Goal: Browse casually

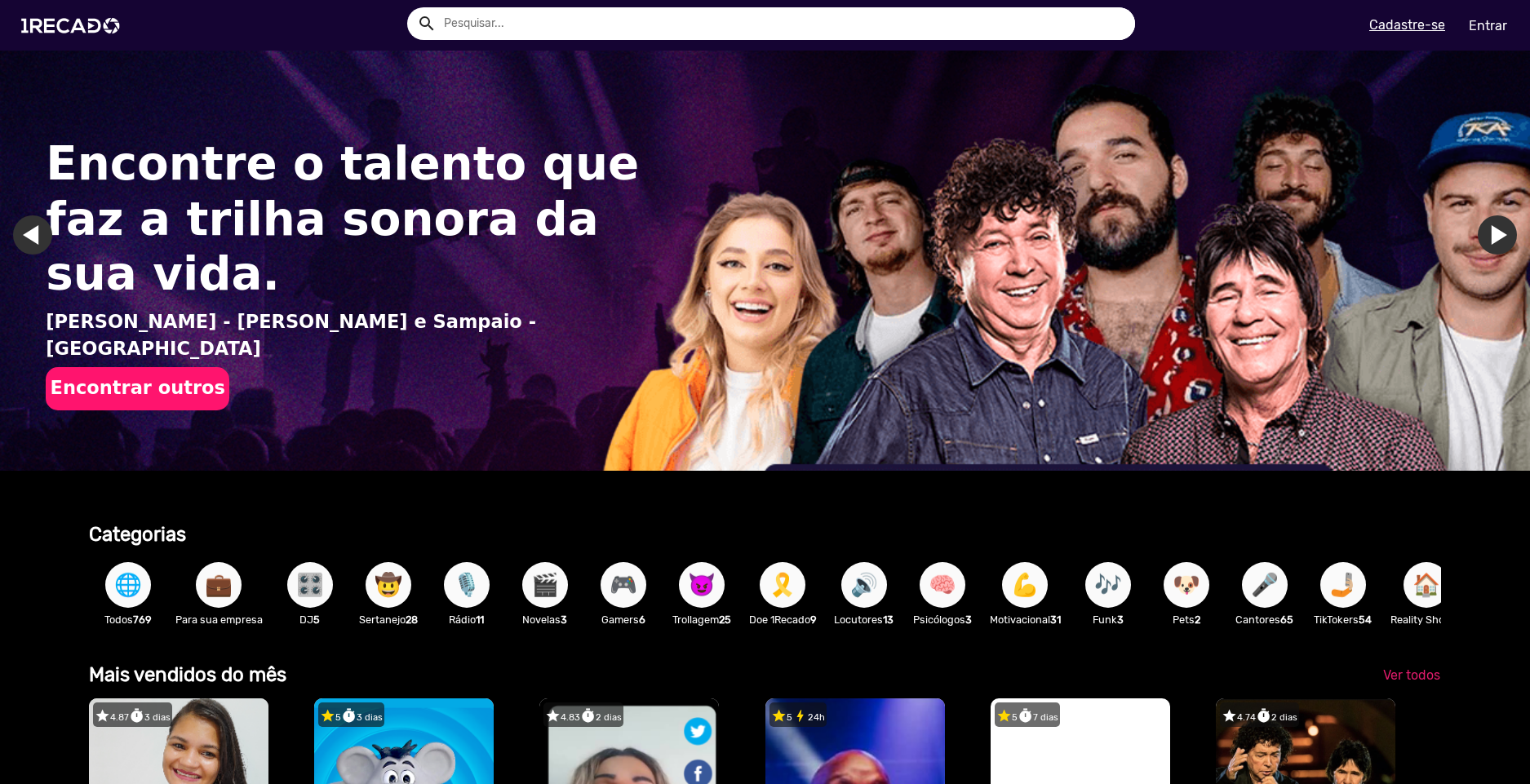
scroll to position [245, 0]
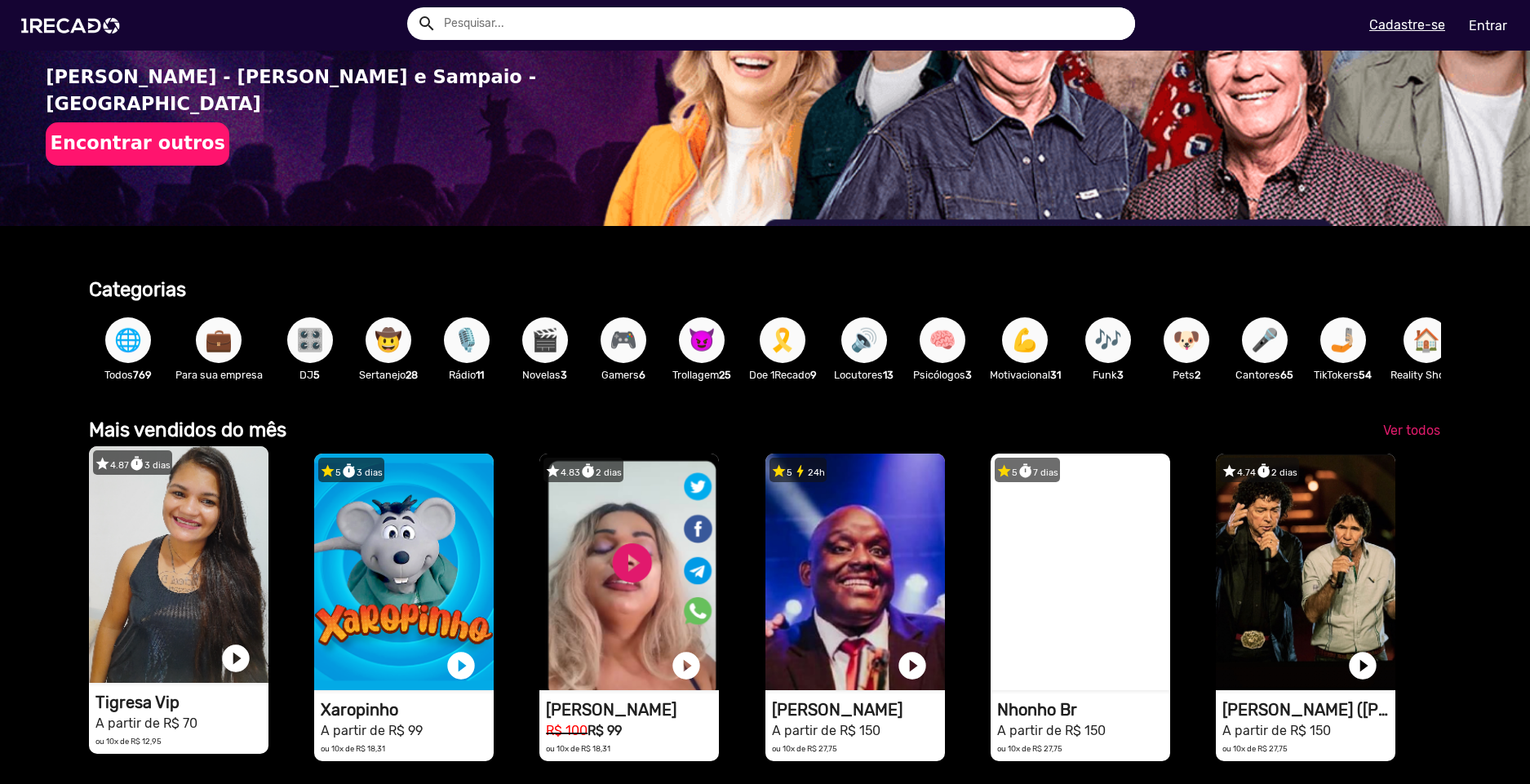
click at [183, 529] on video "1RECADO vídeos dedicados para fãs e empresas" at bounding box center [178, 565] width 179 height 237
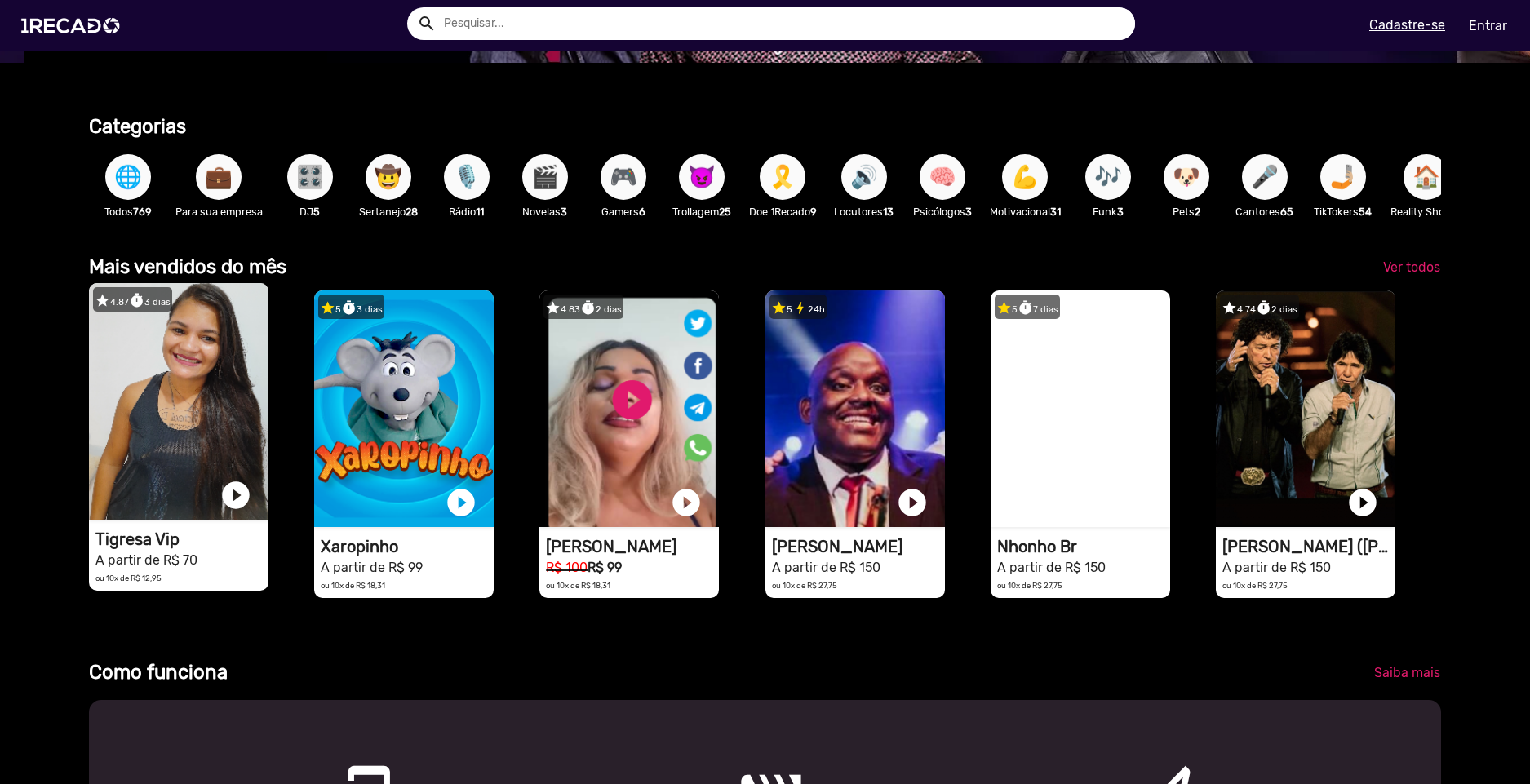
scroll to position [0, 4554]
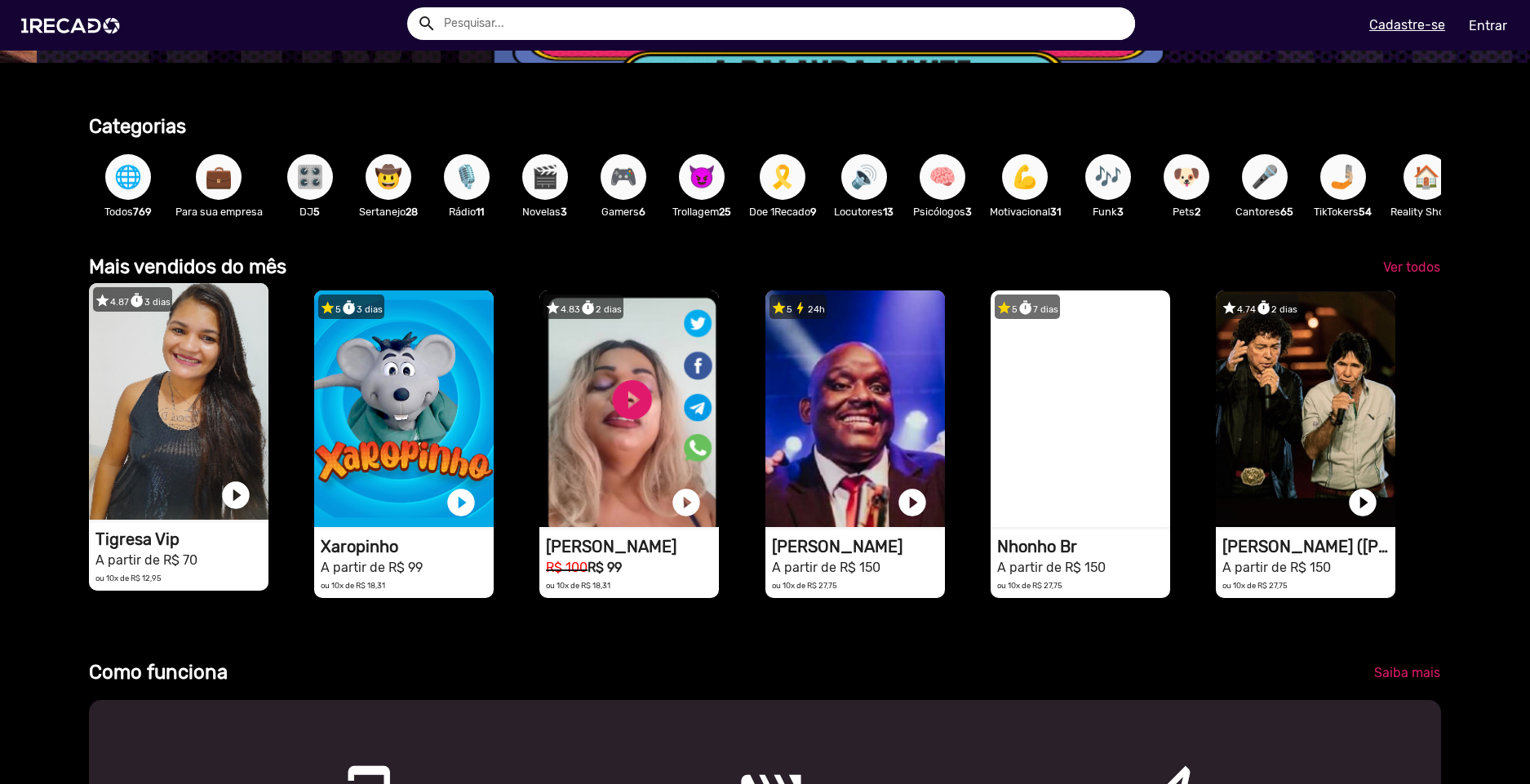
click at [166, 550] on h1 "Tigresa Vip" at bounding box center [182, 539] width 173 height 20
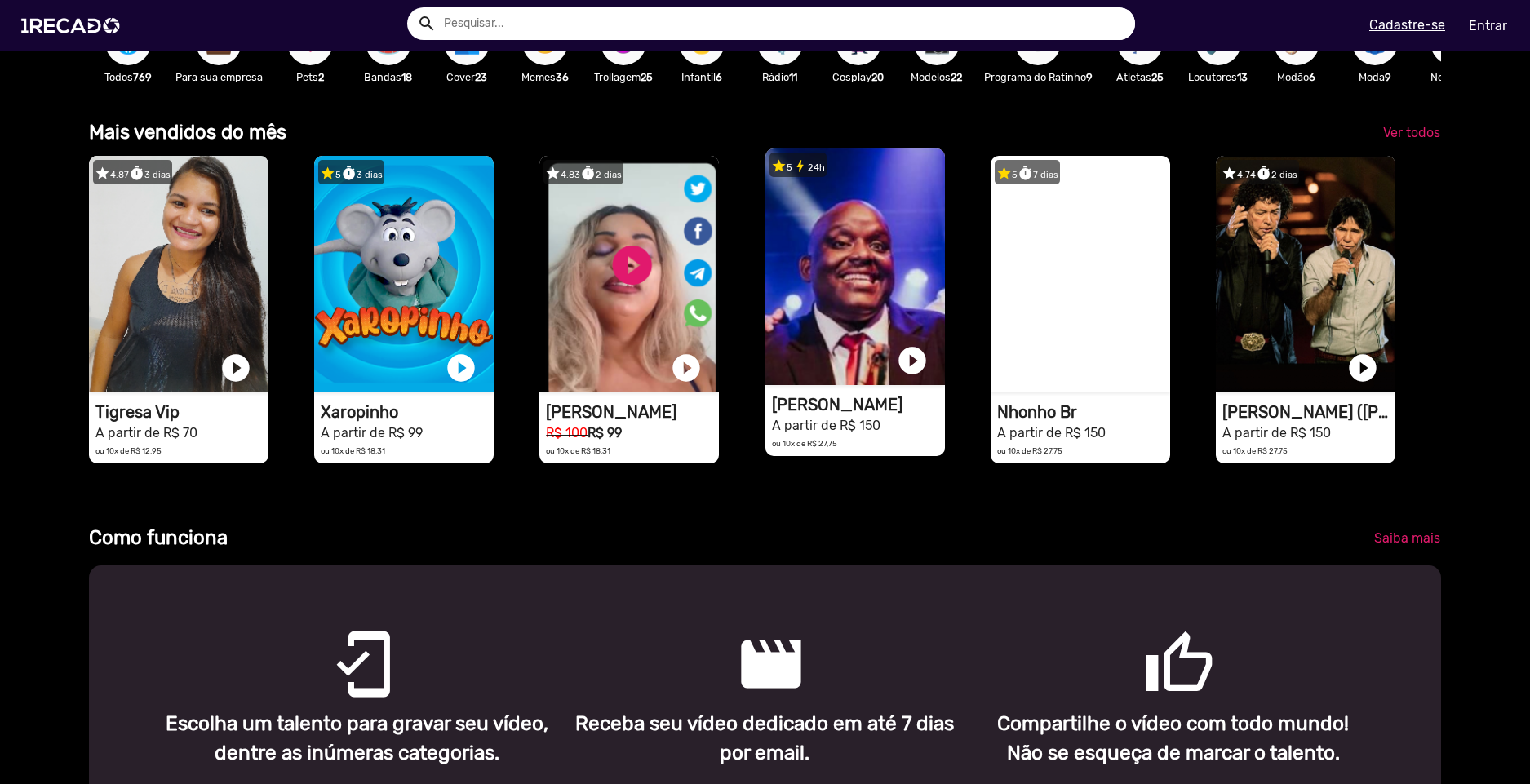
scroll to position [572, 0]
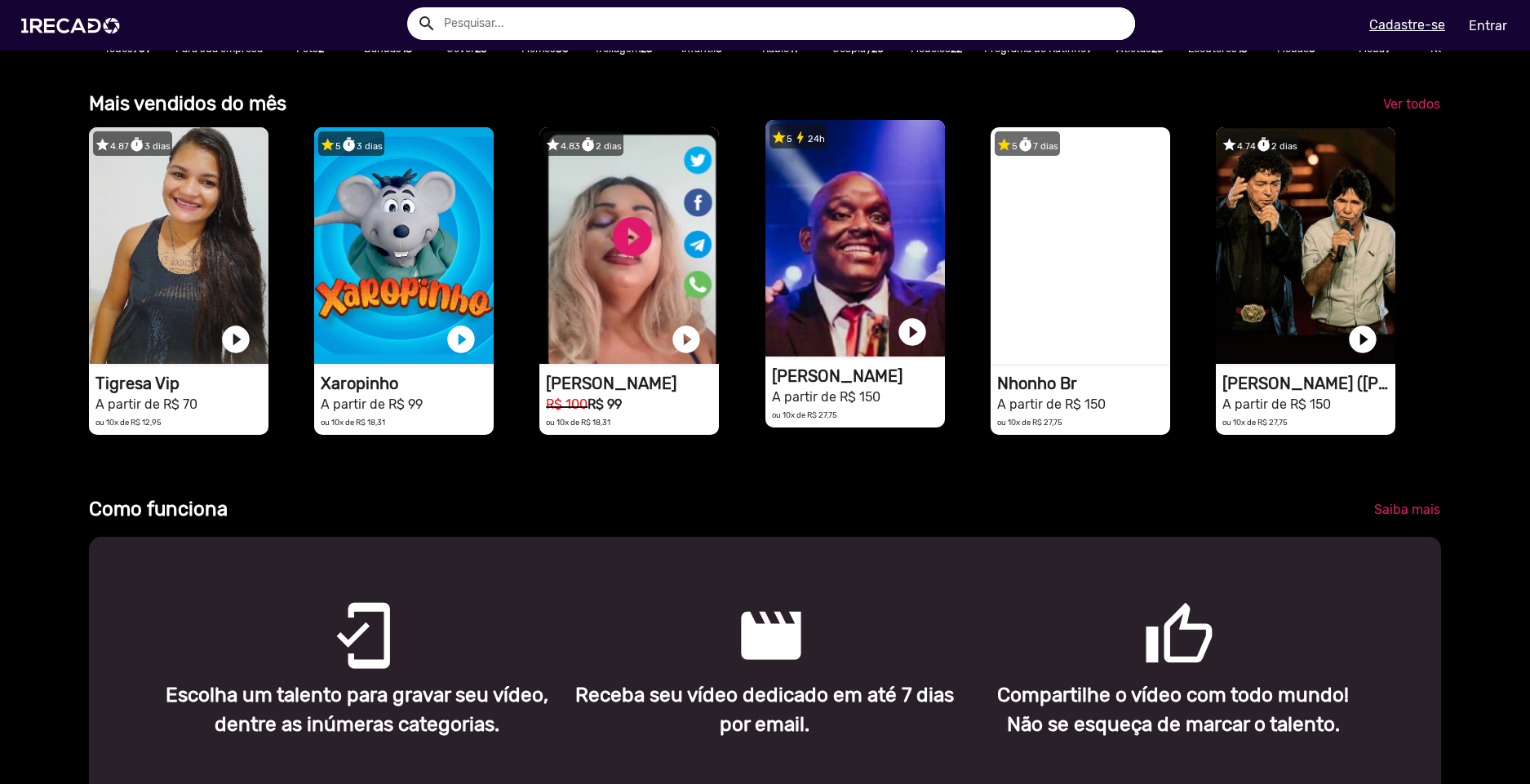
click at [862, 268] on video "1RECADO vídeos dedicados para fãs e empresas" at bounding box center [855, 238] width 179 height 237
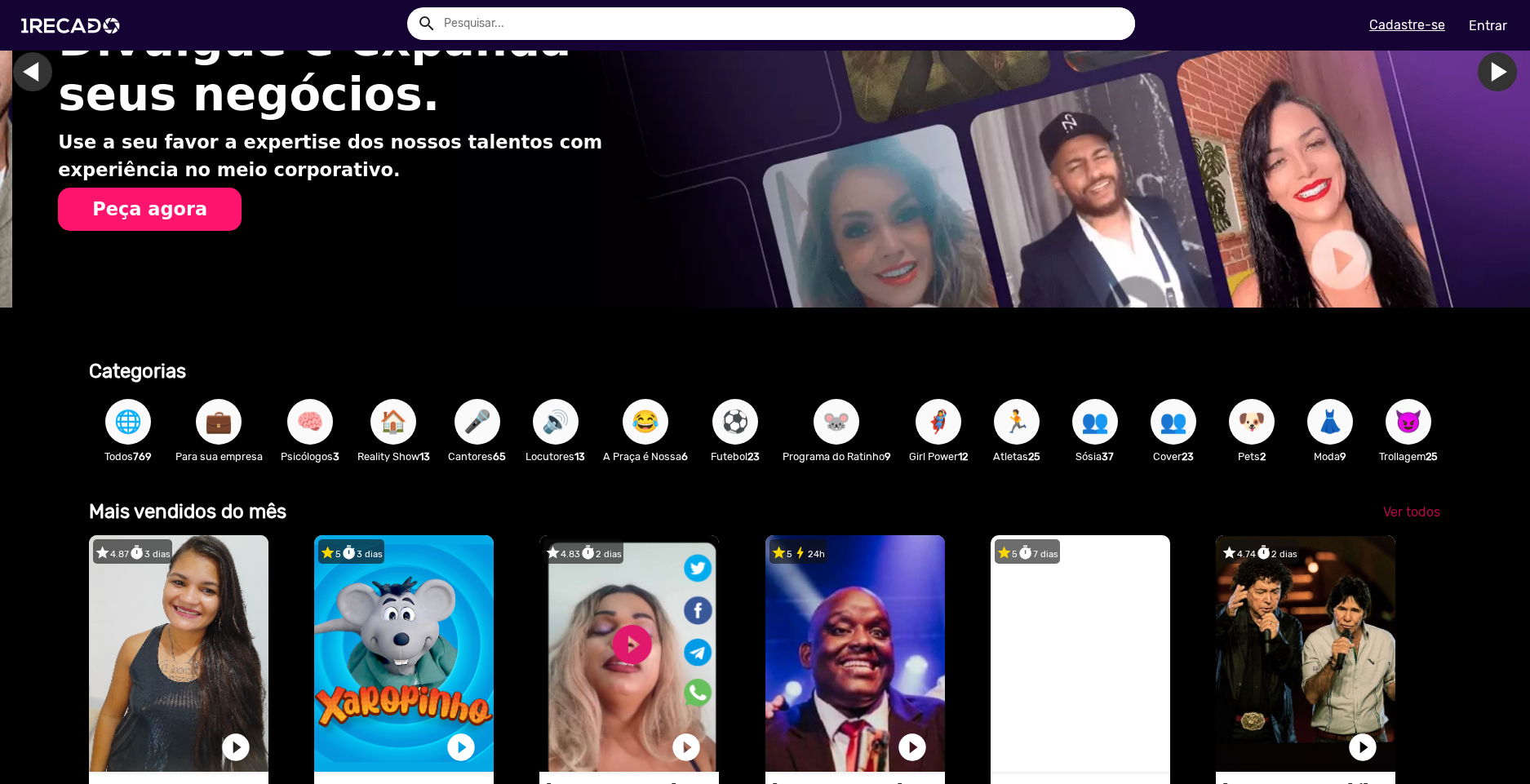
scroll to position [0, 2463]
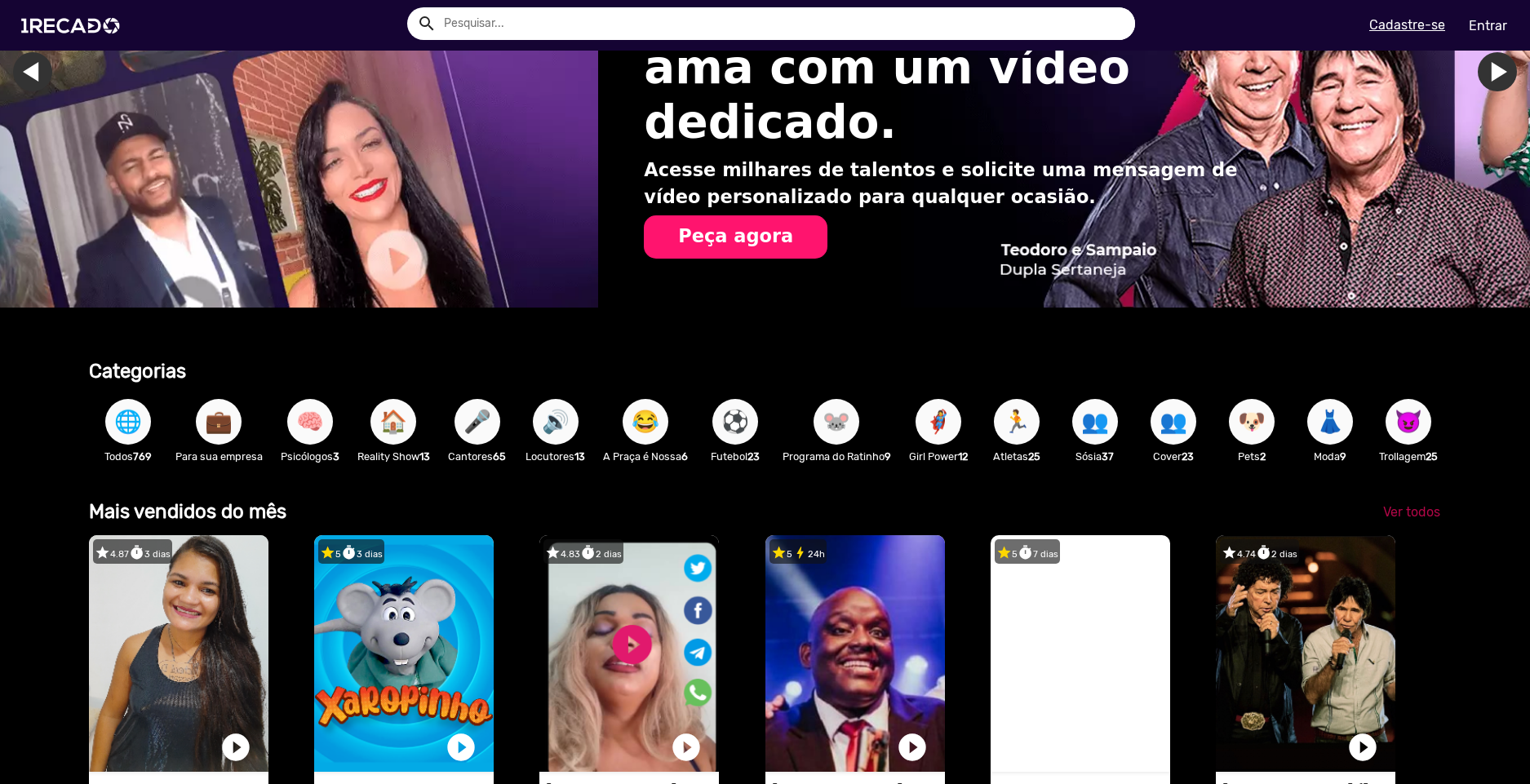
click at [1399, 518] on span "Ver todos" at bounding box center [1412, 512] width 57 height 15
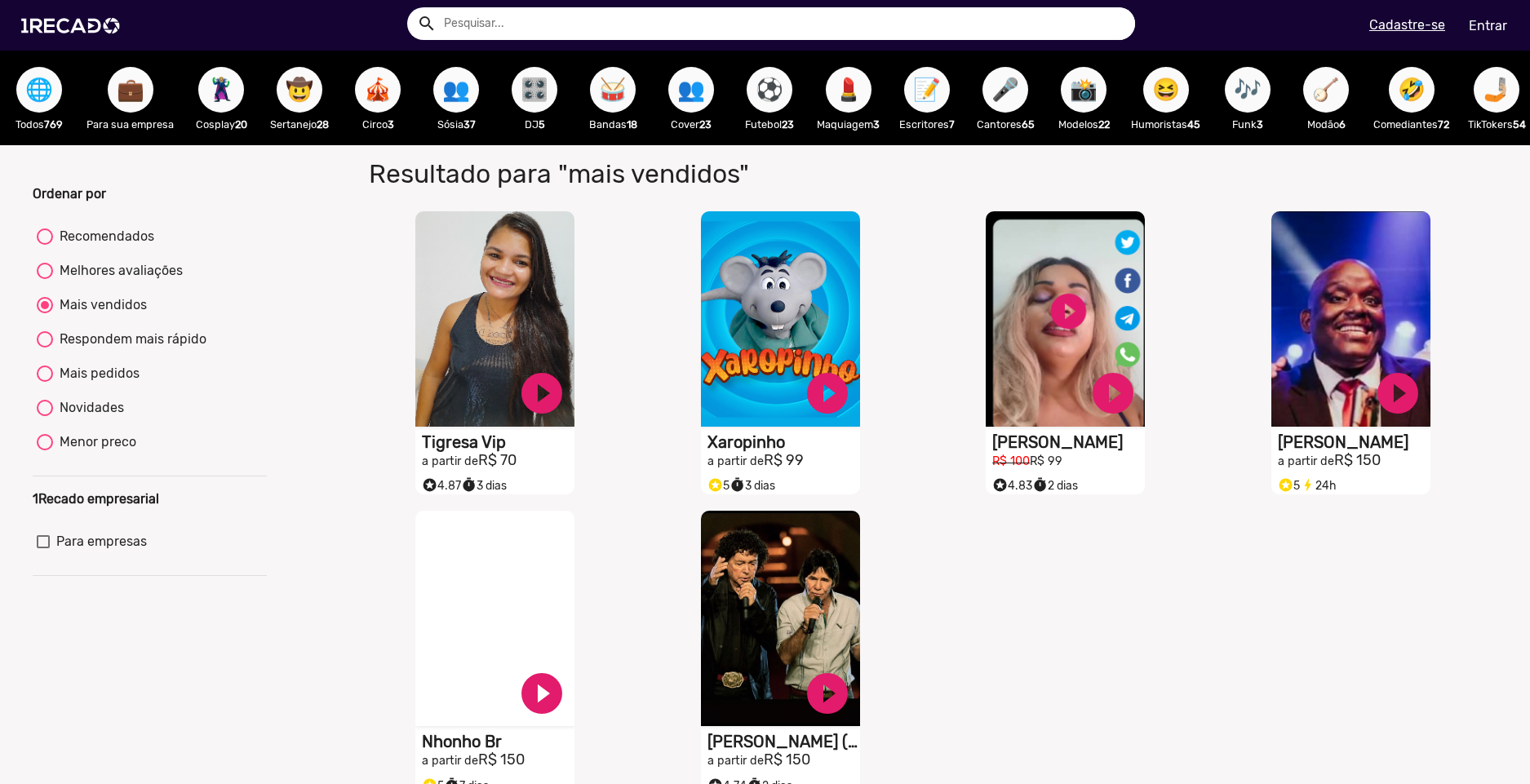
click at [43, 103] on span "🌐" at bounding box center [39, 90] width 28 height 46
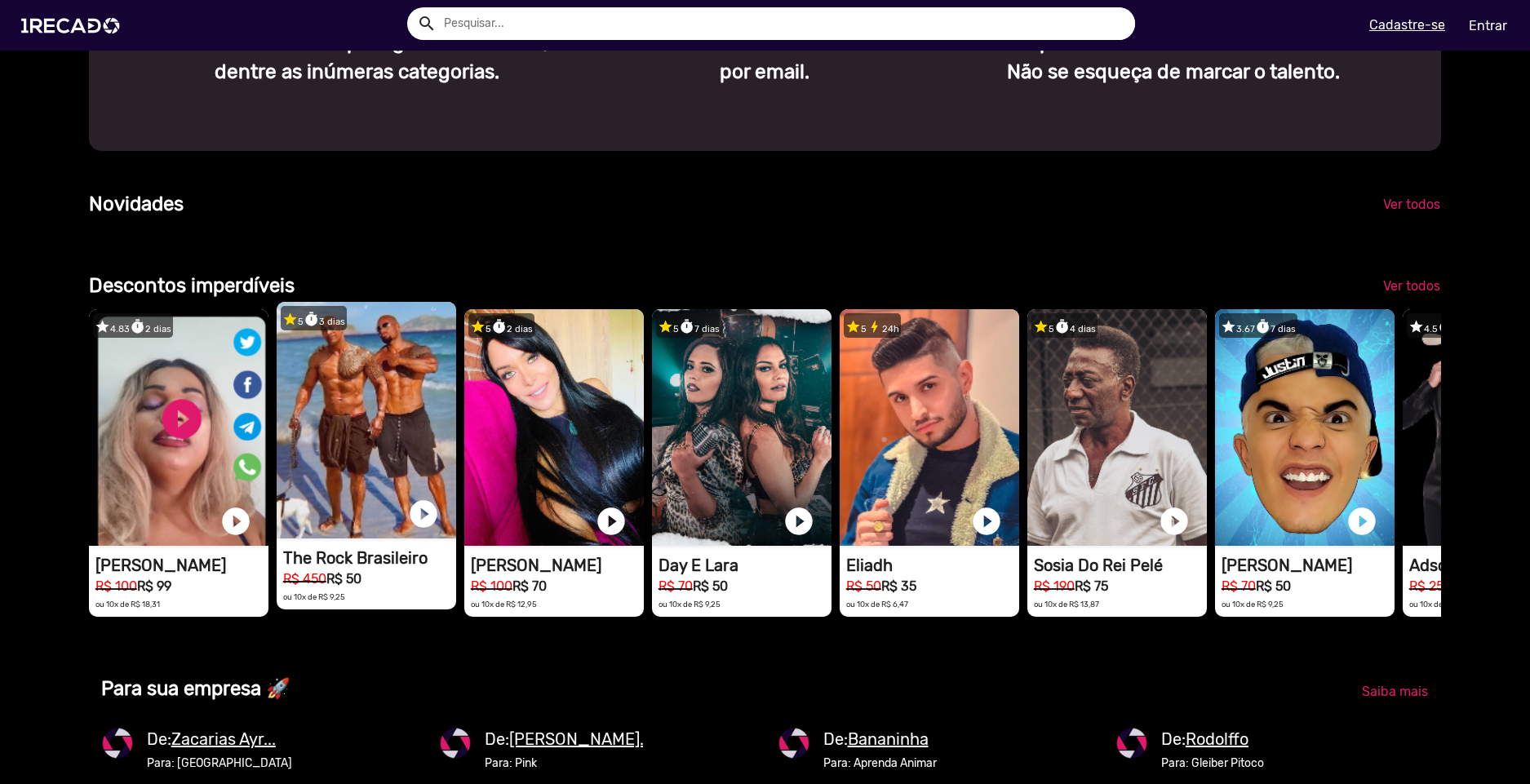
scroll to position [0, 3036]
click at [370, 414] on video "1RECADO vídeos dedicados para fãs e empresas" at bounding box center [366, 420] width 179 height 237
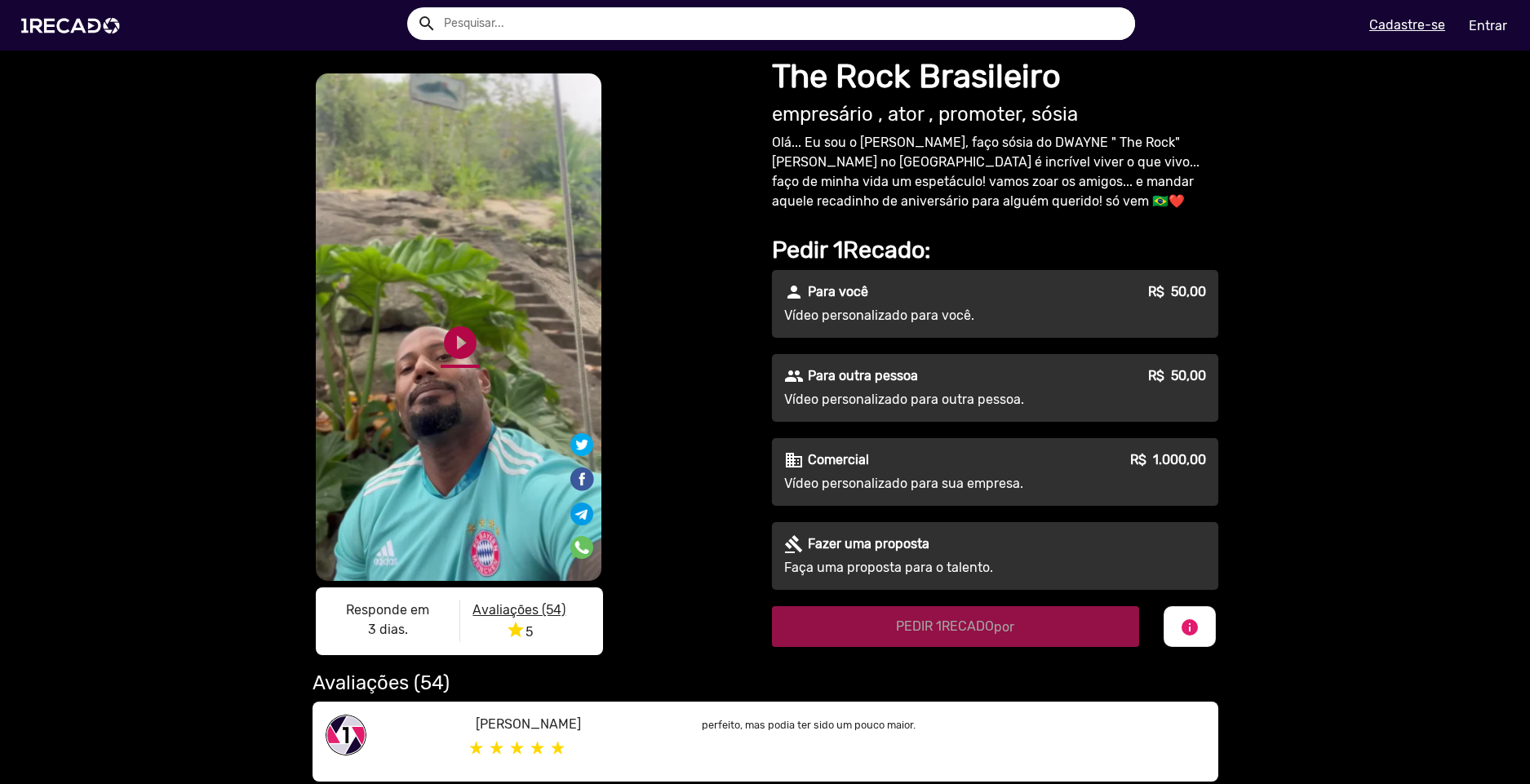
click at [466, 356] on link "play_circle_filled" at bounding box center [460, 342] width 39 height 39
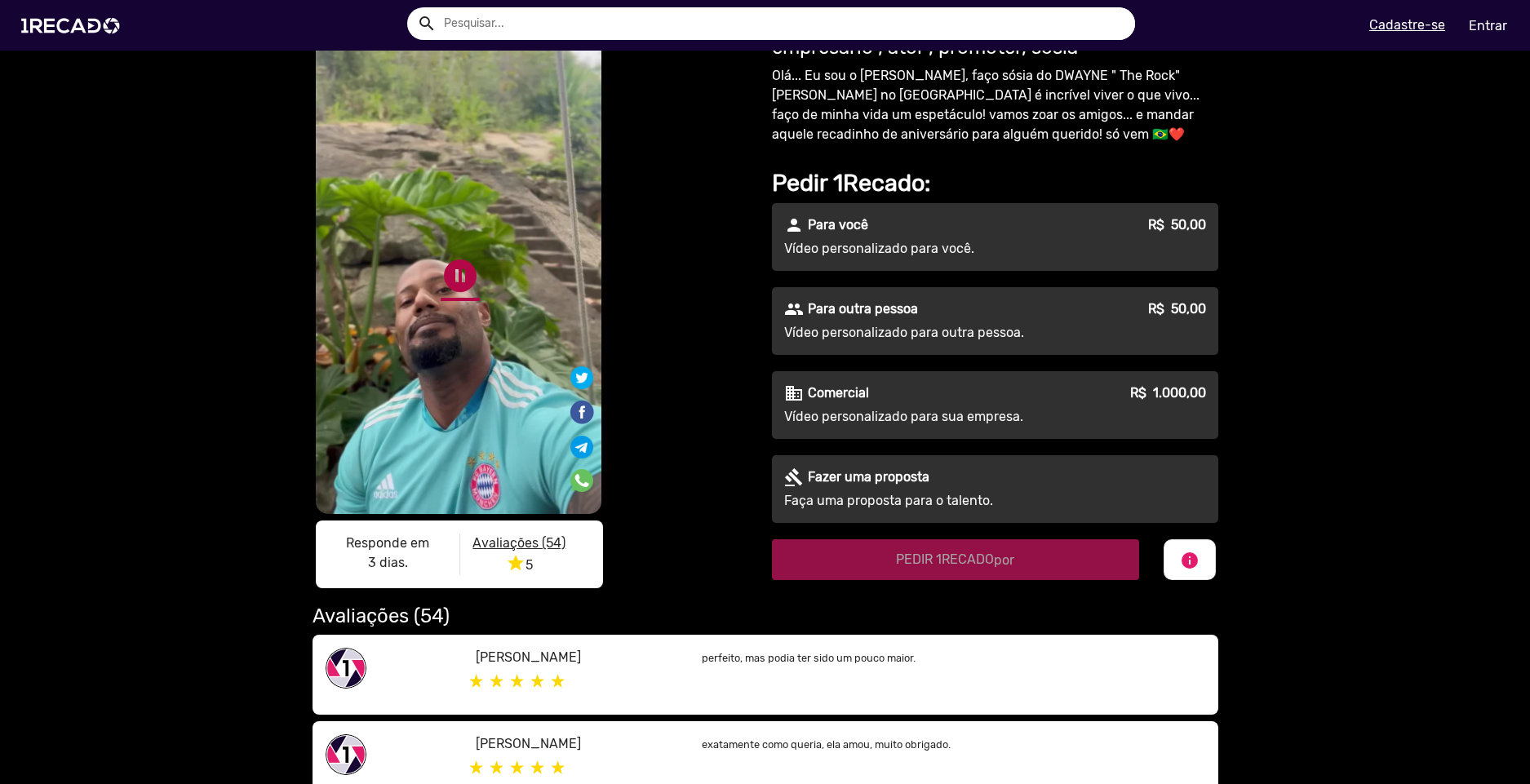
scroll to position [82, 0]
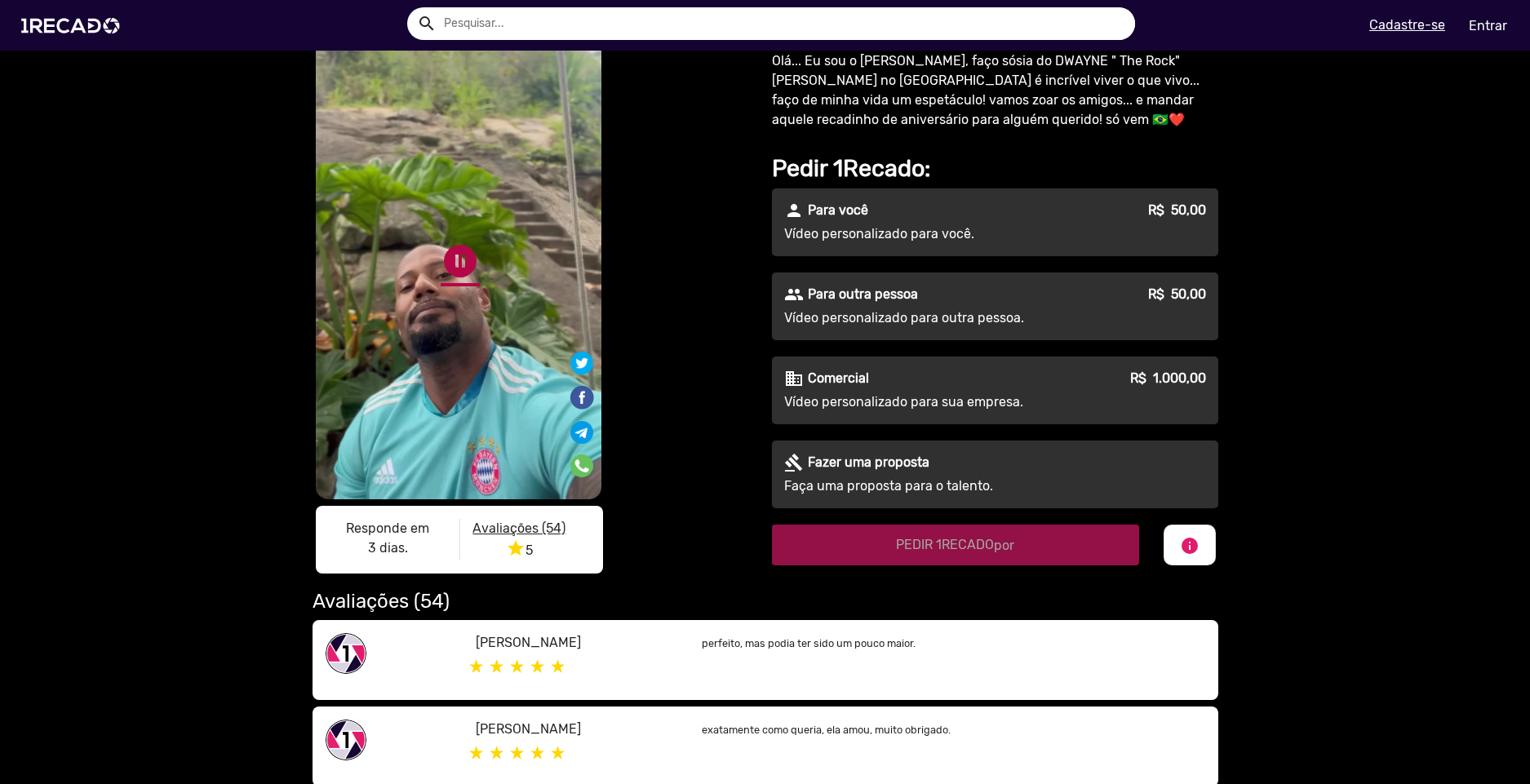
click at [456, 258] on link "pause_circle" at bounding box center [460, 261] width 39 height 39
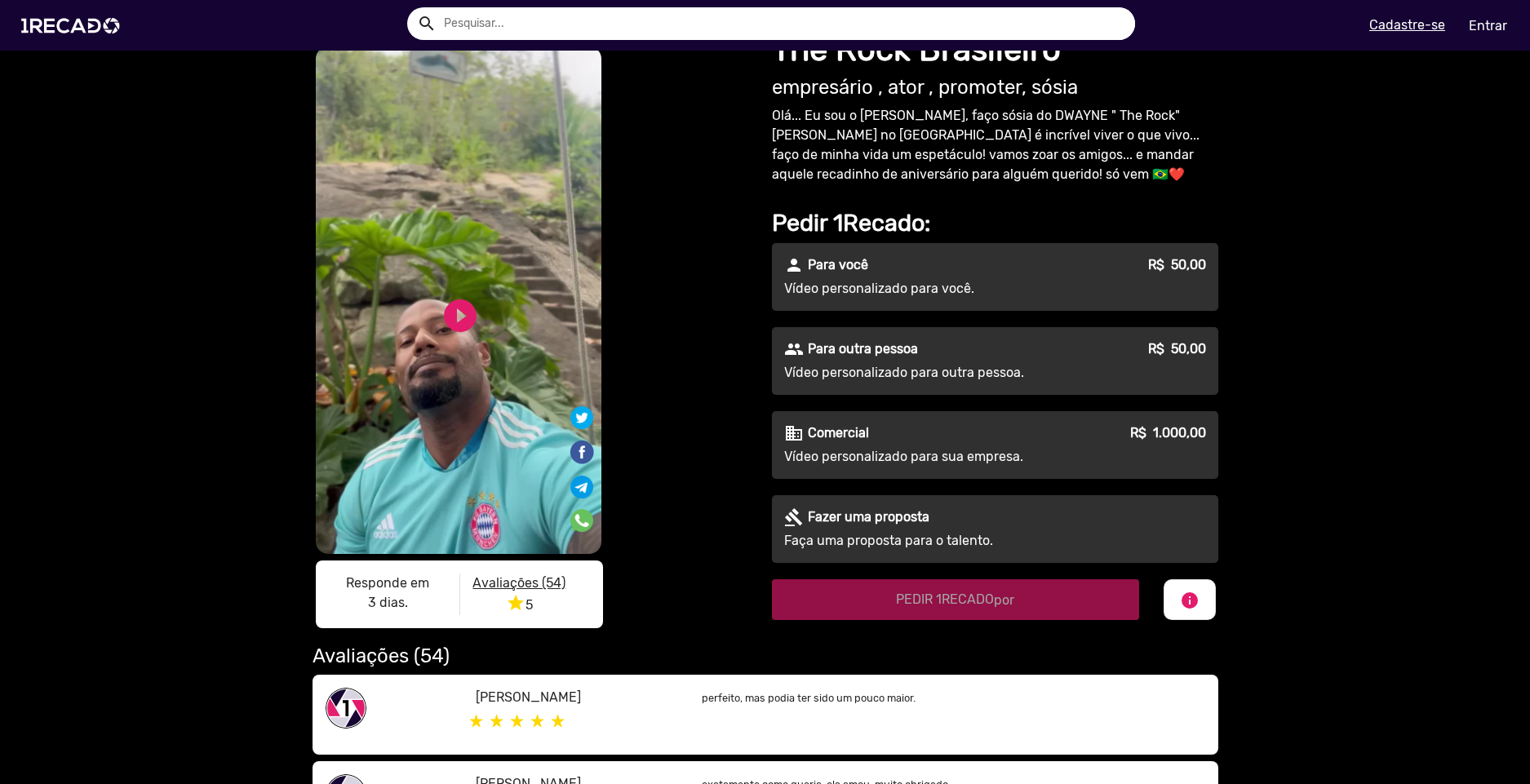
scroll to position [0, 0]
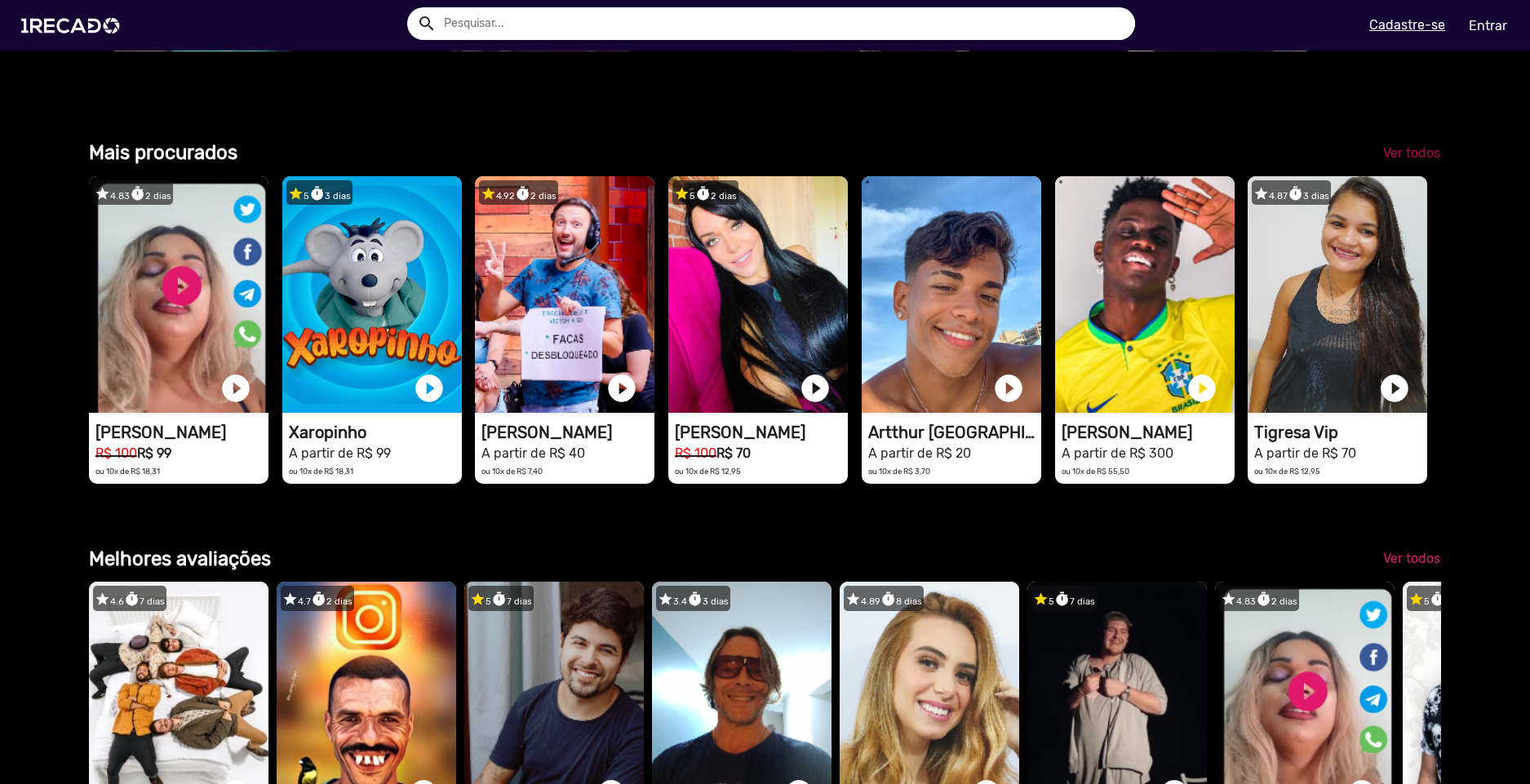
scroll to position [0, 2600]
click at [1409, 168] on link "Ver todos" at bounding box center [1412, 153] width 83 height 30
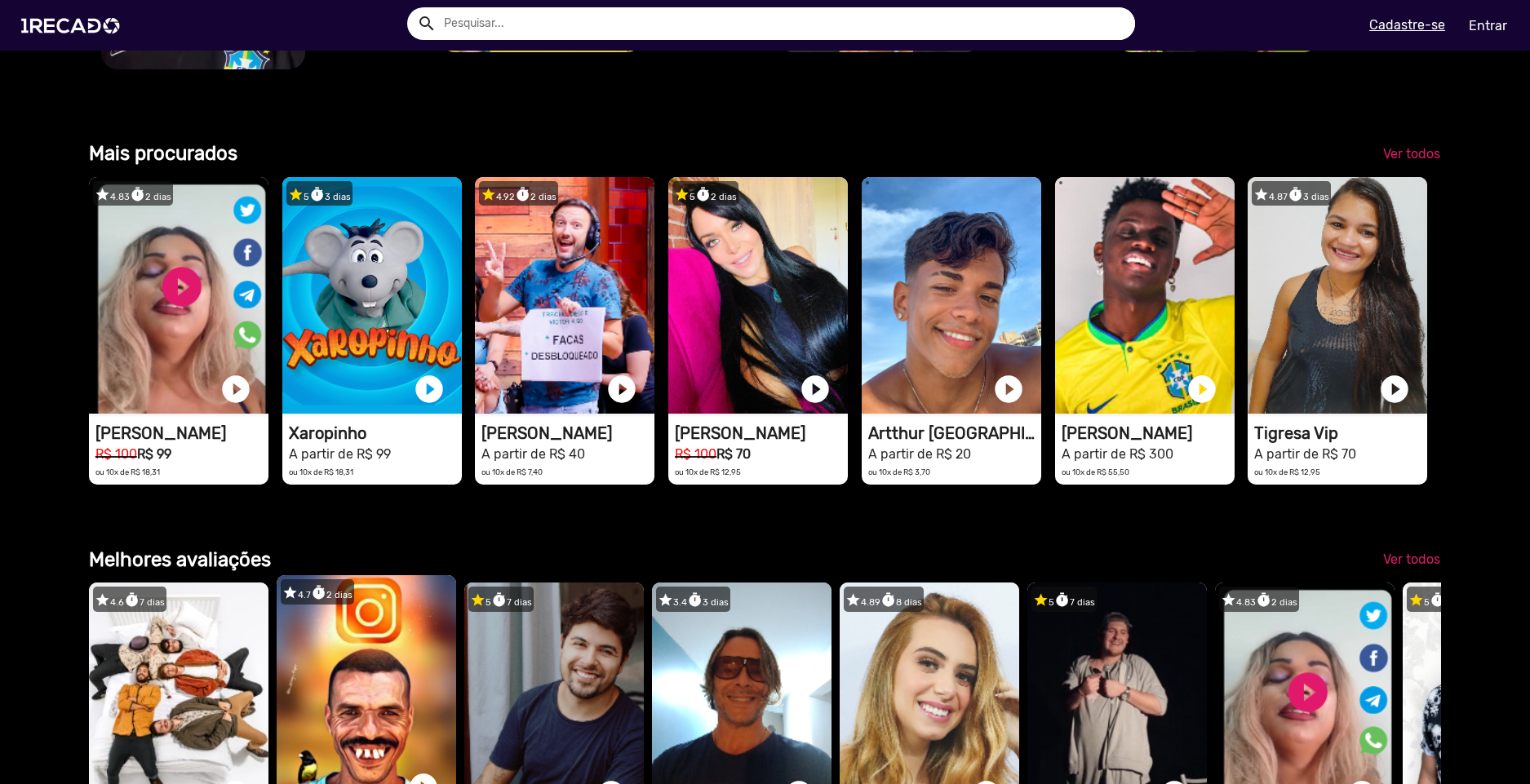
click at [353, 575] on video "1RECADO vídeos dedicados para fãs e empresas" at bounding box center [366, 693] width 179 height 237
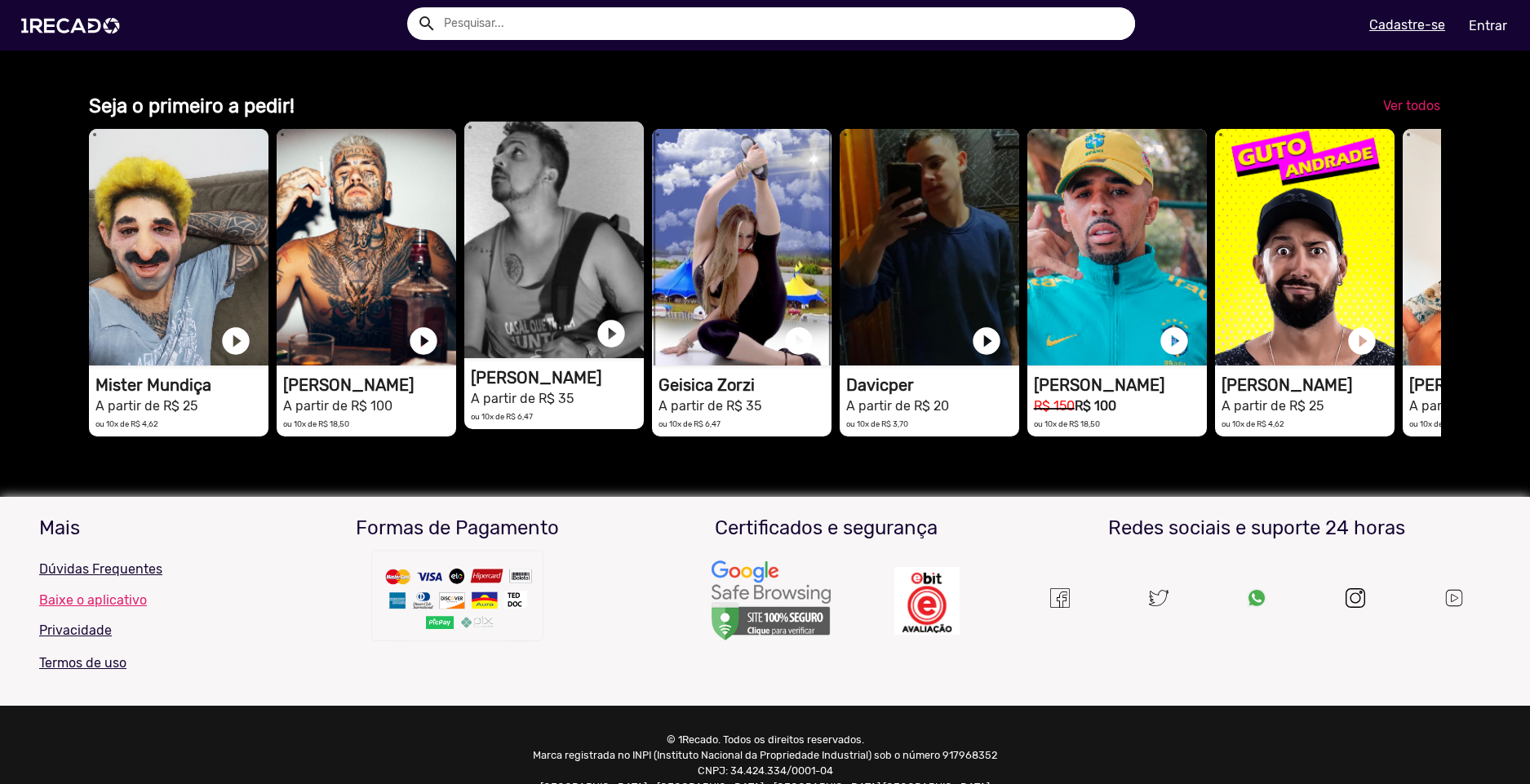
scroll to position [3917, 0]
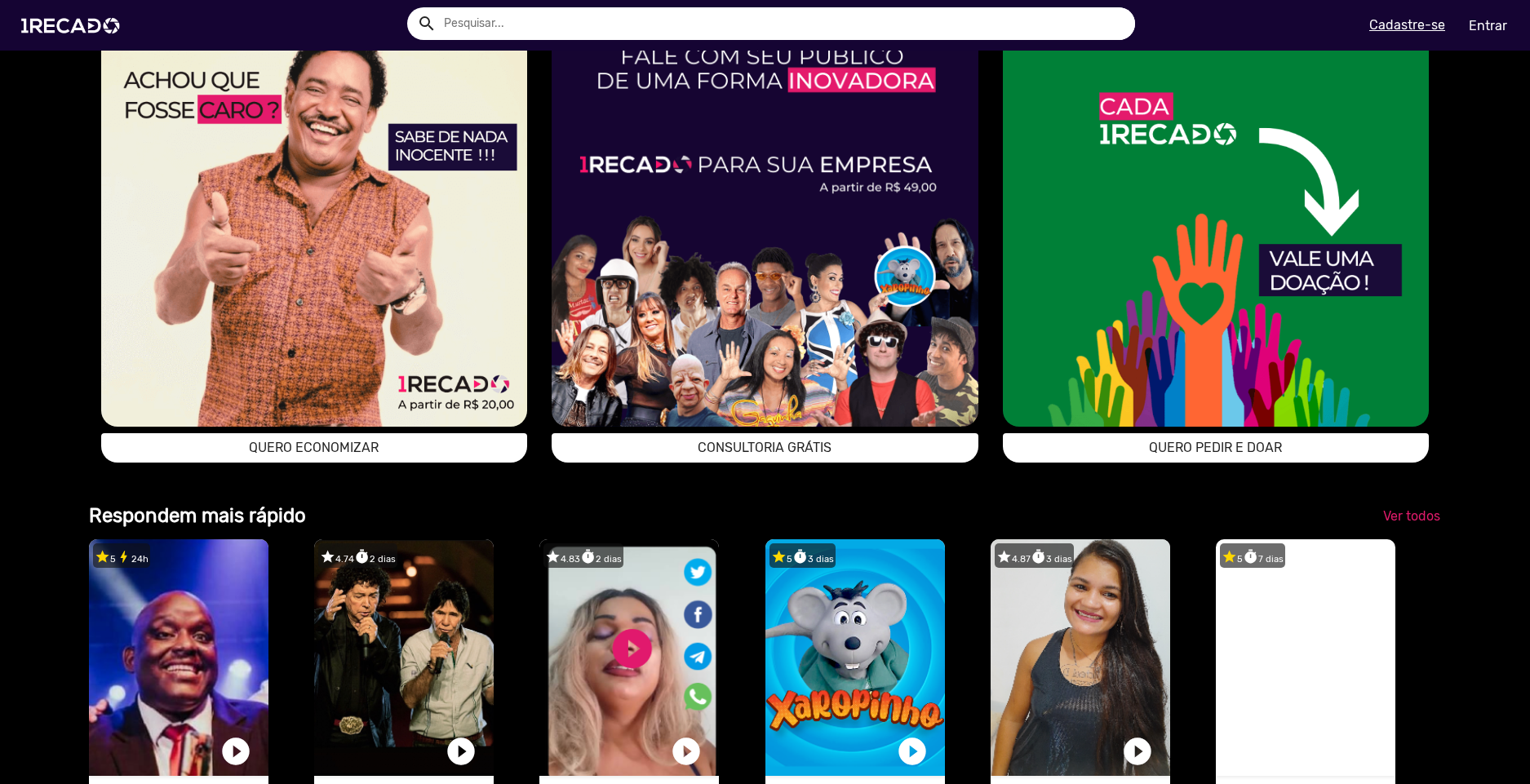
click at [709, 424] on img at bounding box center [765, 213] width 426 height 426
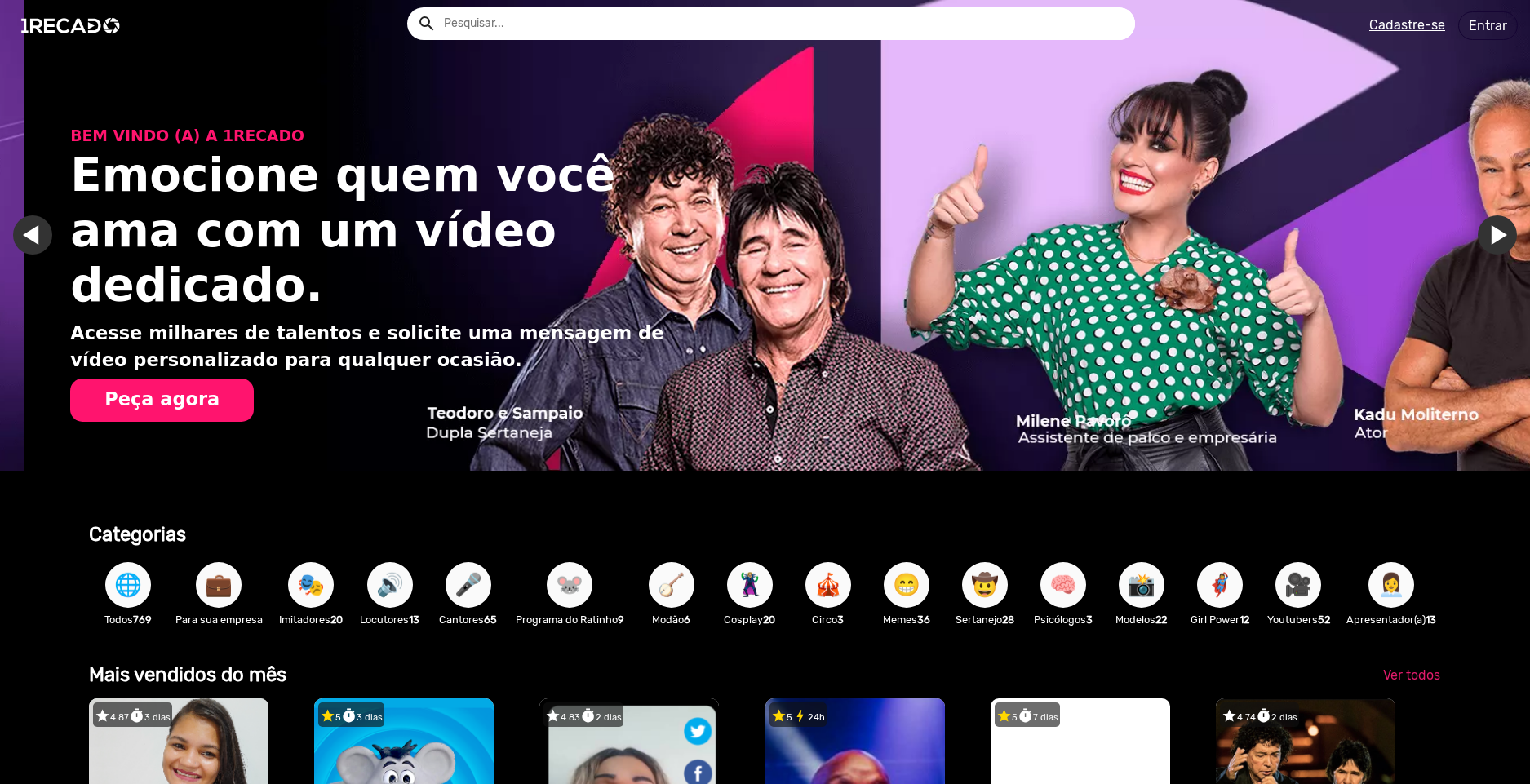
click at [127, 593] on span "🌐" at bounding box center [128, 585] width 28 height 46
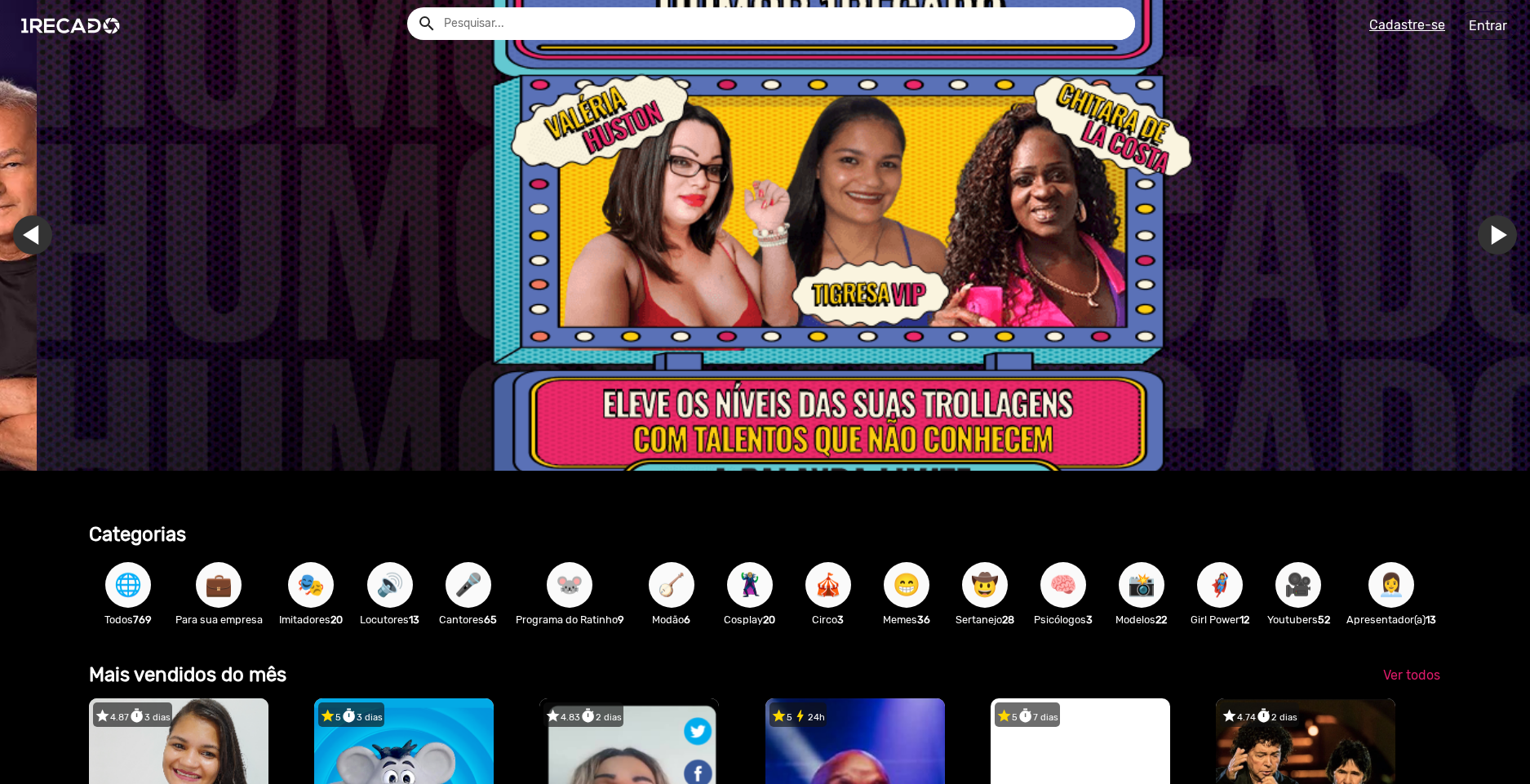
click at [121, 595] on span "🌐" at bounding box center [128, 585] width 28 height 46
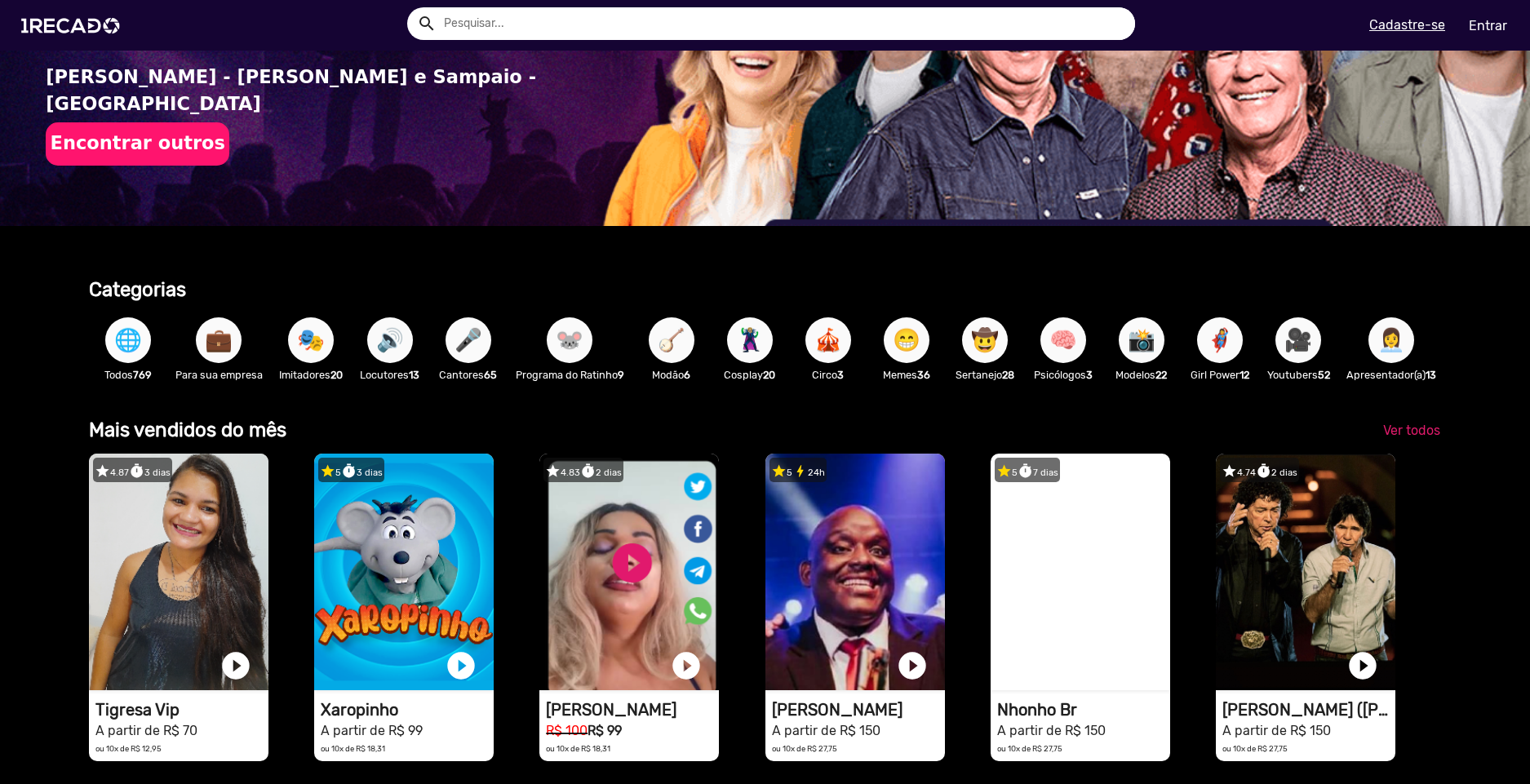
click at [124, 344] on span "🌐" at bounding box center [128, 341] width 28 height 46
click at [124, 343] on span "🌐" at bounding box center [128, 341] width 28 height 46
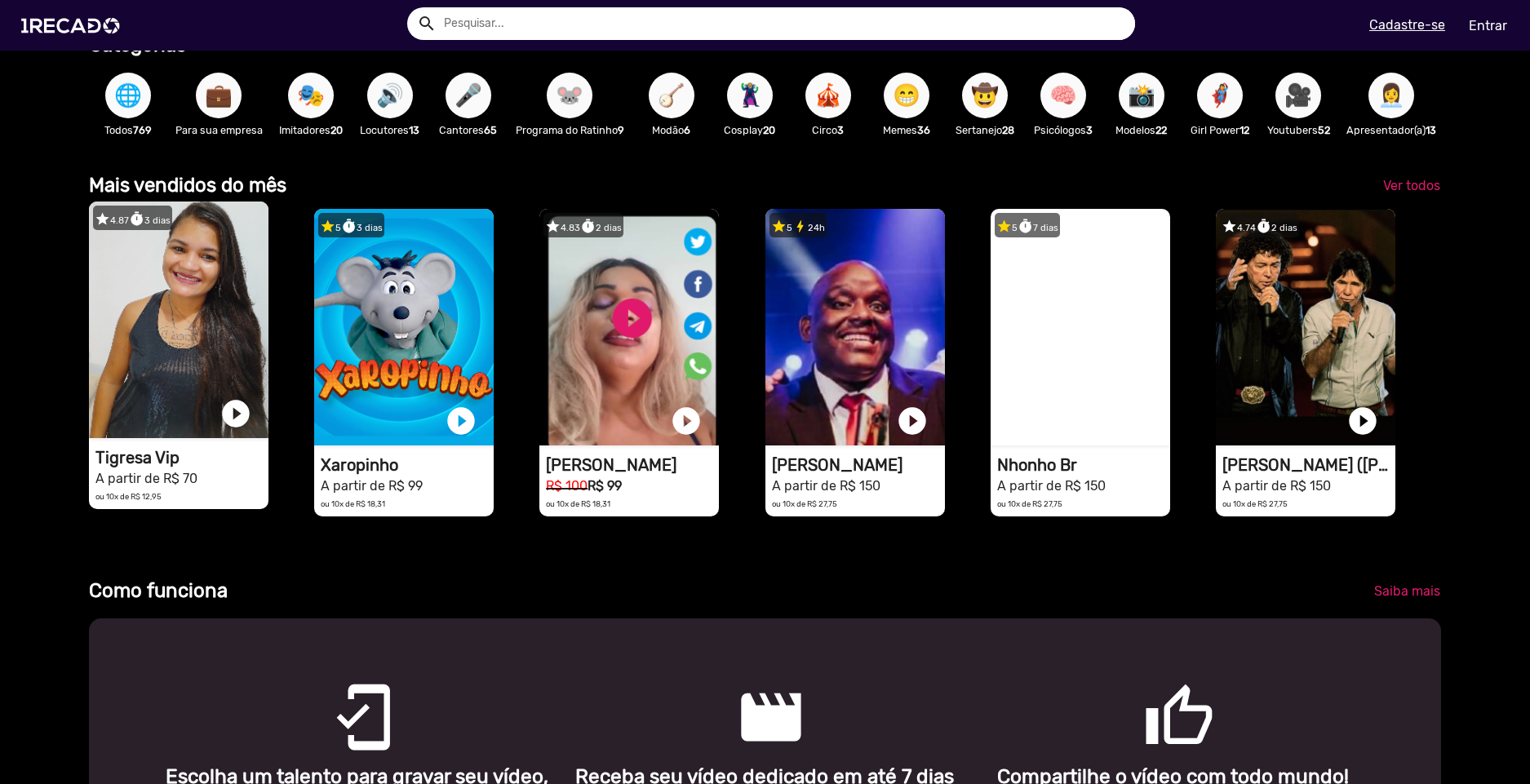
scroll to position [0, 697]
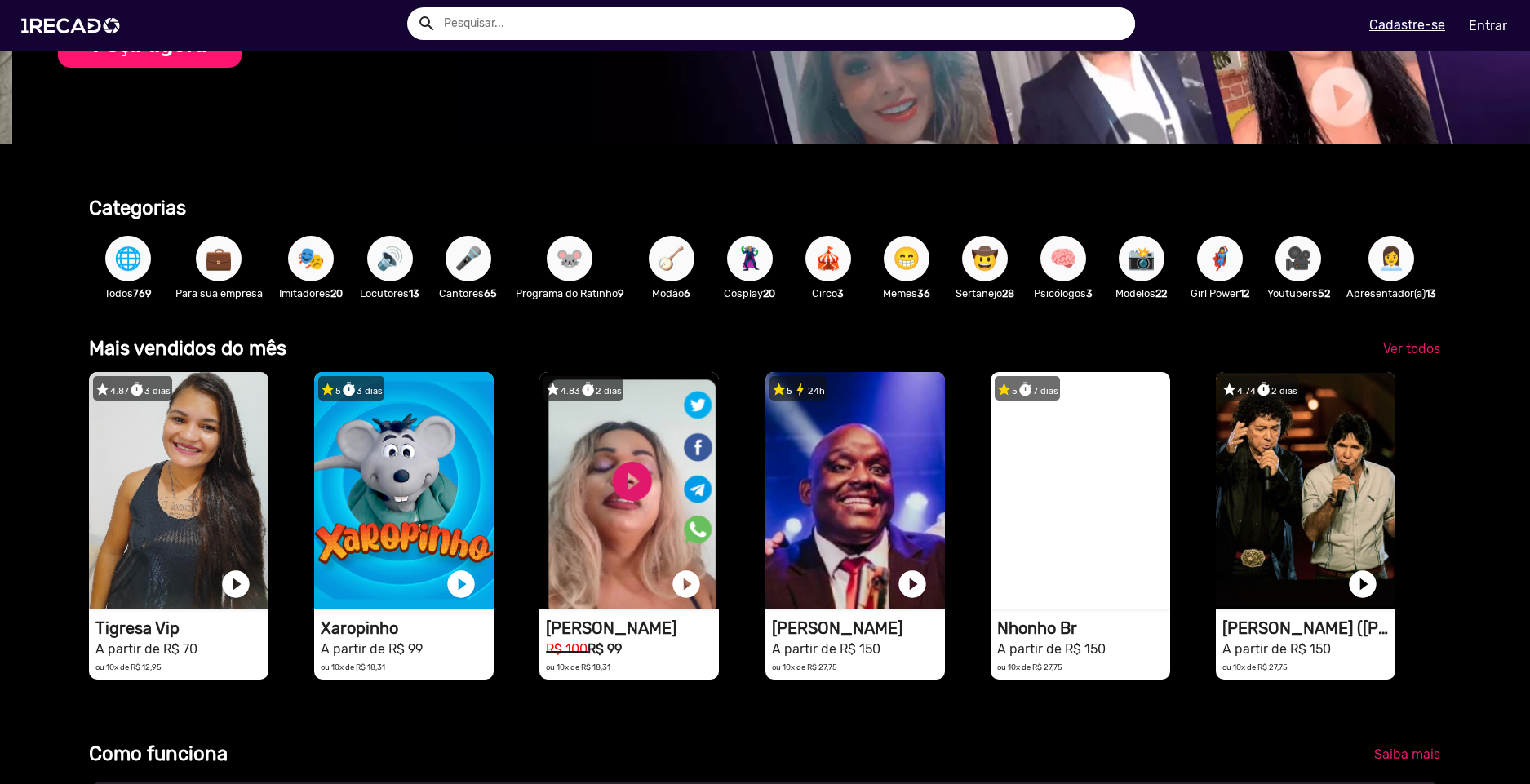
click at [129, 257] on span "🌐" at bounding box center [128, 259] width 28 height 46
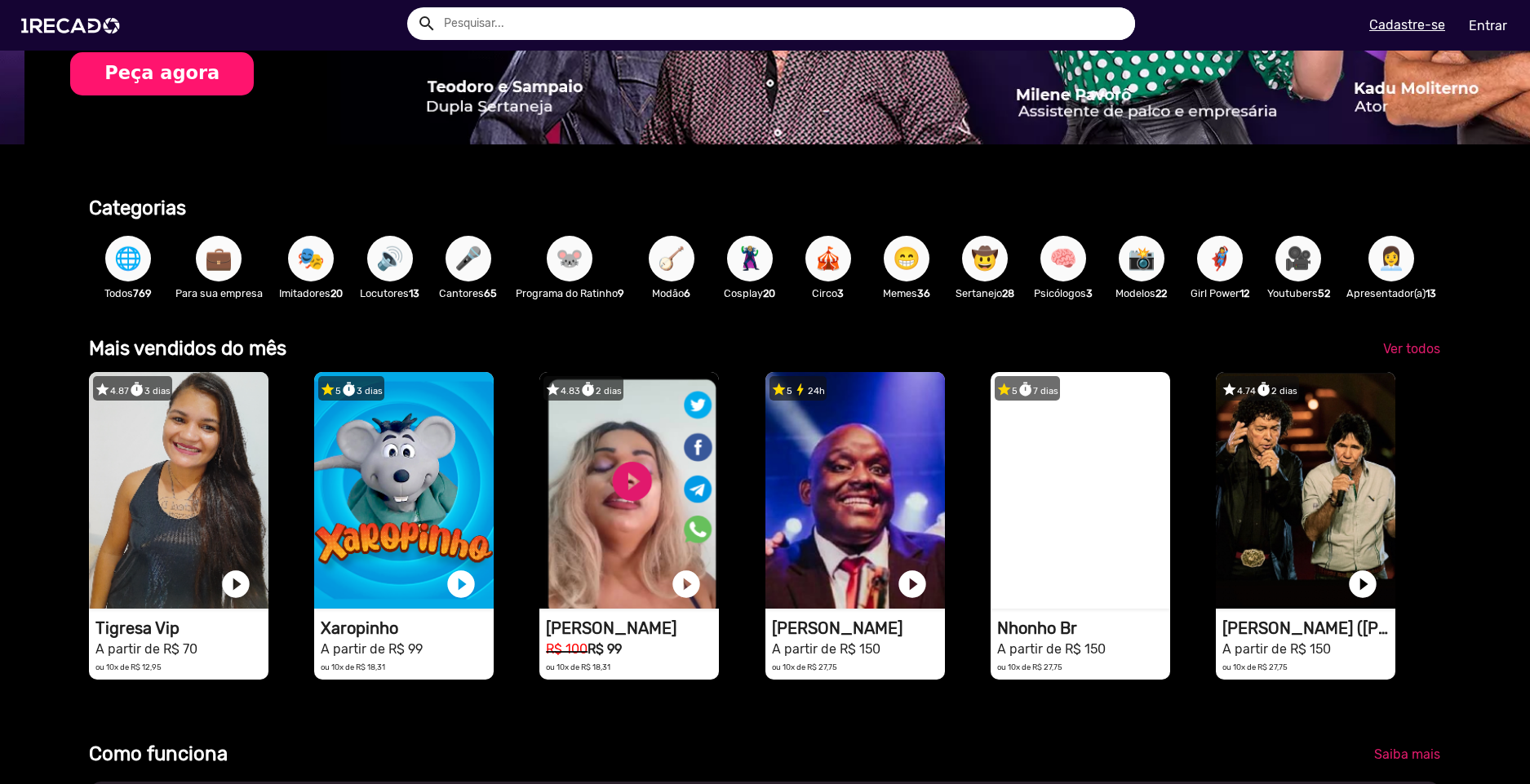
click at [199, 246] on button "💼" at bounding box center [219, 259] width 46 height 46
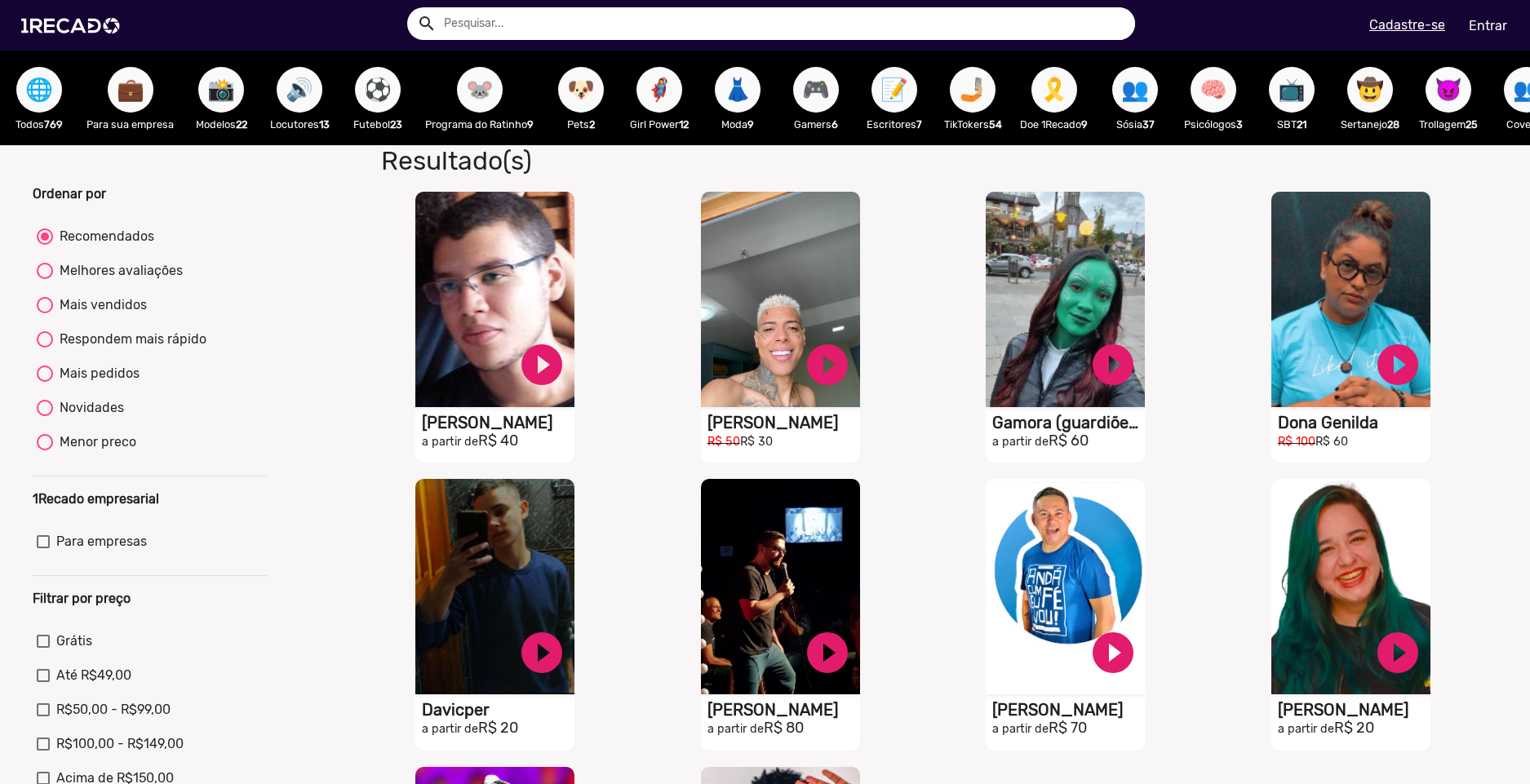
click at [40, 72] on span "🌐" at bounding box center [39, 90] width 28 height 46
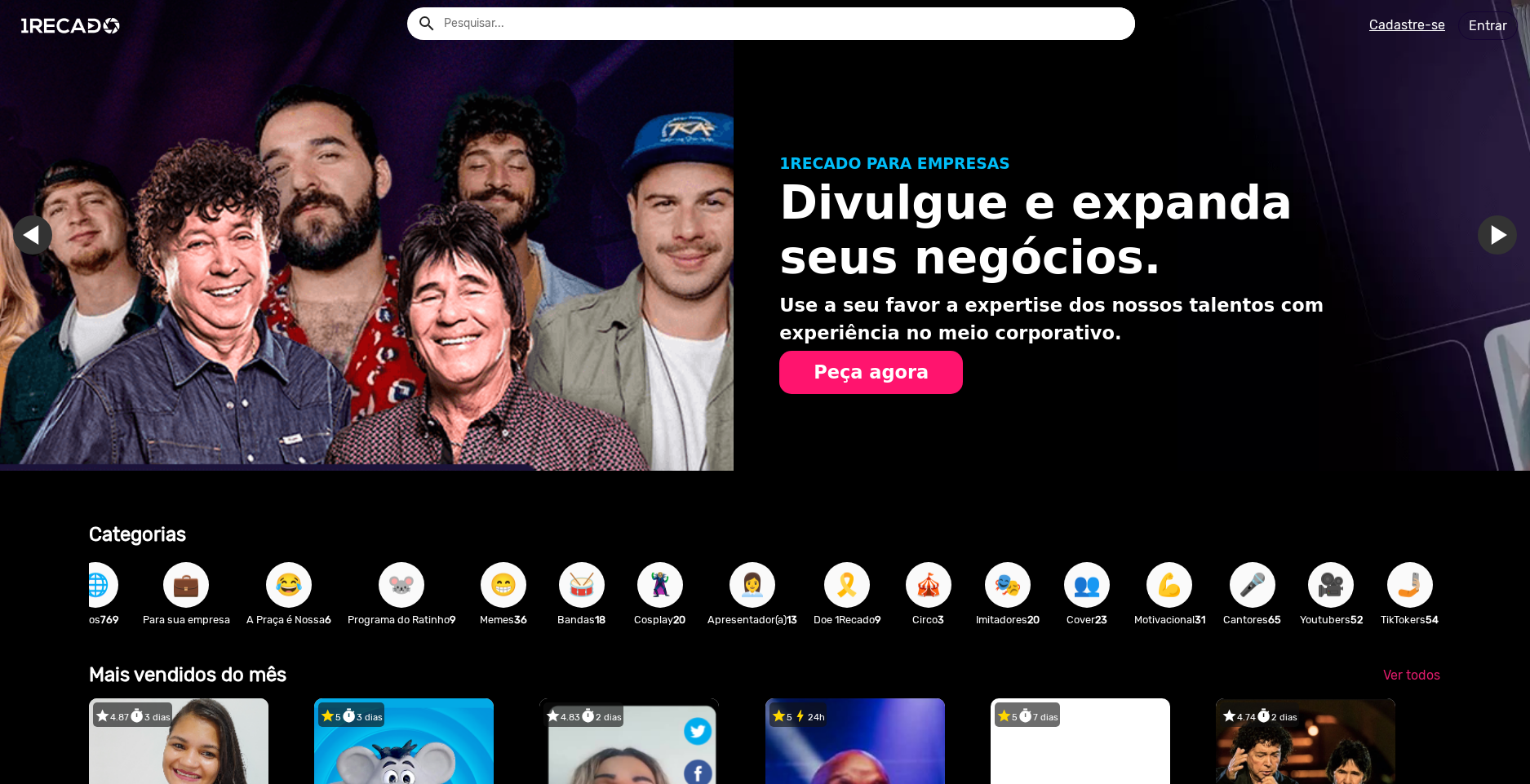
scroll to position [0, 1518]
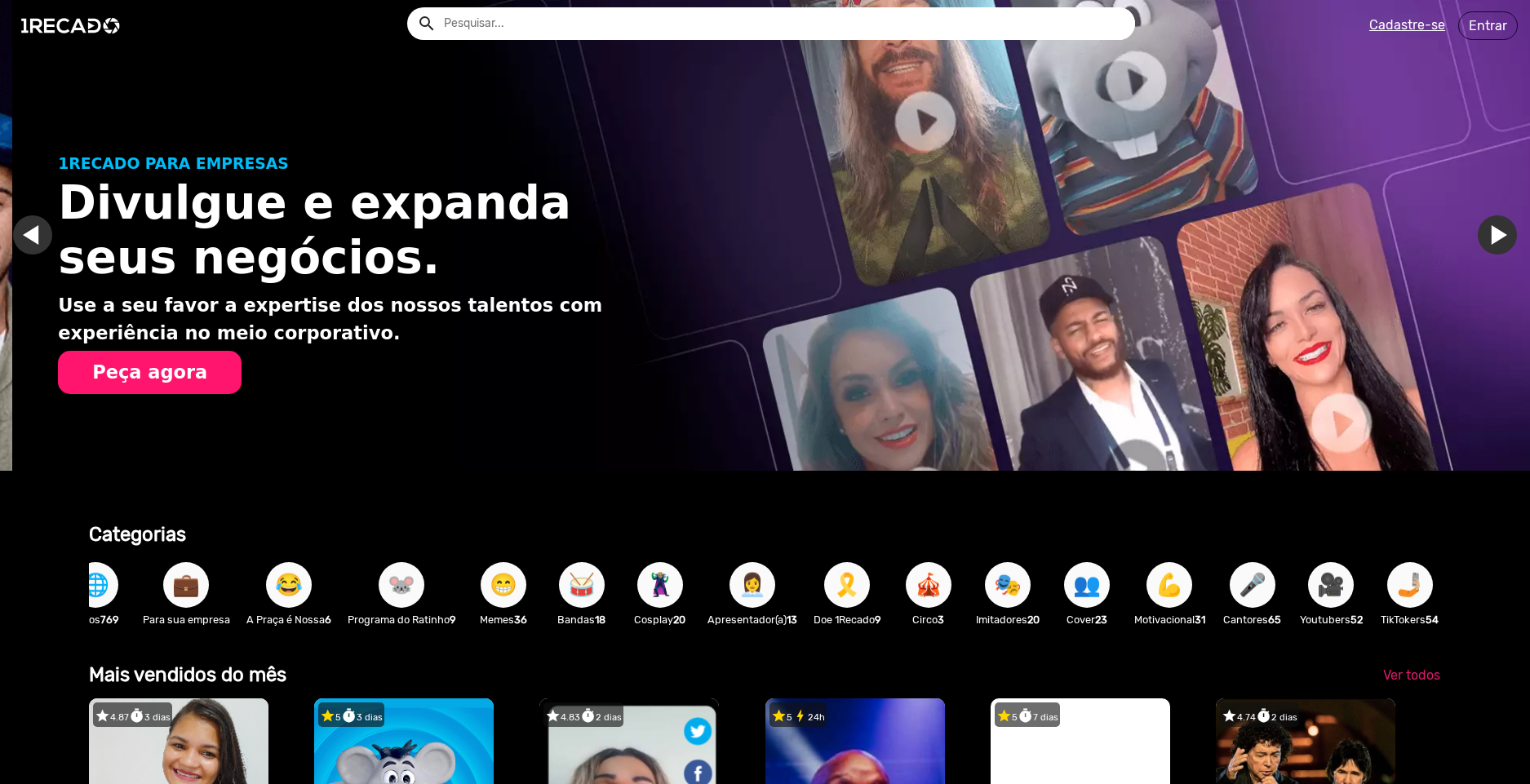
click at [112, 596] on button "🌐" at bounding box center [96, 585] width 46 height 46
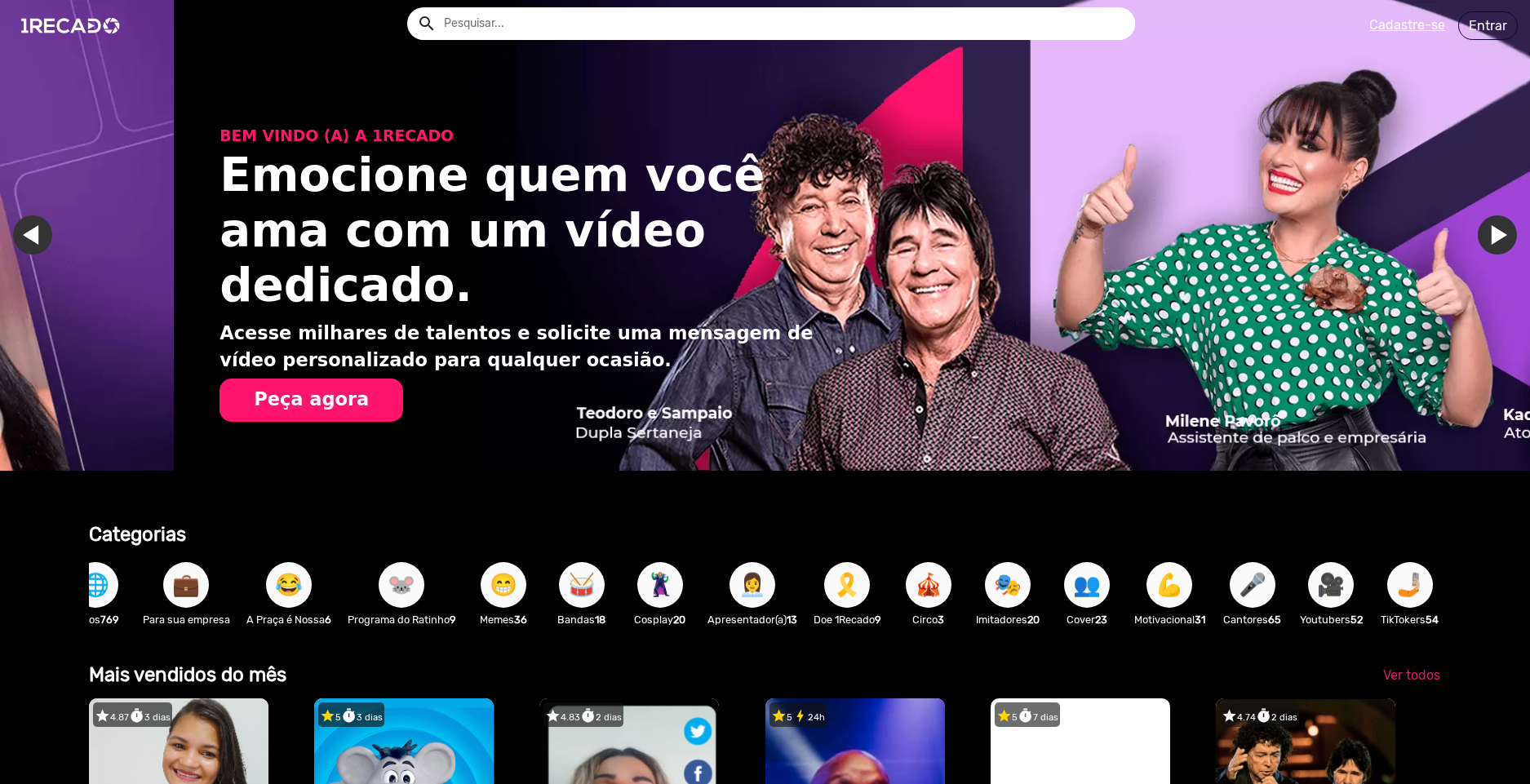
scroll to position [0, 3036]
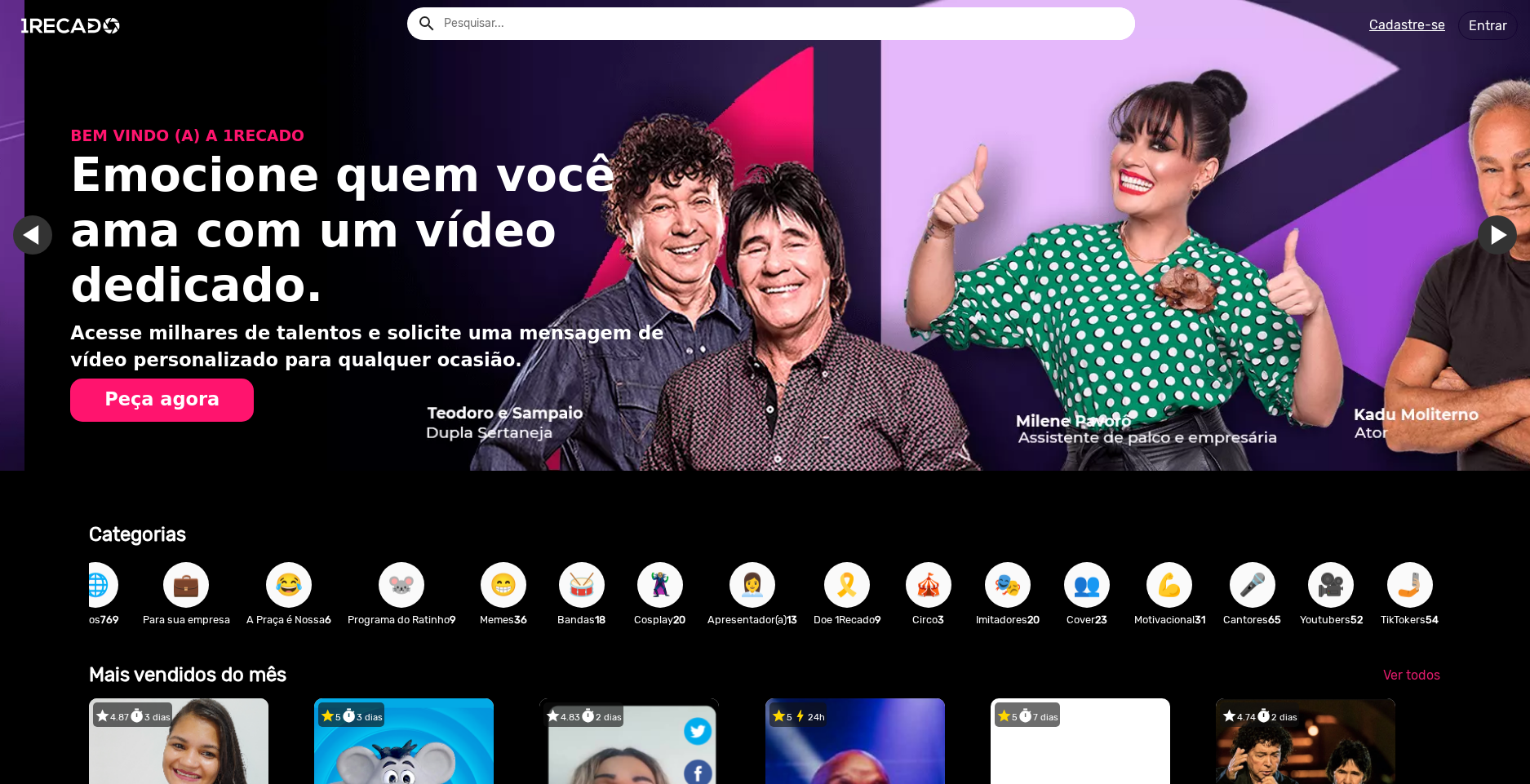
click at [112, 596] on button "🌐" at bounding box center [96, 585] width 46 height 46
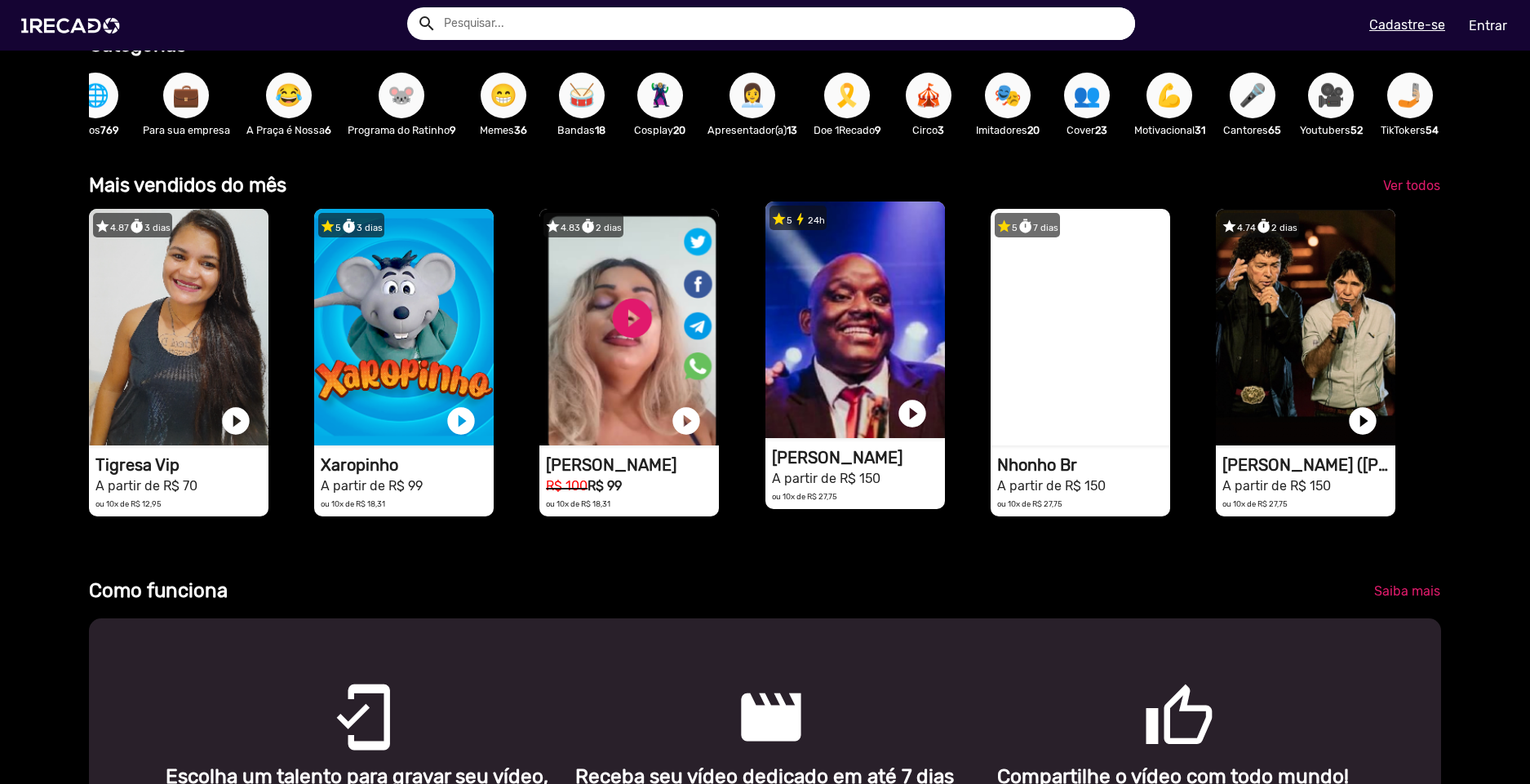
scroll to position [0, 0]
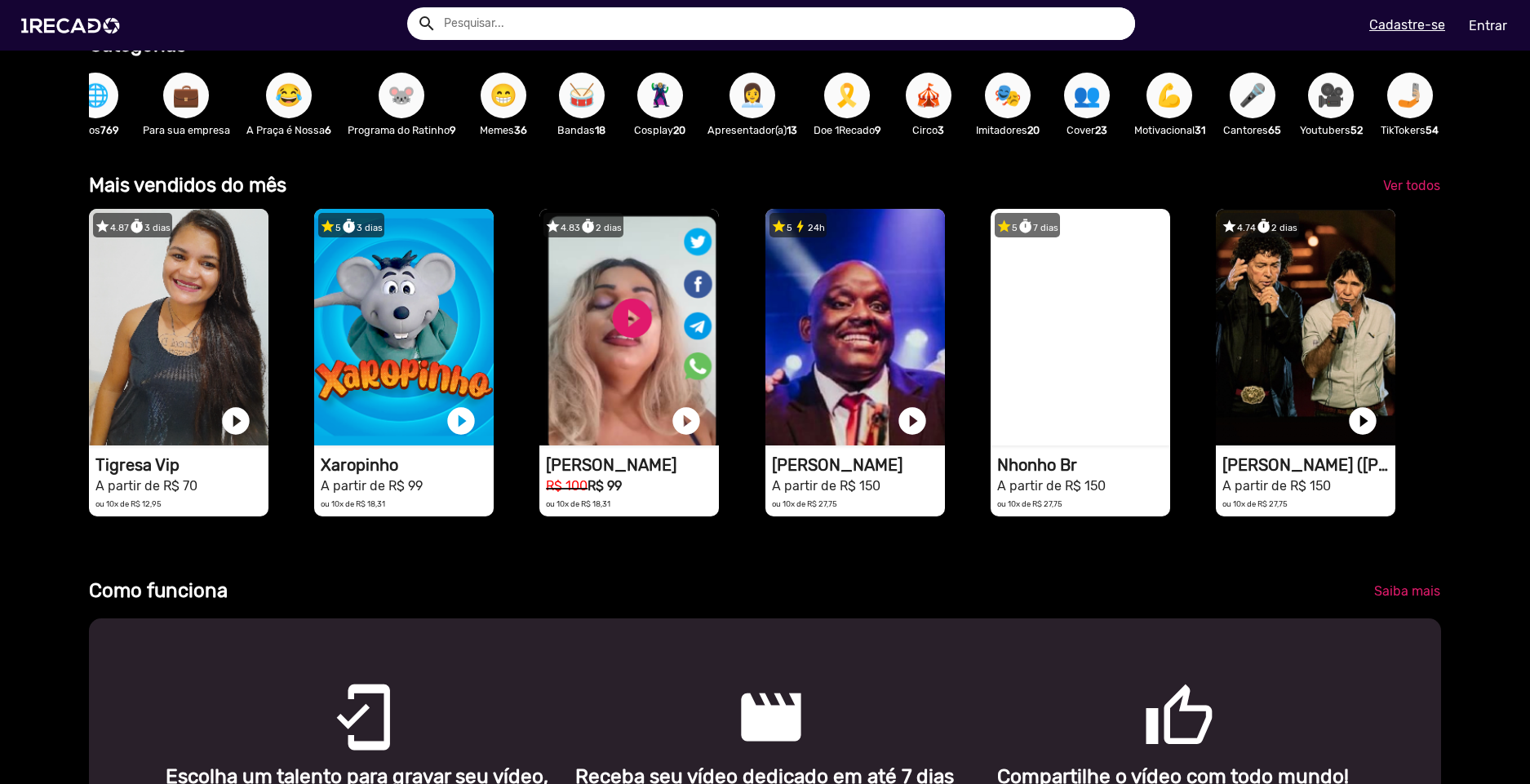
click at [93, 106] on span "🌐" at bounding box center [95, 96] width 28 height 46
click at [500, 106] on span "😁" at bounding box center [503, 96] width 28 height 46
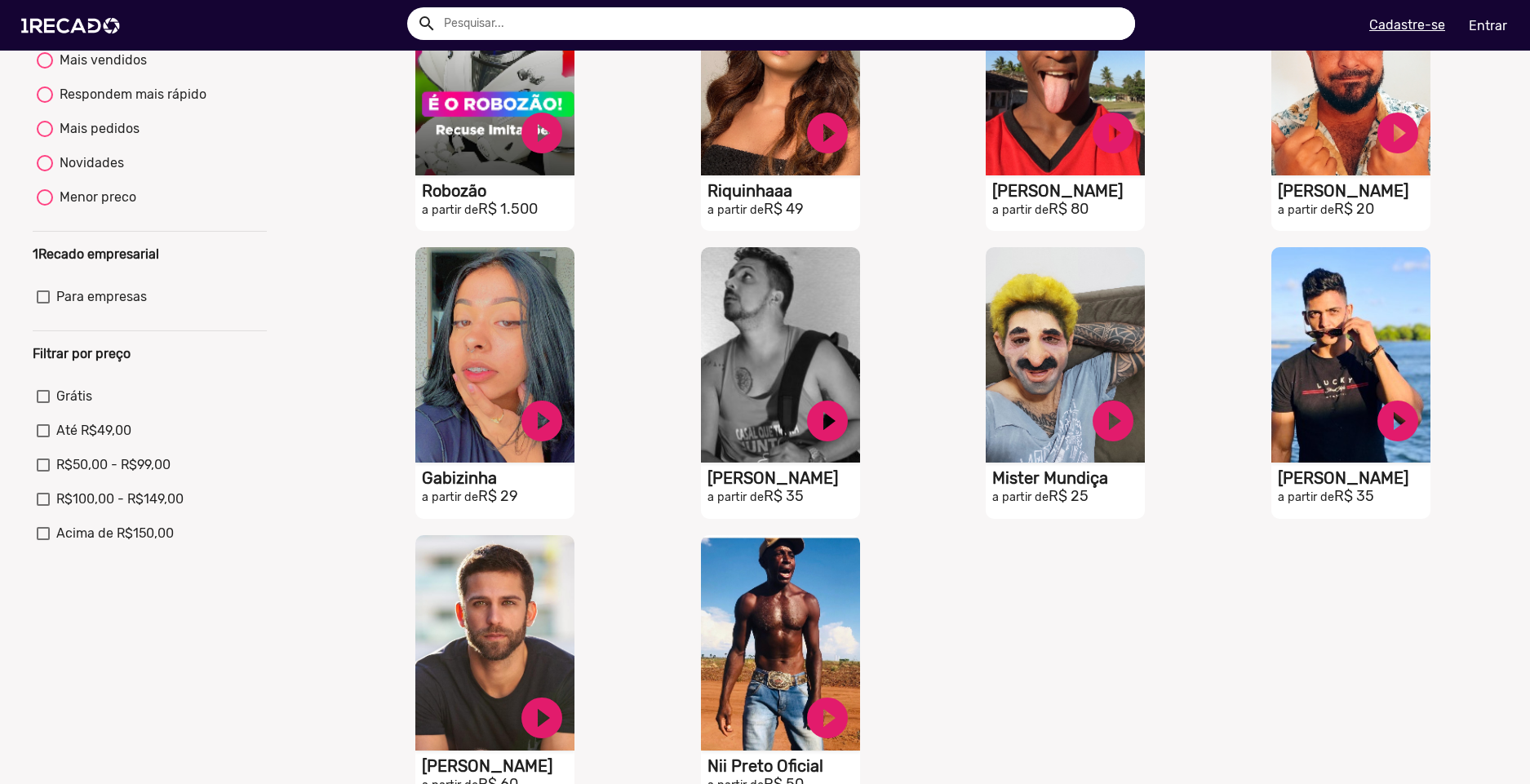
scroll to position [408, 0]
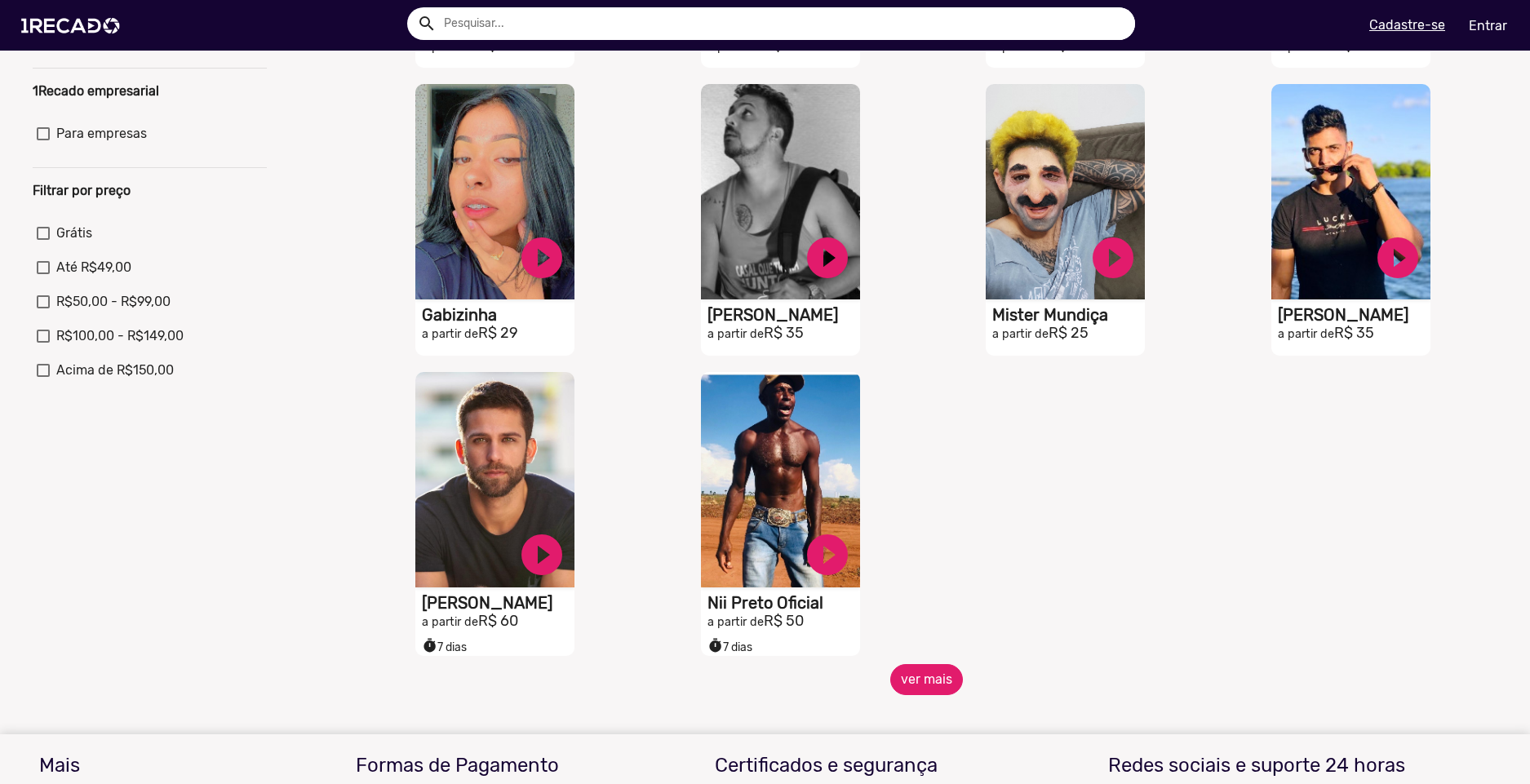
click at [915, 691] on button "ver mais" at bounding box center [927, 680] width 73 height 31
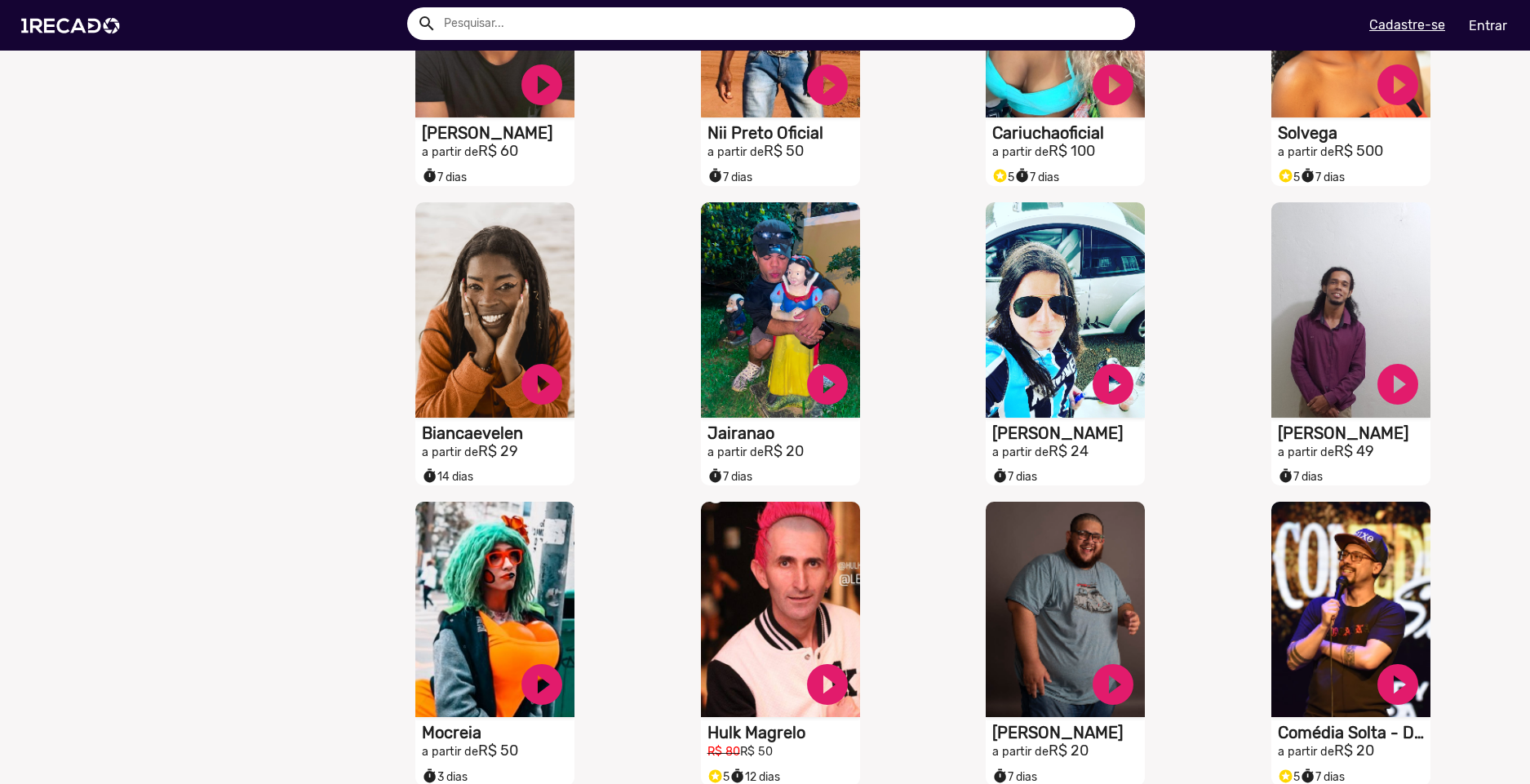
scroll to position [979, 0]
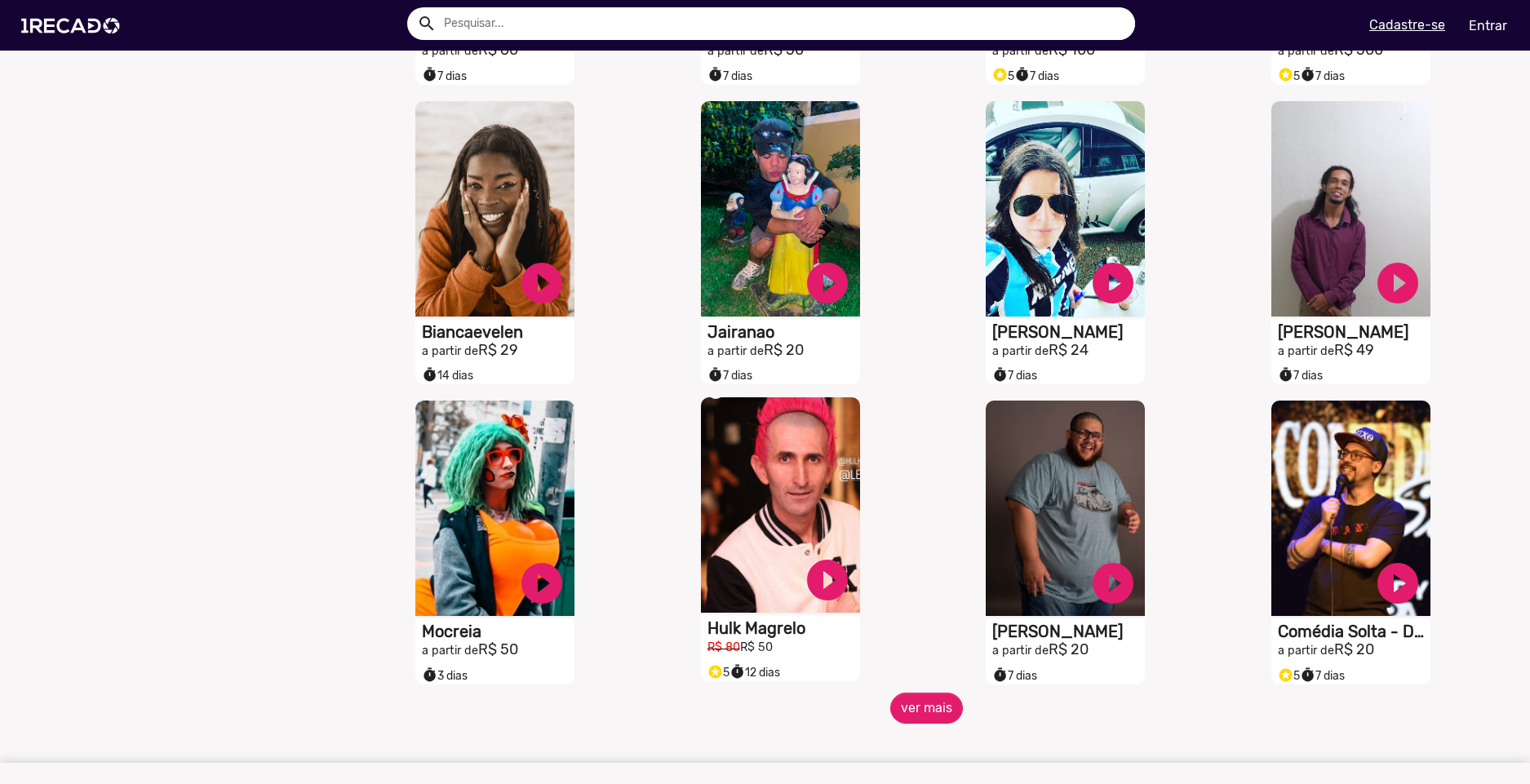
click at [739, 493] on video "S1RECADO vídeos dedicados para fãs e empresas" at bounding box center [780, 505] width 159 height 216
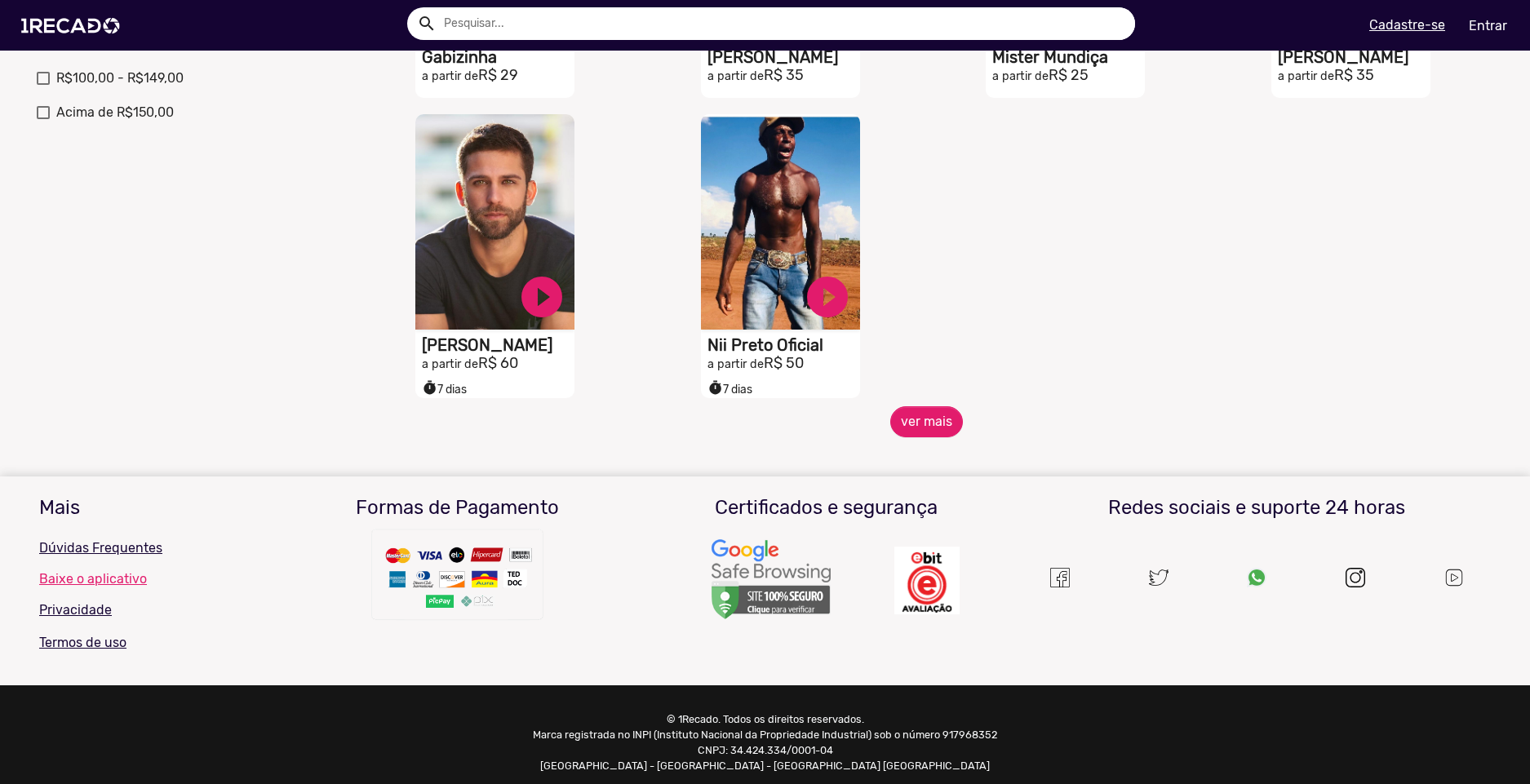
scroll to position [709, 0]
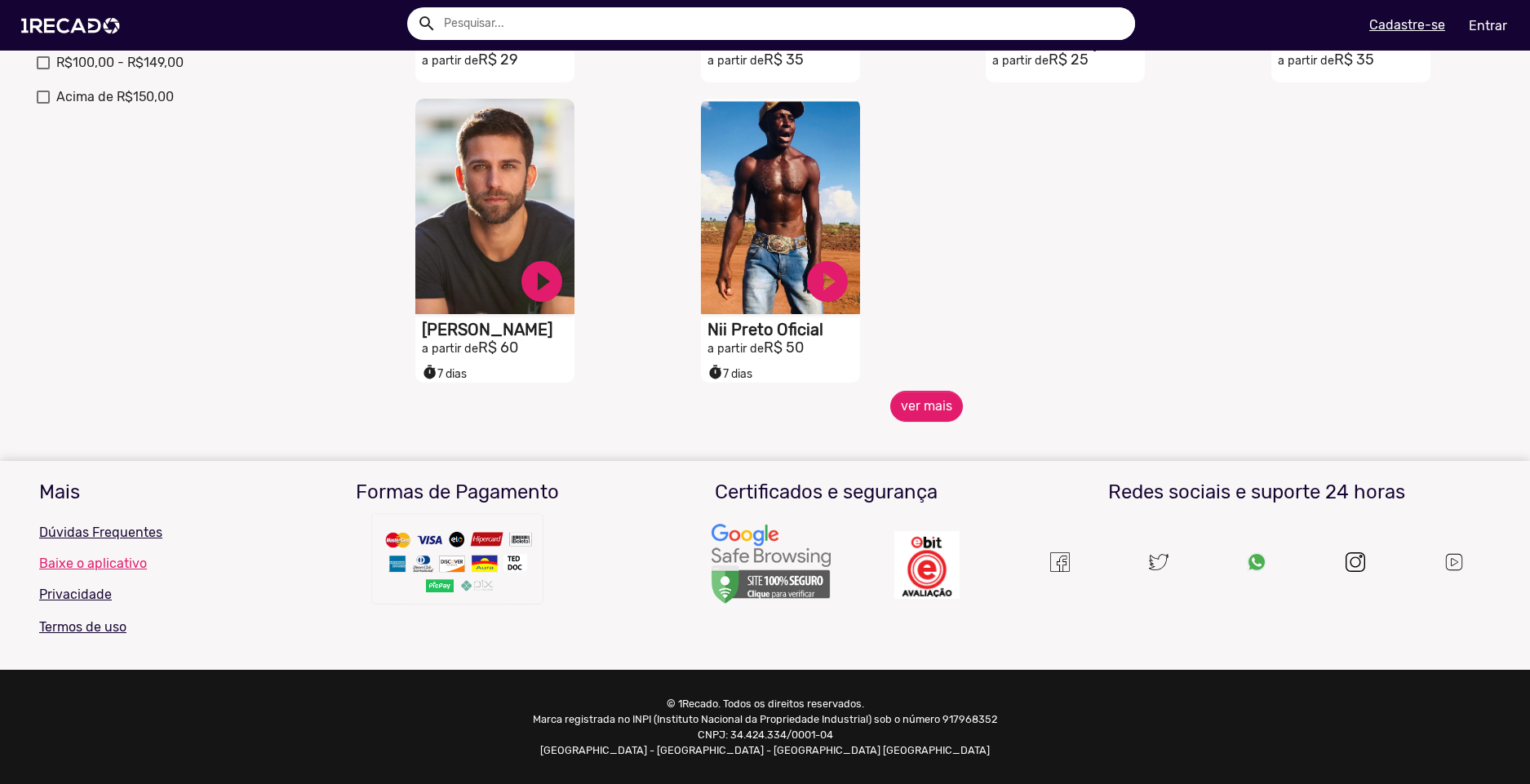
click at [934, 391] on button "ver mais" at bounding box center [927, 406] width 73 height 31
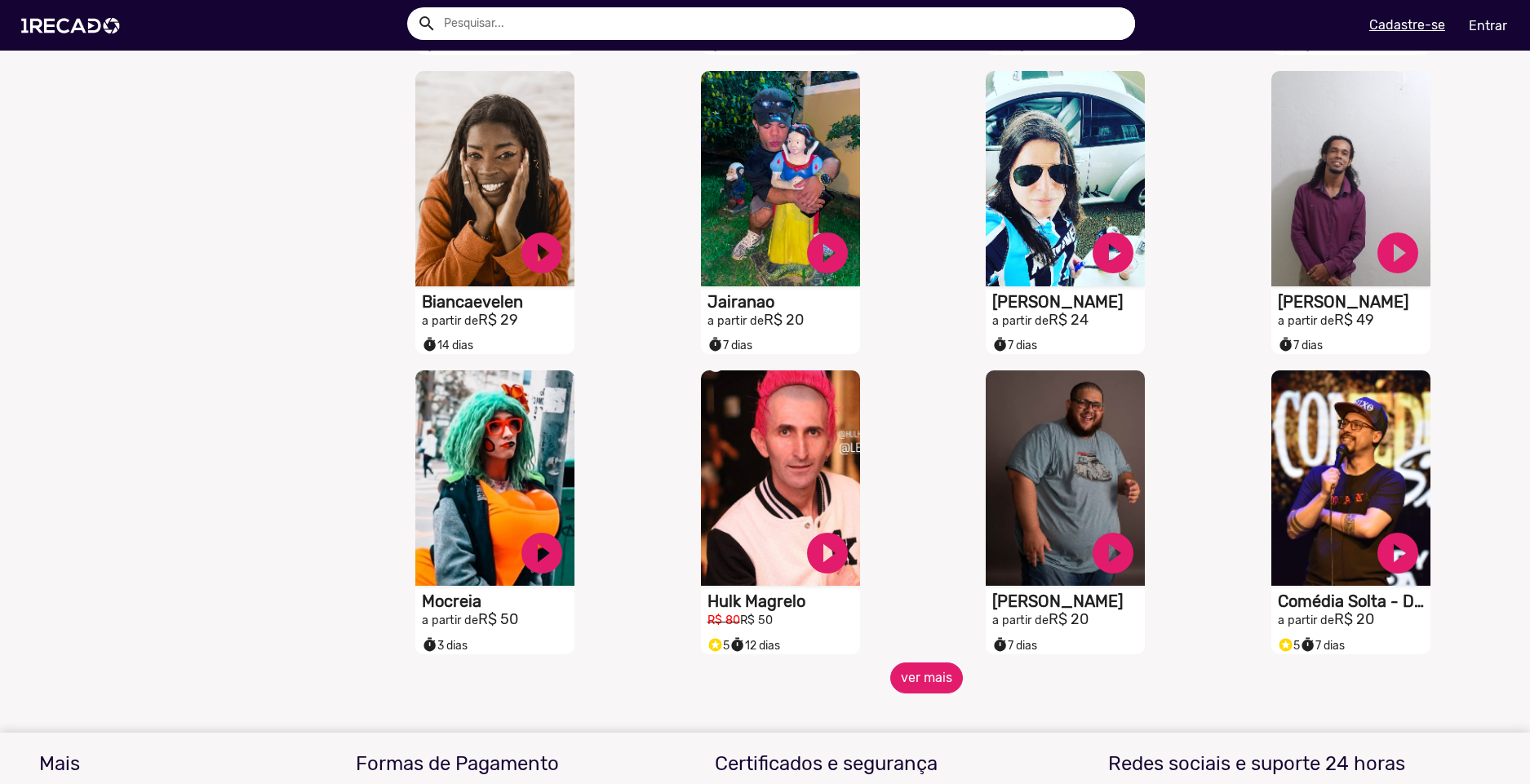
scroll to position [1035, 0]
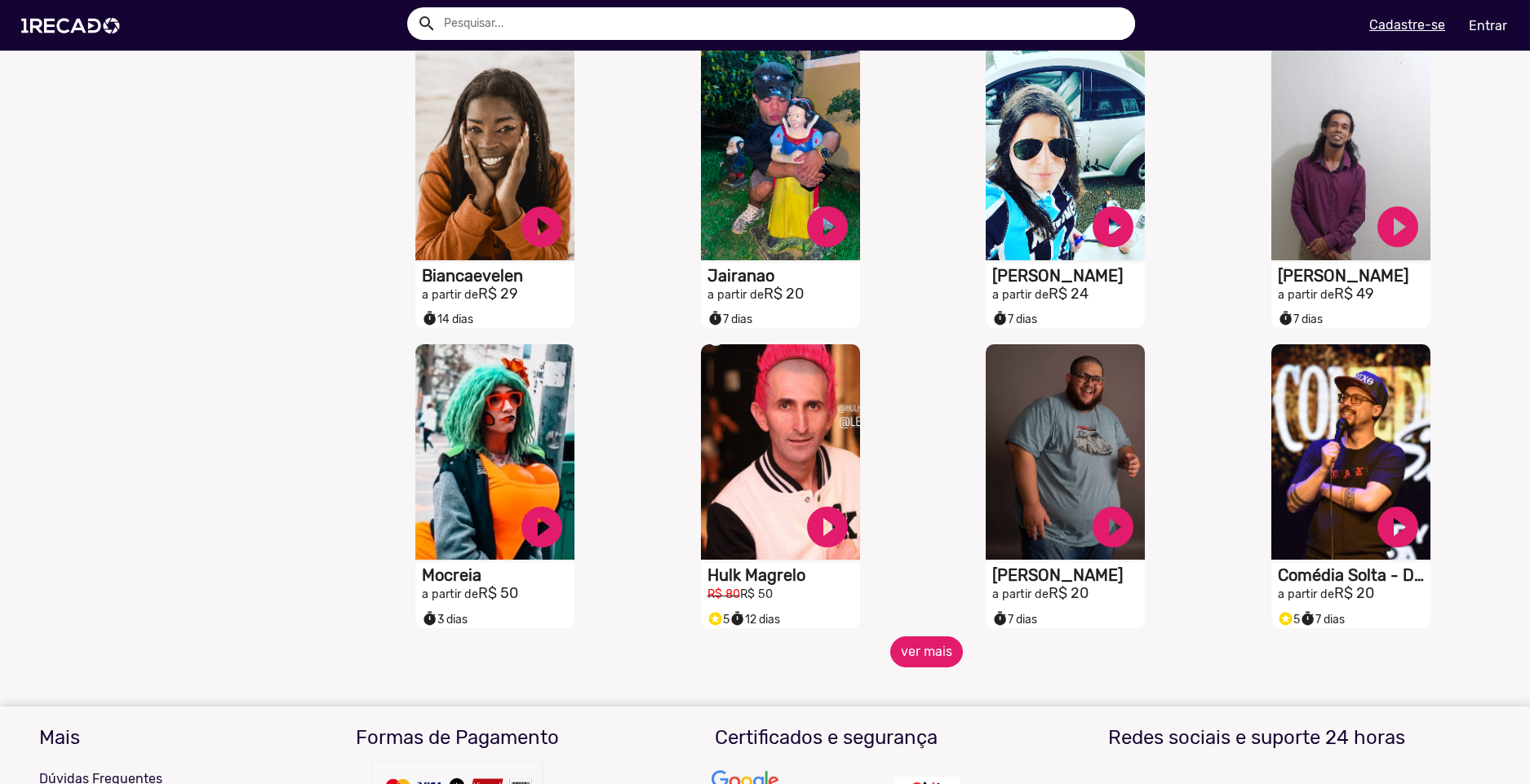
click at [943, 668] on button "ver mais" at bounding box center [927, 651] width 73 height 31
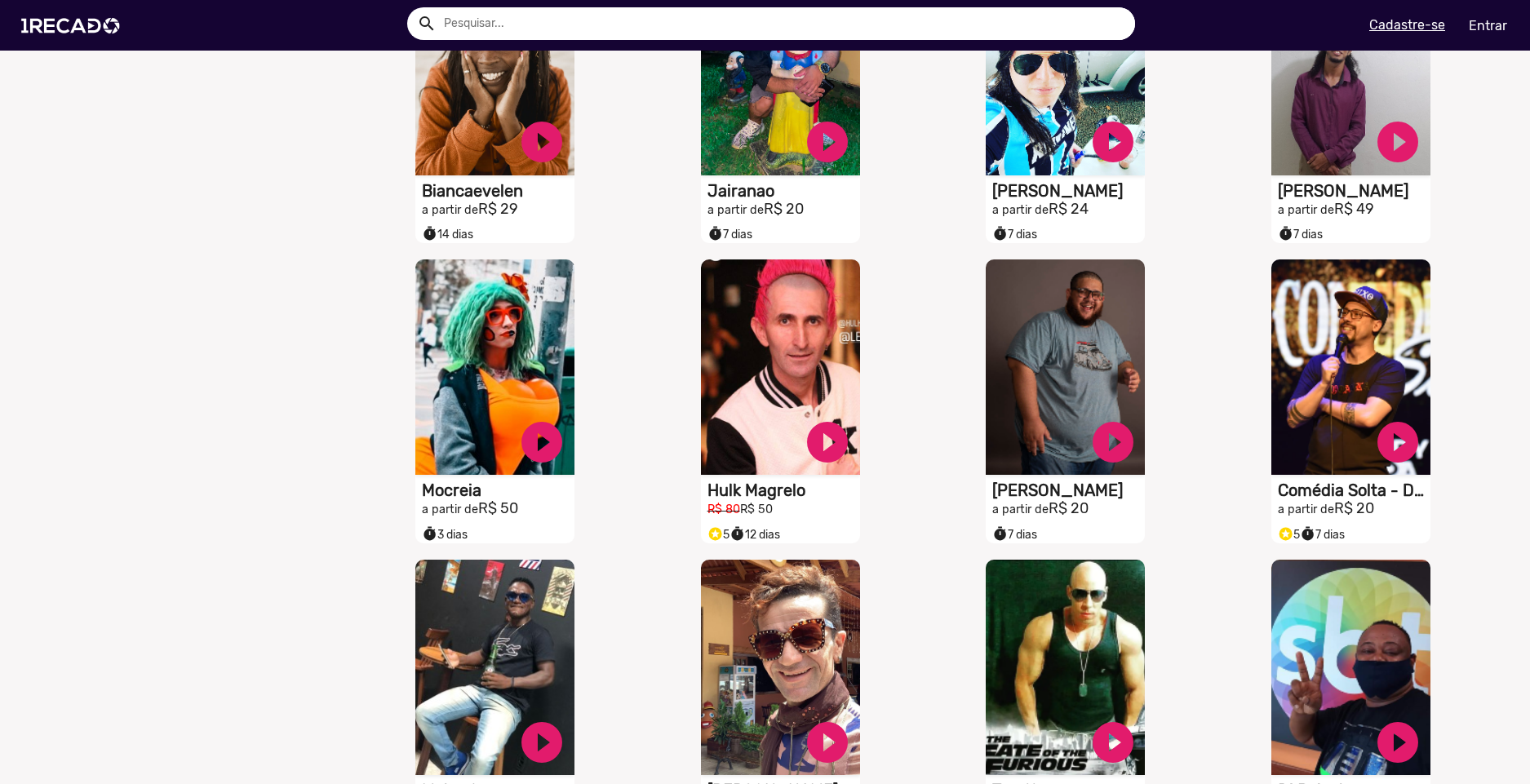
scroll to position [1280, 0]
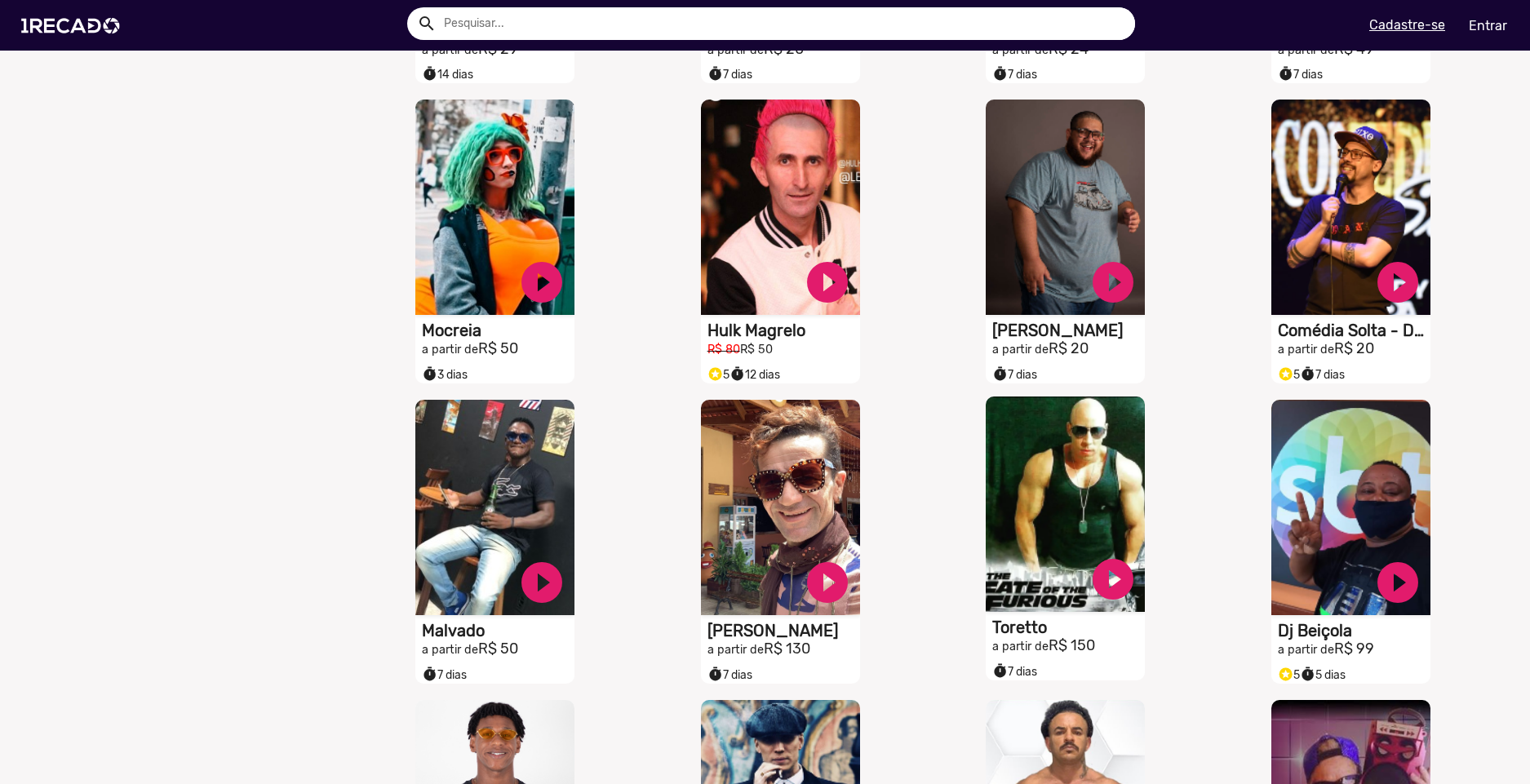
click at [1081, 509] on video "S1RECADO vídeos dedicados para fãs e empresas" at bounding box center [1065, 505] width 159 height 216
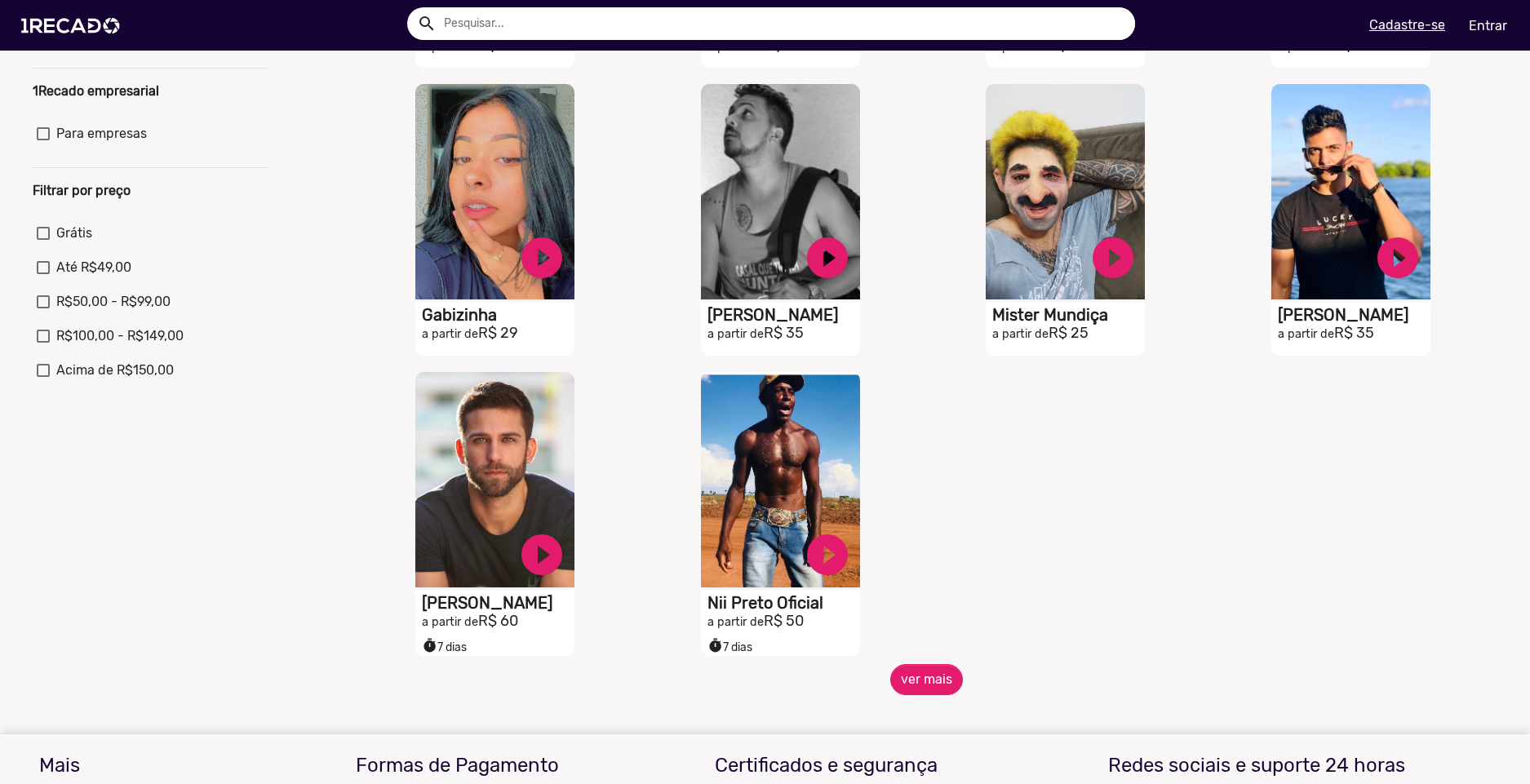
scroll to position [709, 0]
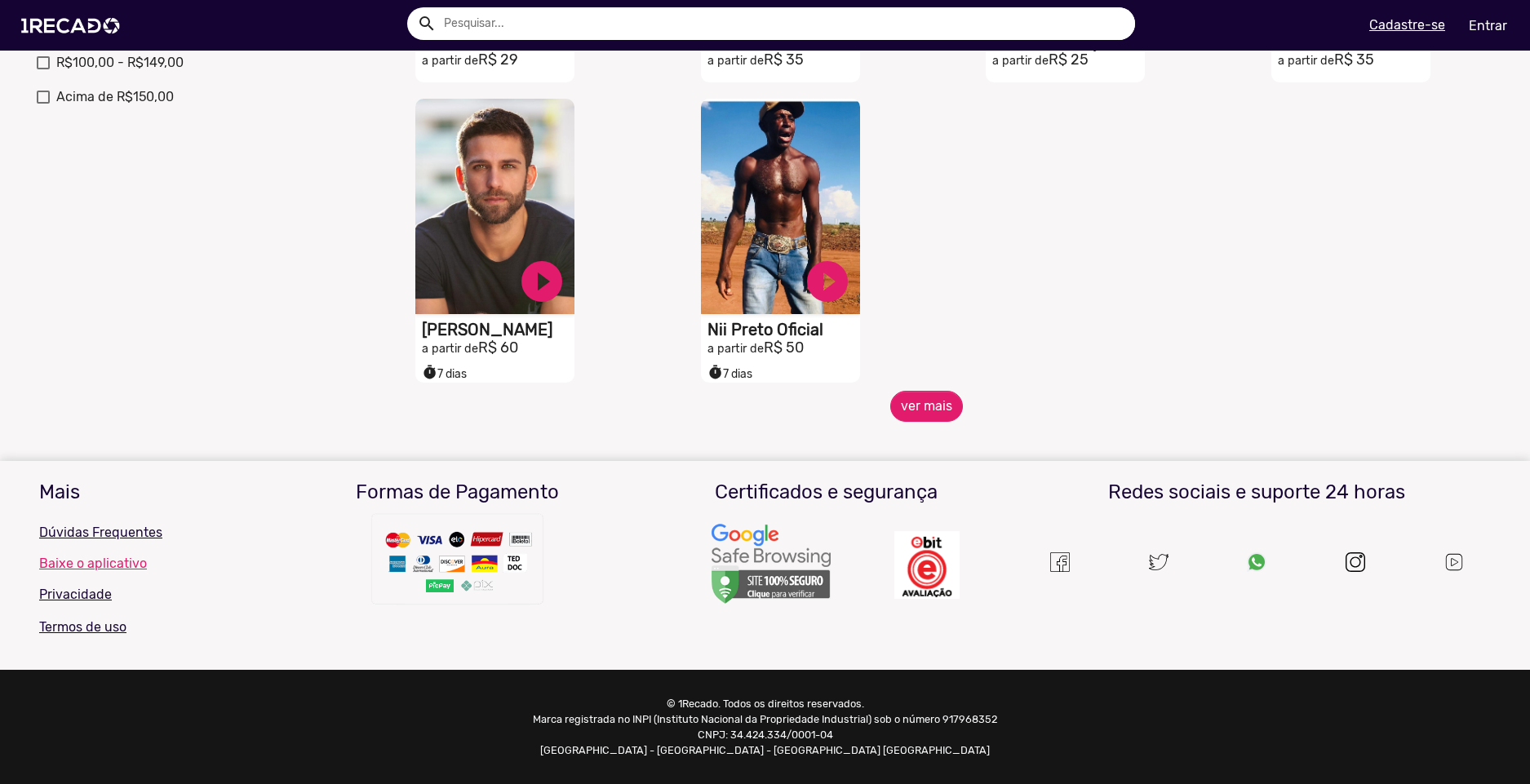
drag, startPoint x: 940, startPoint y: 657, endPoint x: 887, endPoint y: 381, distance: 281.0
click at [921, 391] on button "ver mais" at bounding box center [927, 406] width 73 height 31
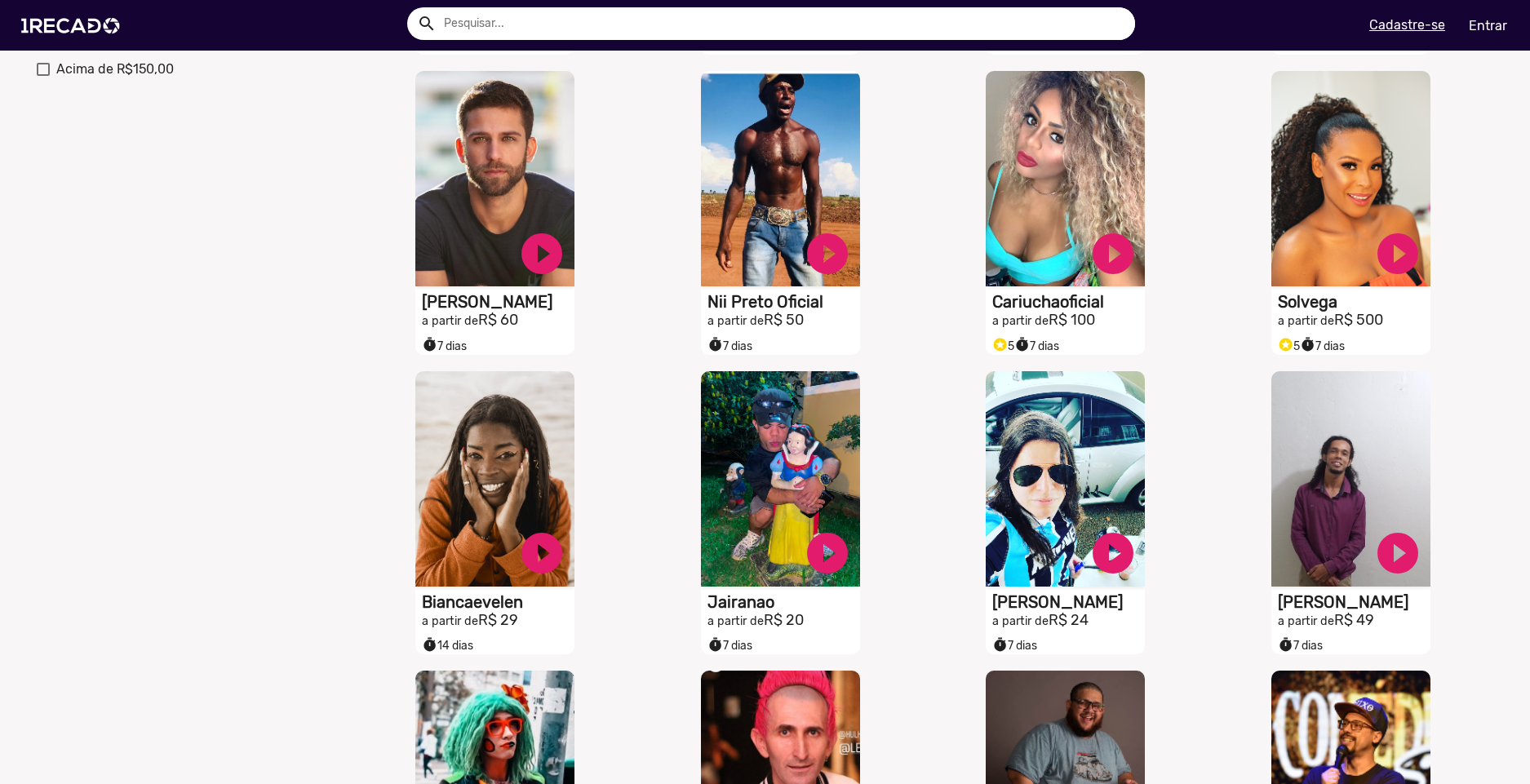
click at [272, 424] on div "Ordenar por Recomendados Melhores avaliações Mais vendidos Respondem mais rápid…" at bounding box center [150, 234] width 260 height 1519
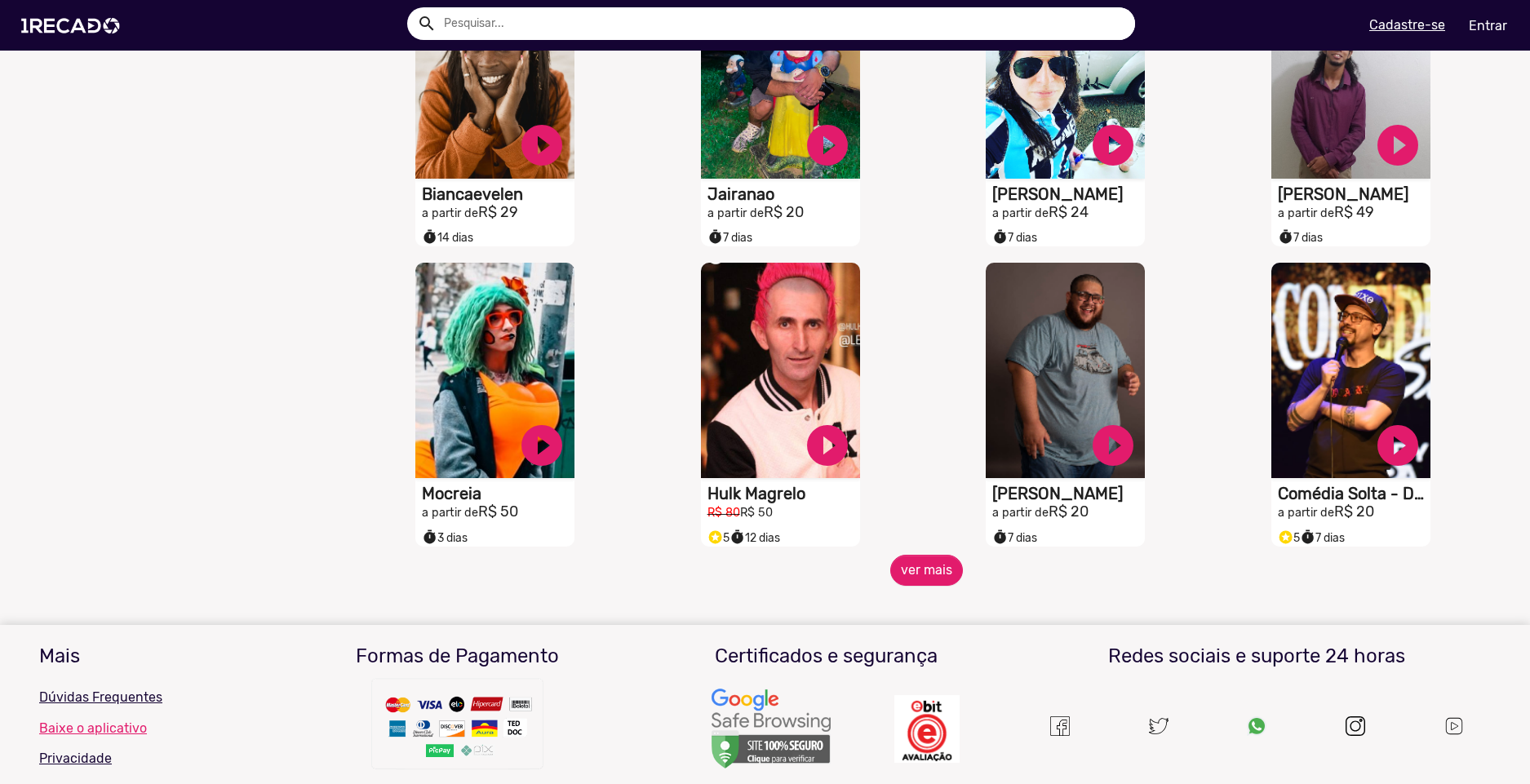
scroll to position [1280, 0]
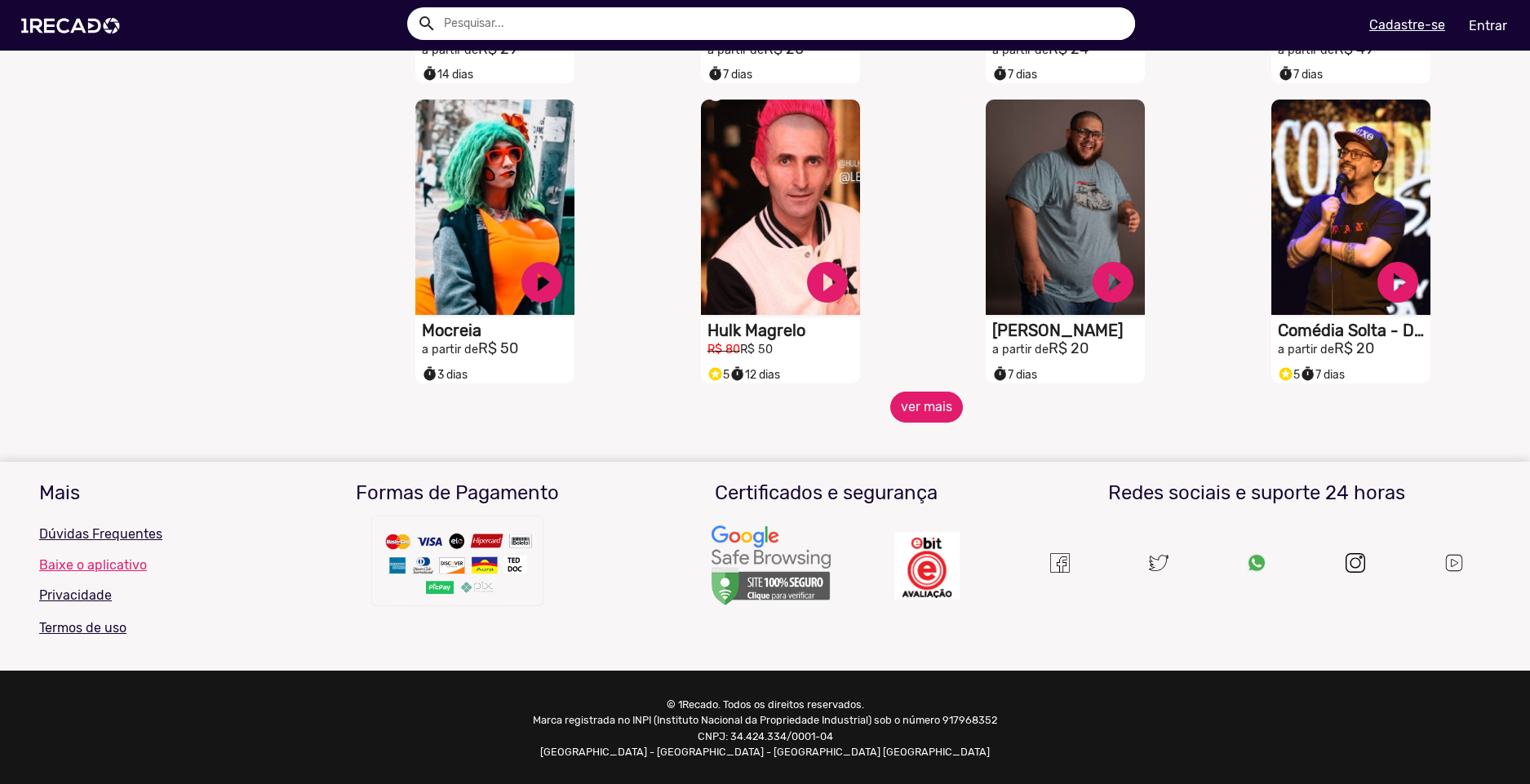
click at [942, 423] on button "ver mais" at bounding box center [927, 407] width 73 height 31
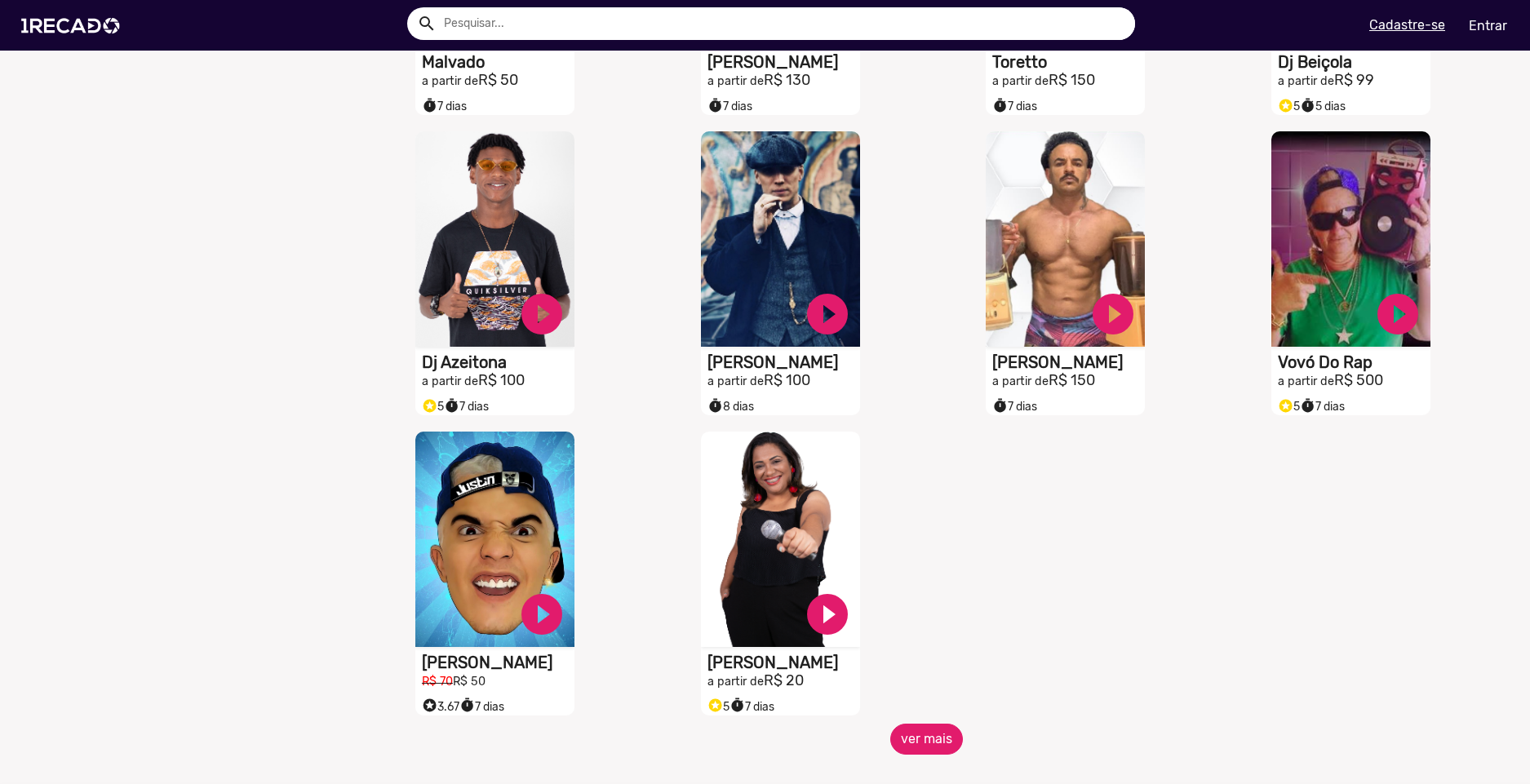
scroll to position [1852, 0]
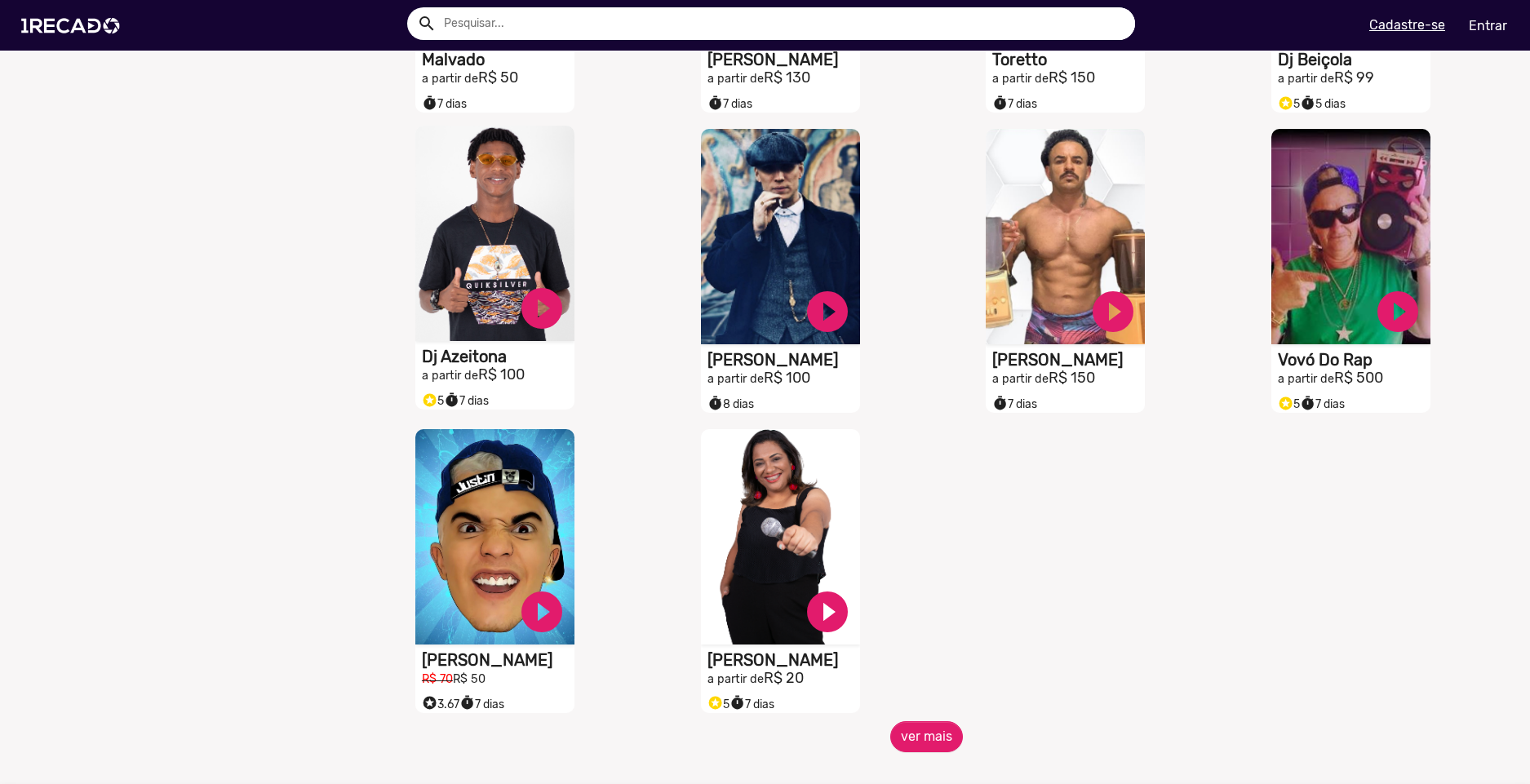
click at [488, 228] on video "S1RECADO vídeos dedicados para fãs e empresas" at bounding box center [494, 234] width 159 height 216
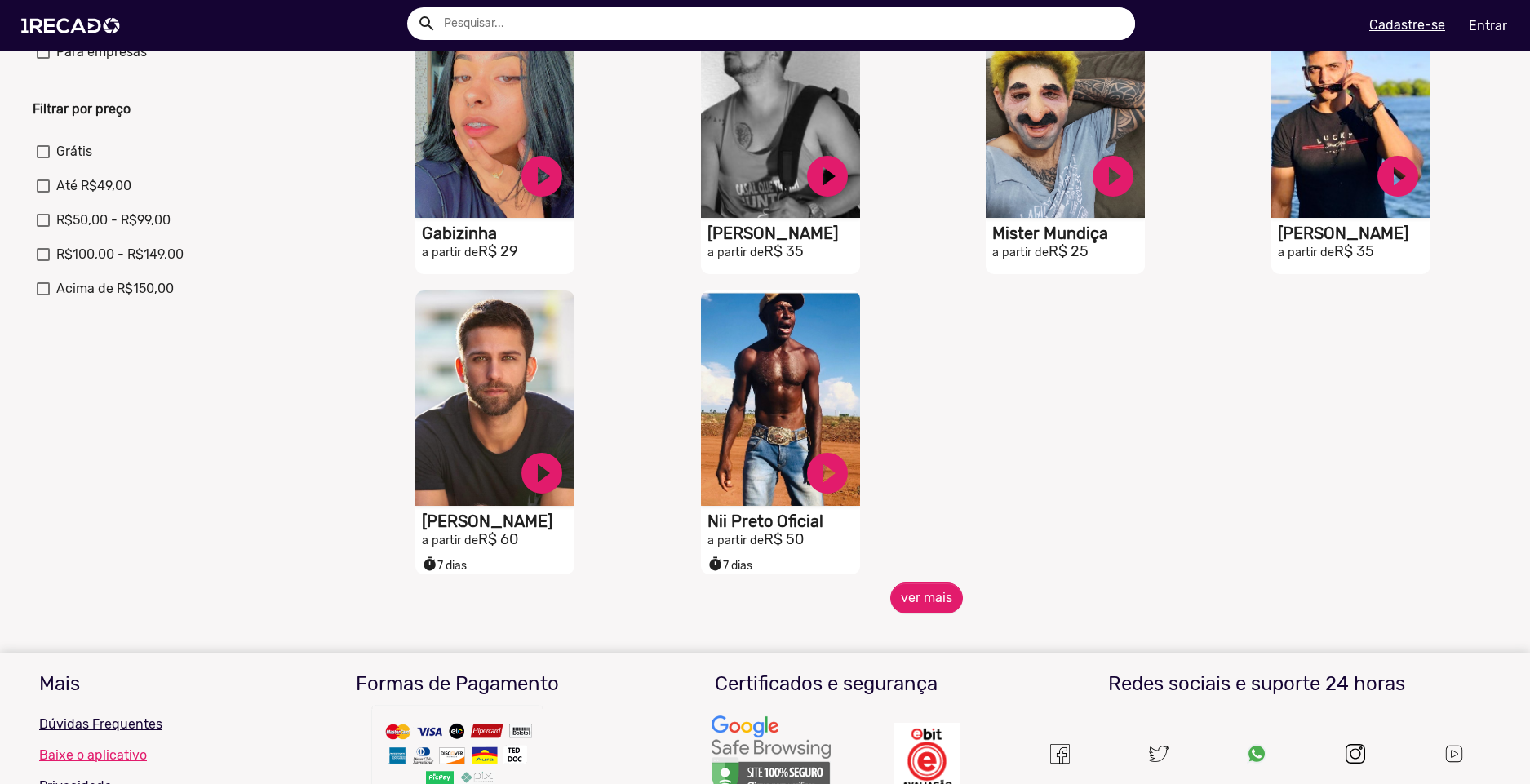
scroll to position [709, 0]
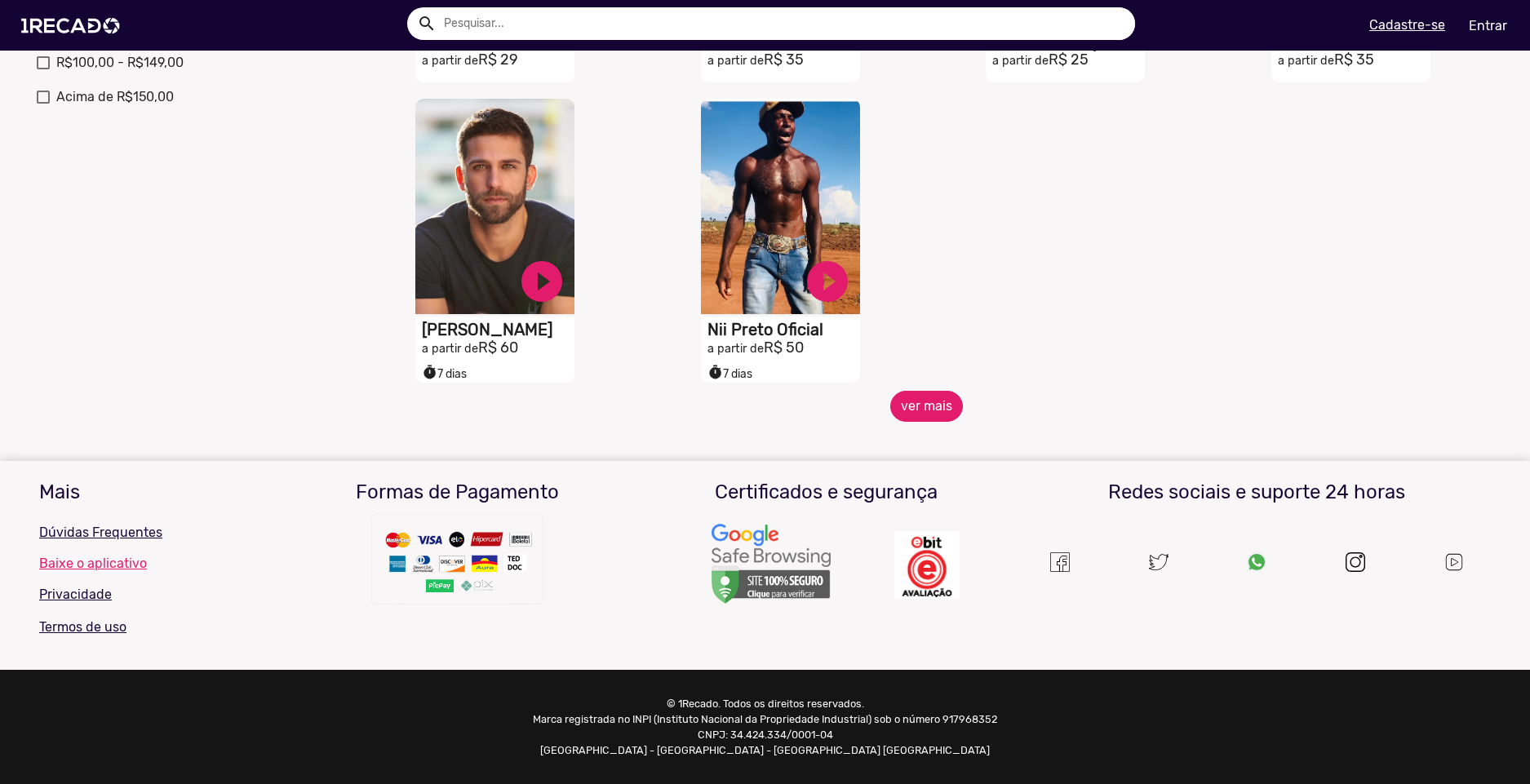
click at [929, 391] on button "ver mais" at bounding box center [927, 406] width 73 height 31
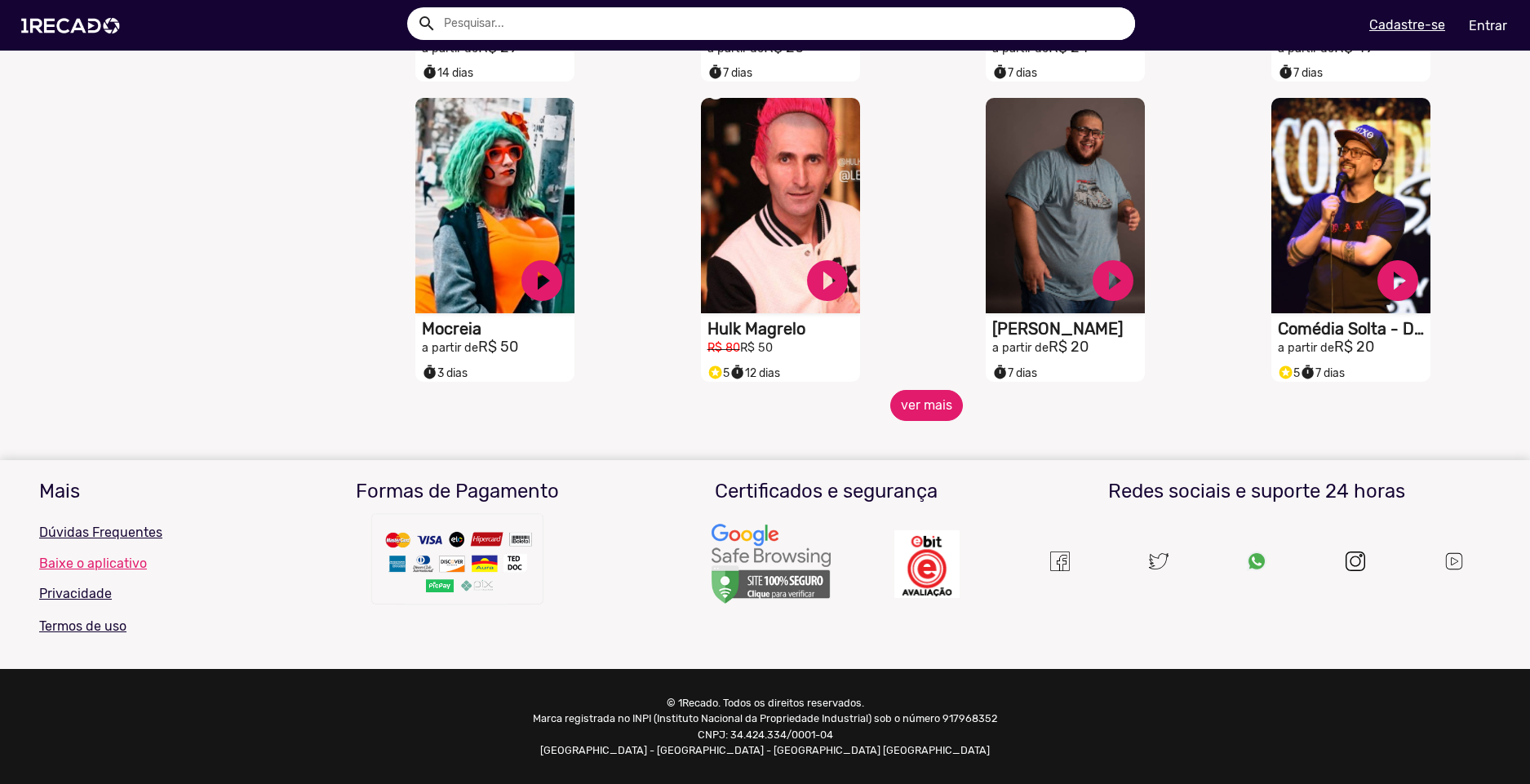
scroll to position [1310, 0]
click at [934, 390] on button "ver mais" at bounding box center [927, 405] width 73 height 31
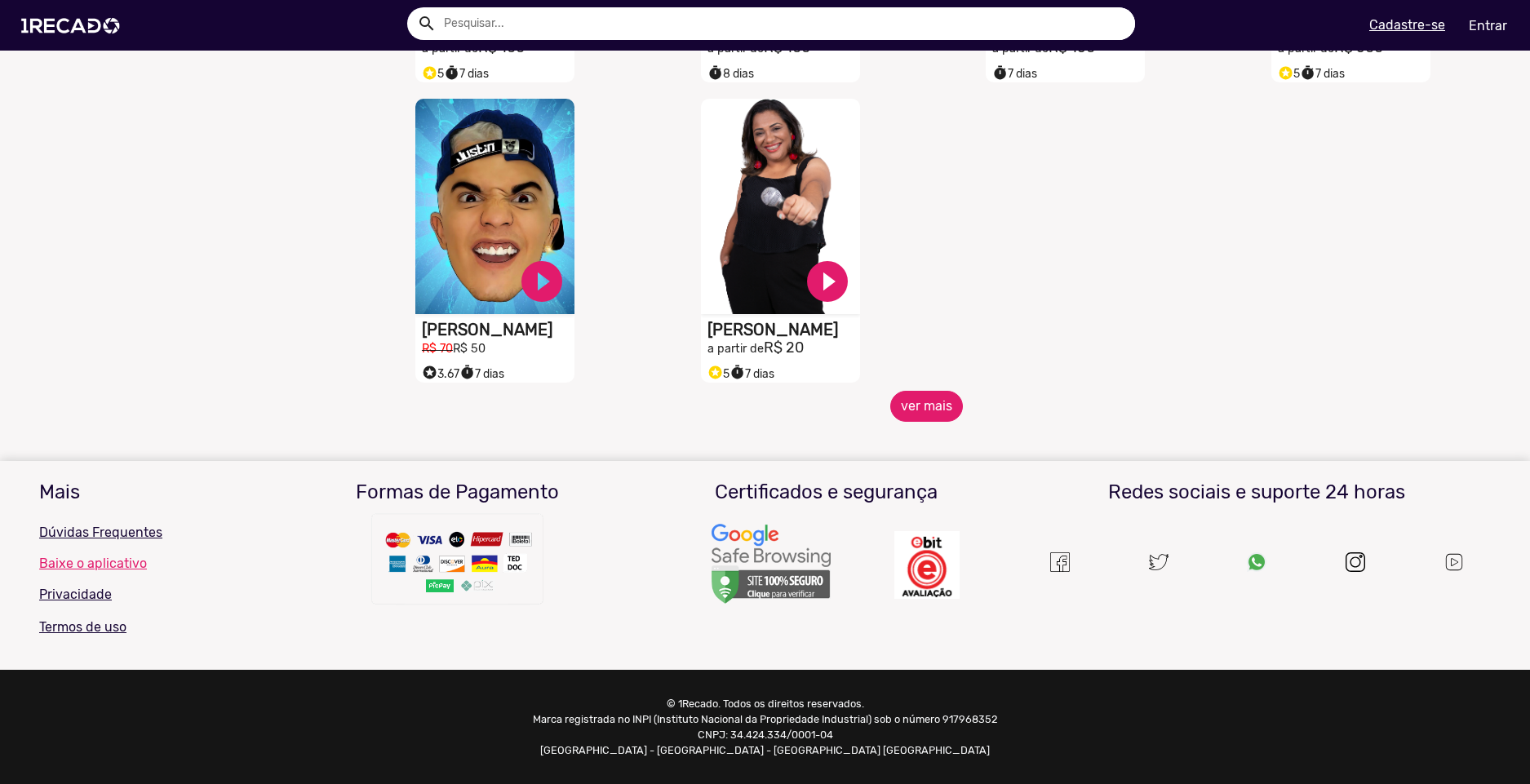
scroll to position [2210, 0]
click at [916, 398] on button "ver mais" at bounding box center [927, 406] width 73 height 31
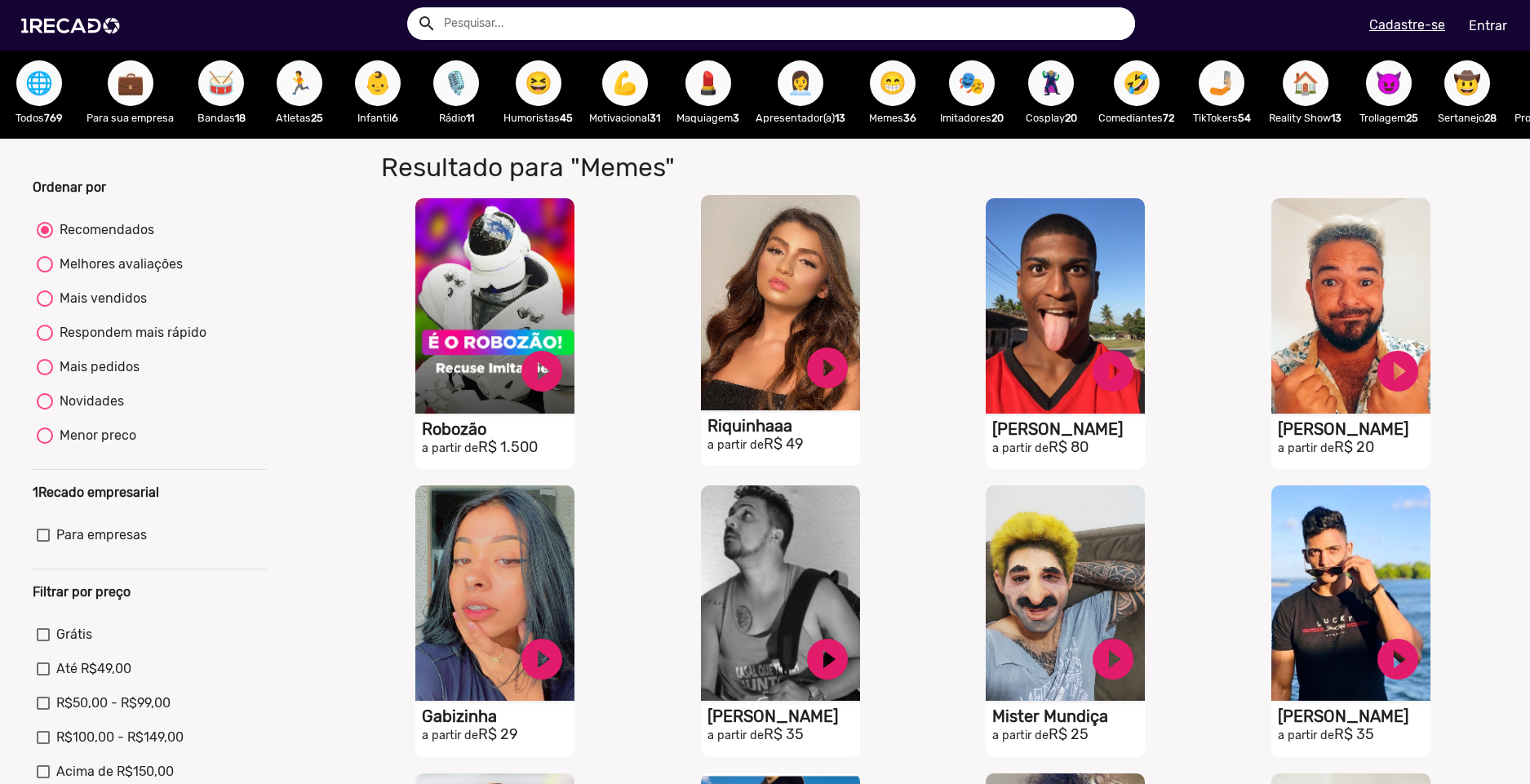
scroll to position [0, 0]
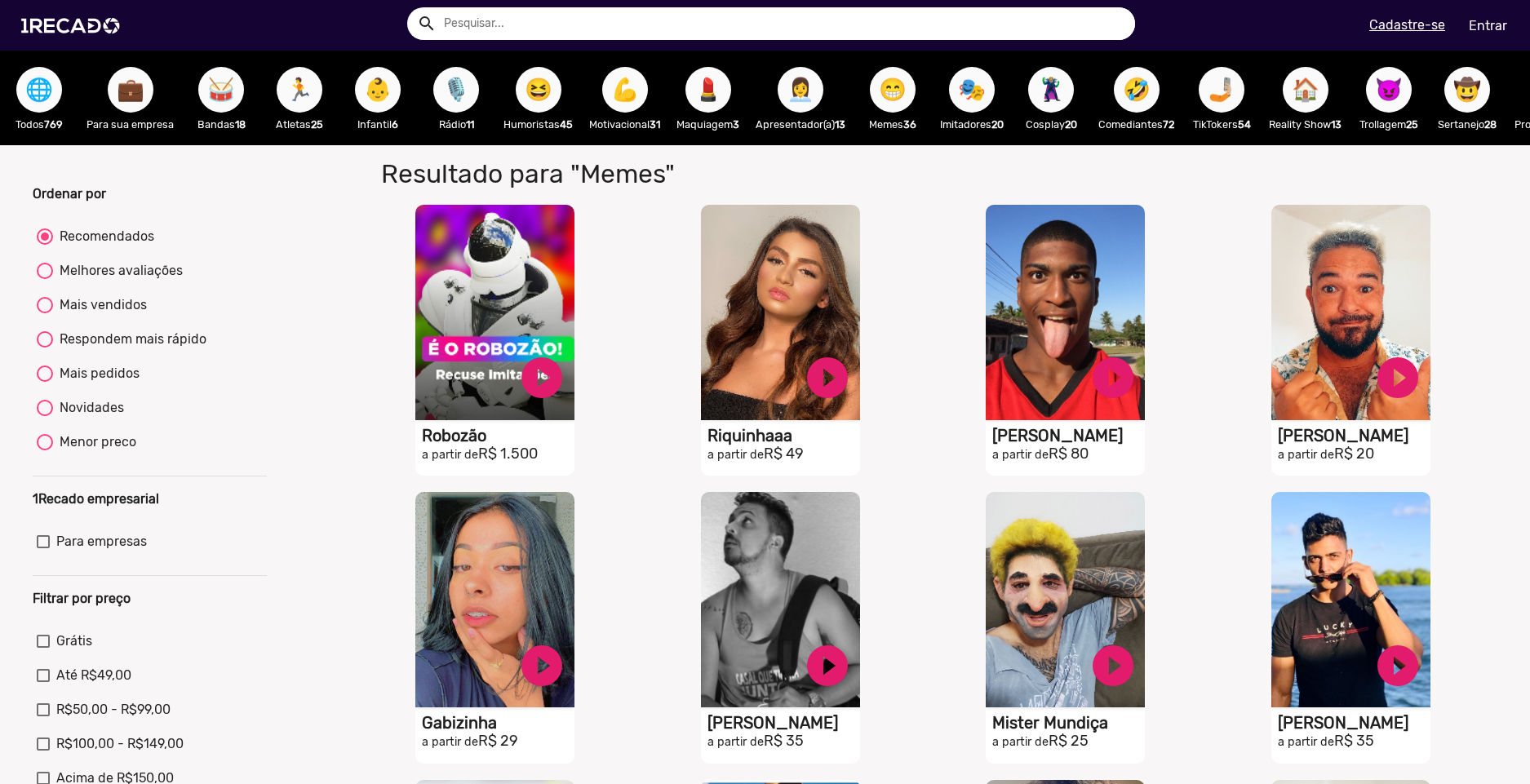
click at [1403, 90] on span "😈" at bounding box center [1389, 90] width 28 height 46
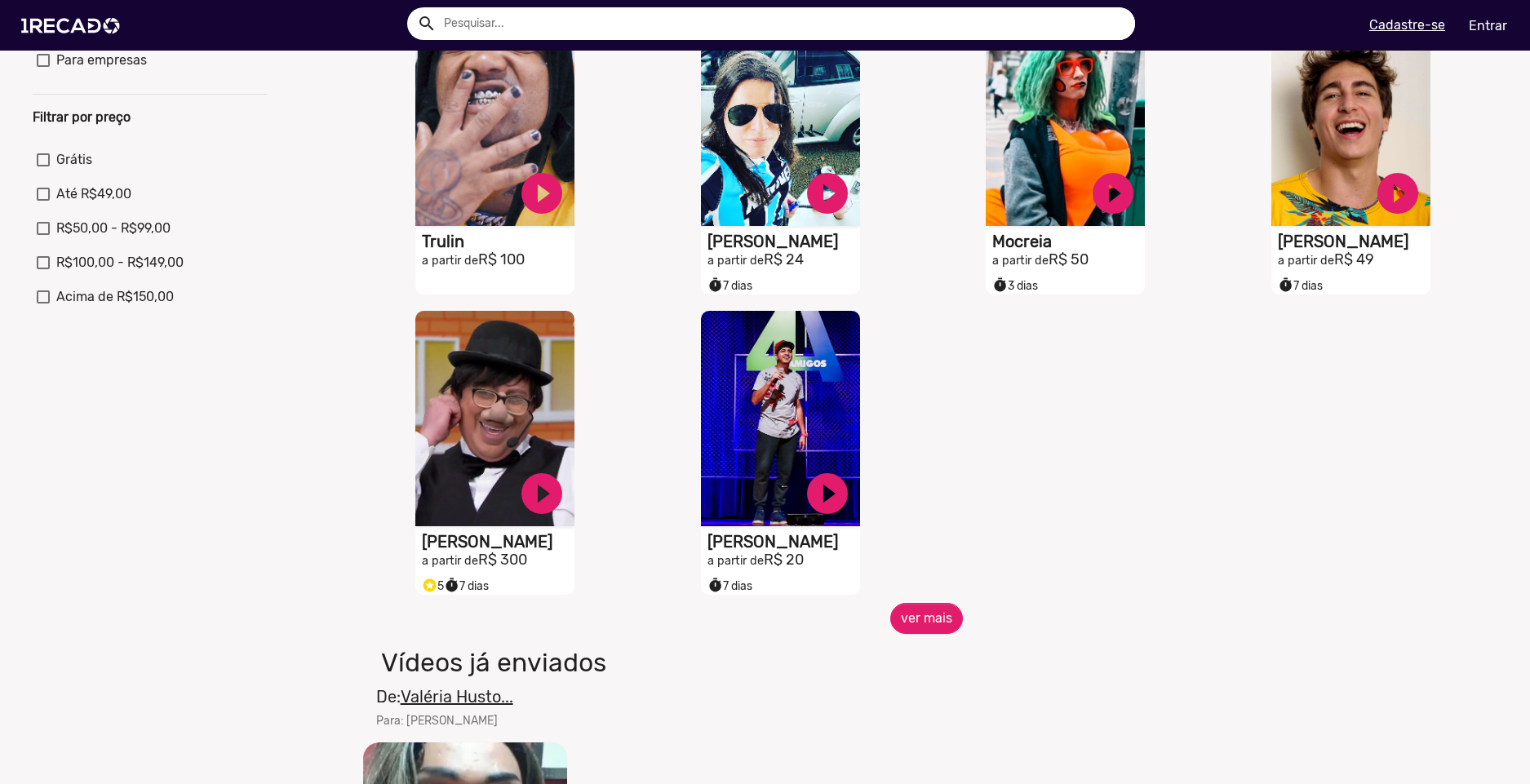
scroll to position [489, 0]
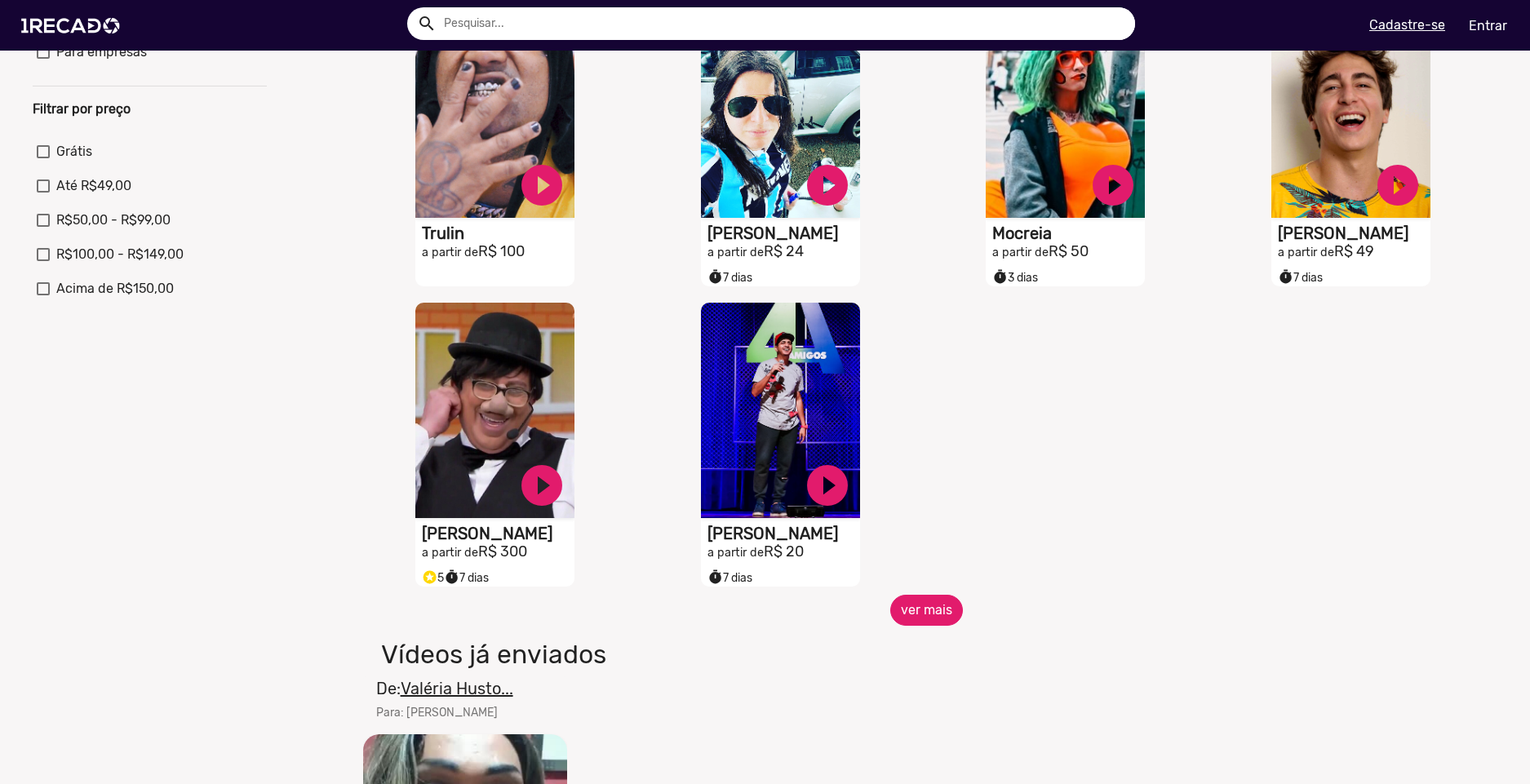
click at [946, 626] on button "ver mais" at bounding box center [927, 610] width 73 height 31
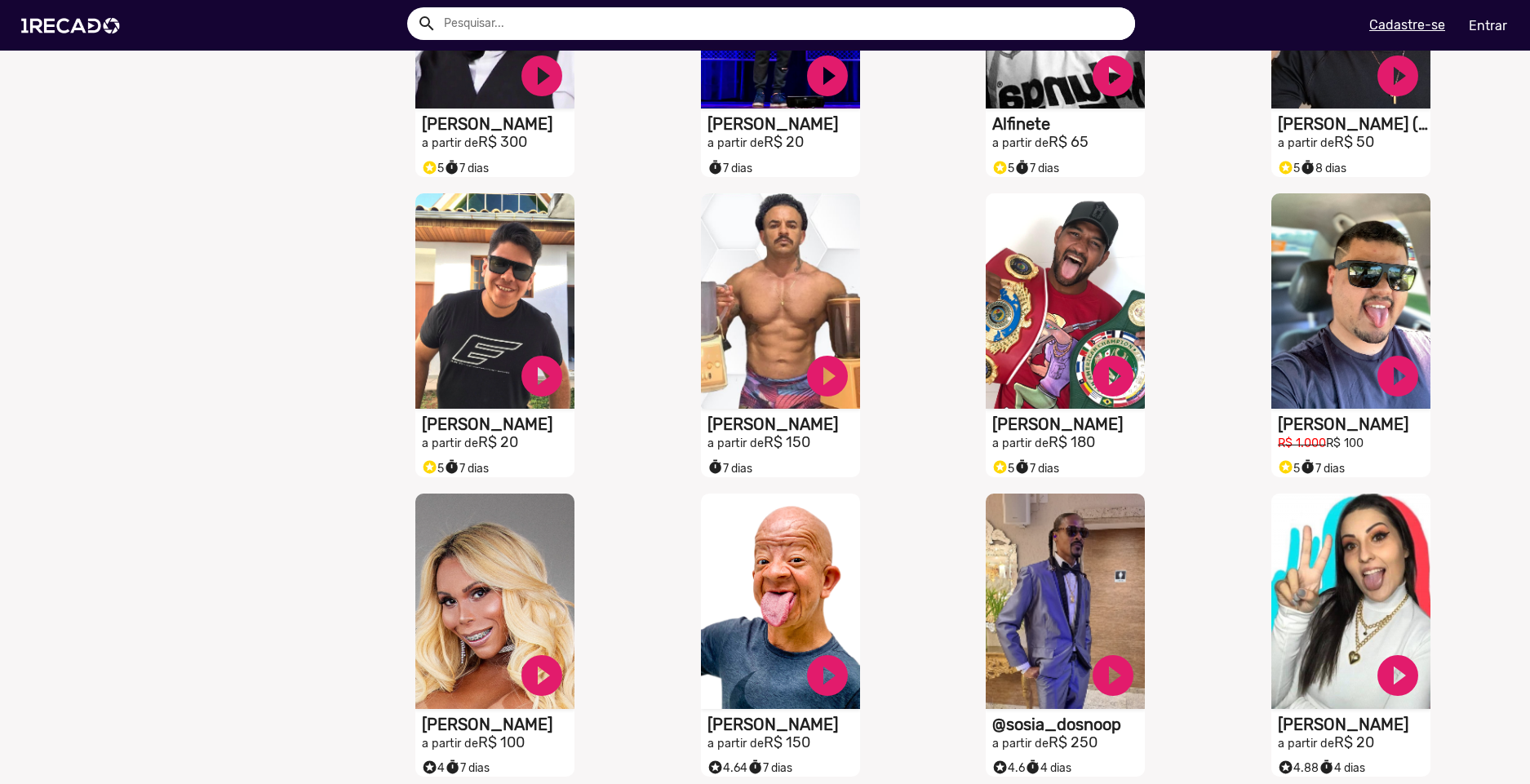
scroll to position [1061, 0]
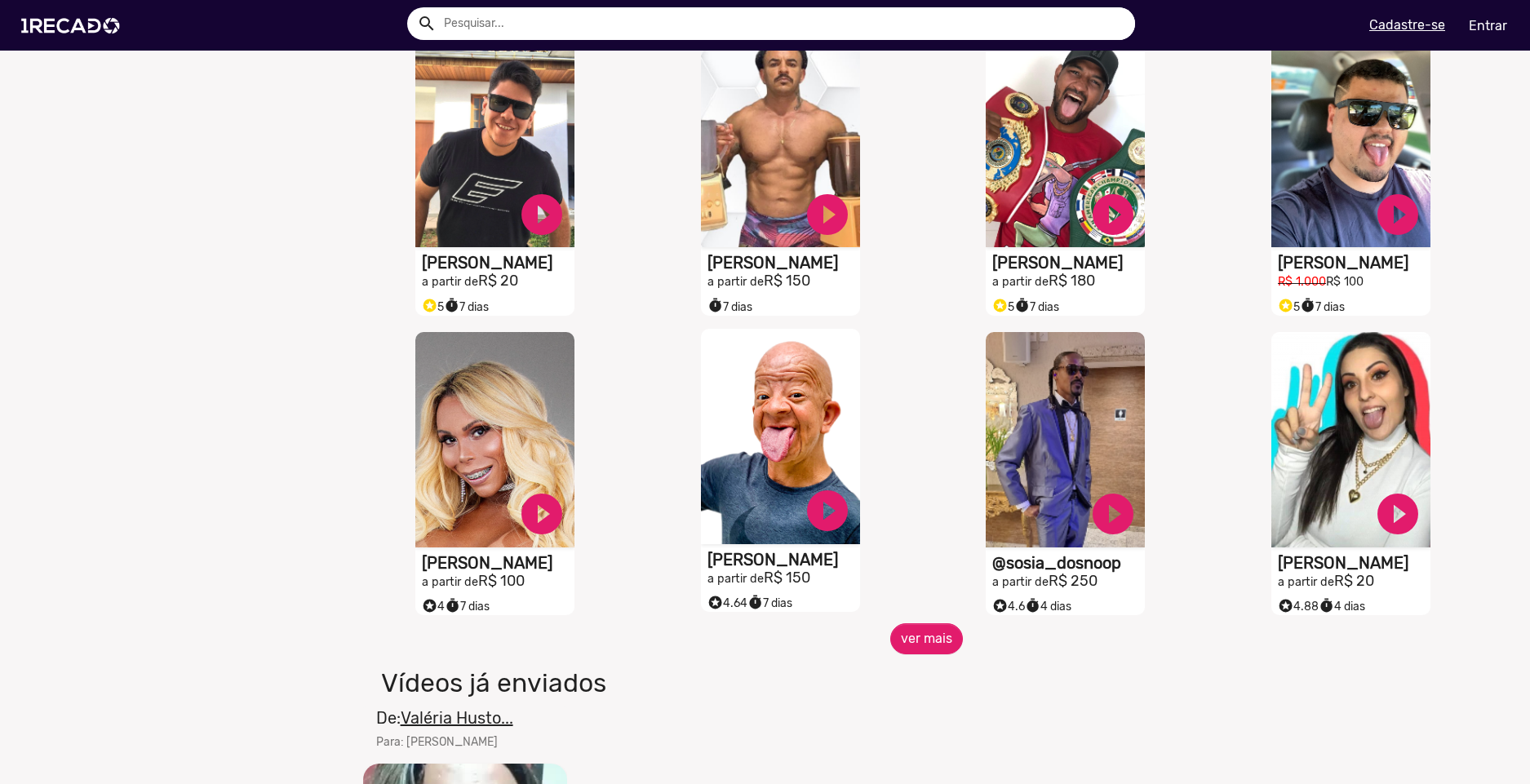
click at [773, 442] on video "S1RECADO vídeos dedicados para fãs e empresas" at bounding box center [780, 437] width 159 height 216
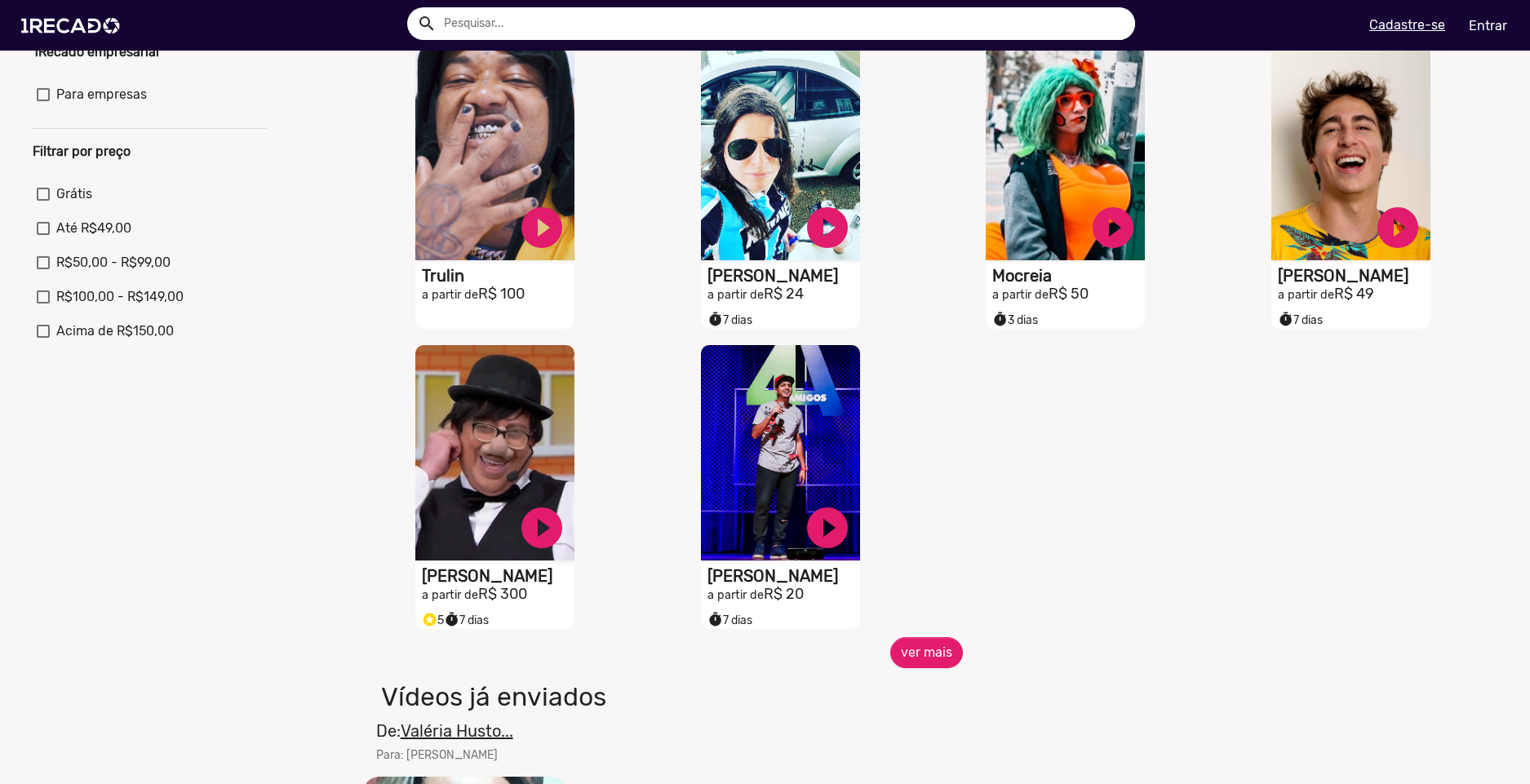
scroll to position [572, 0]
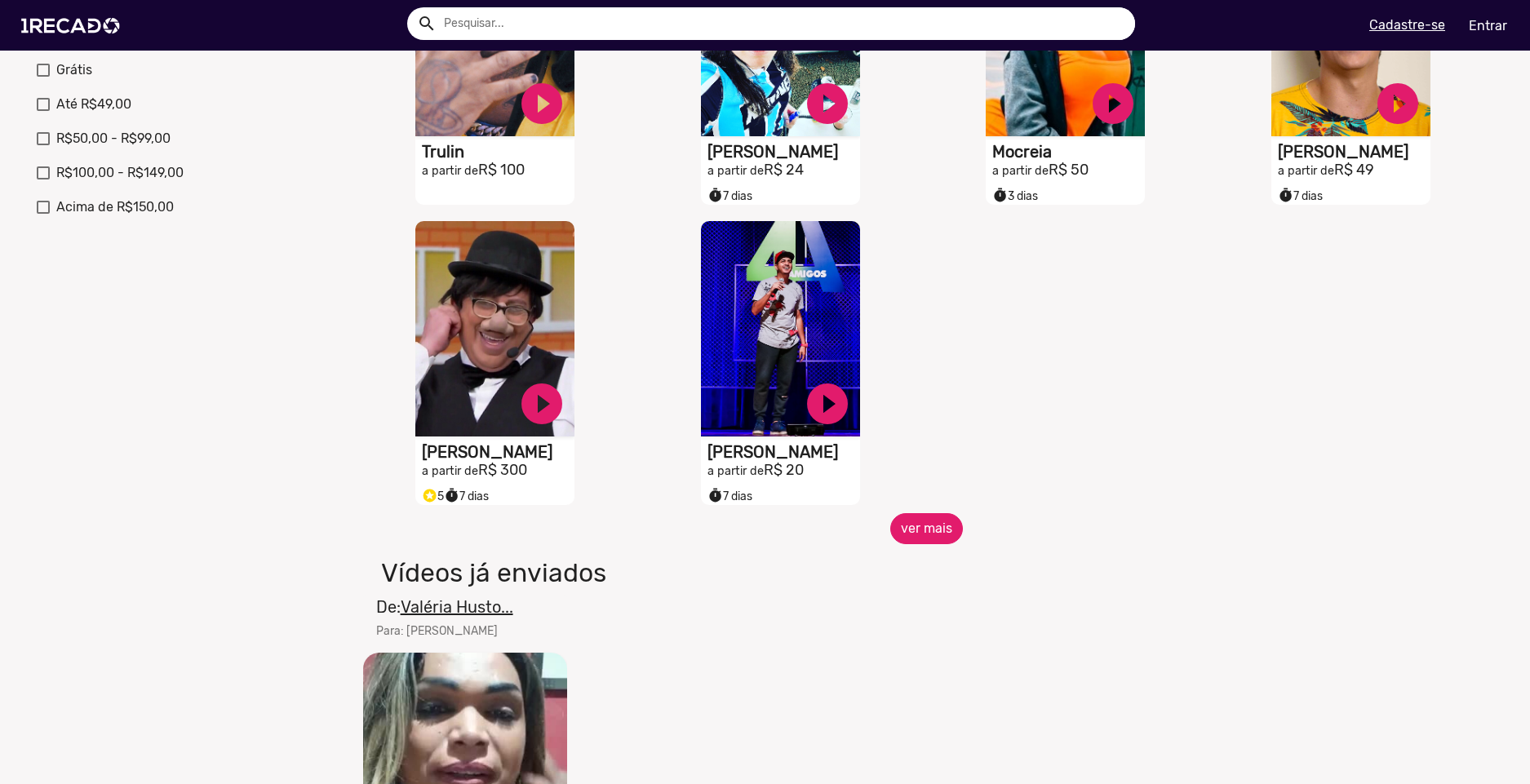
click at [929, 530] on button "ver mais" at bounding box center [927, 528] width 73 height 31
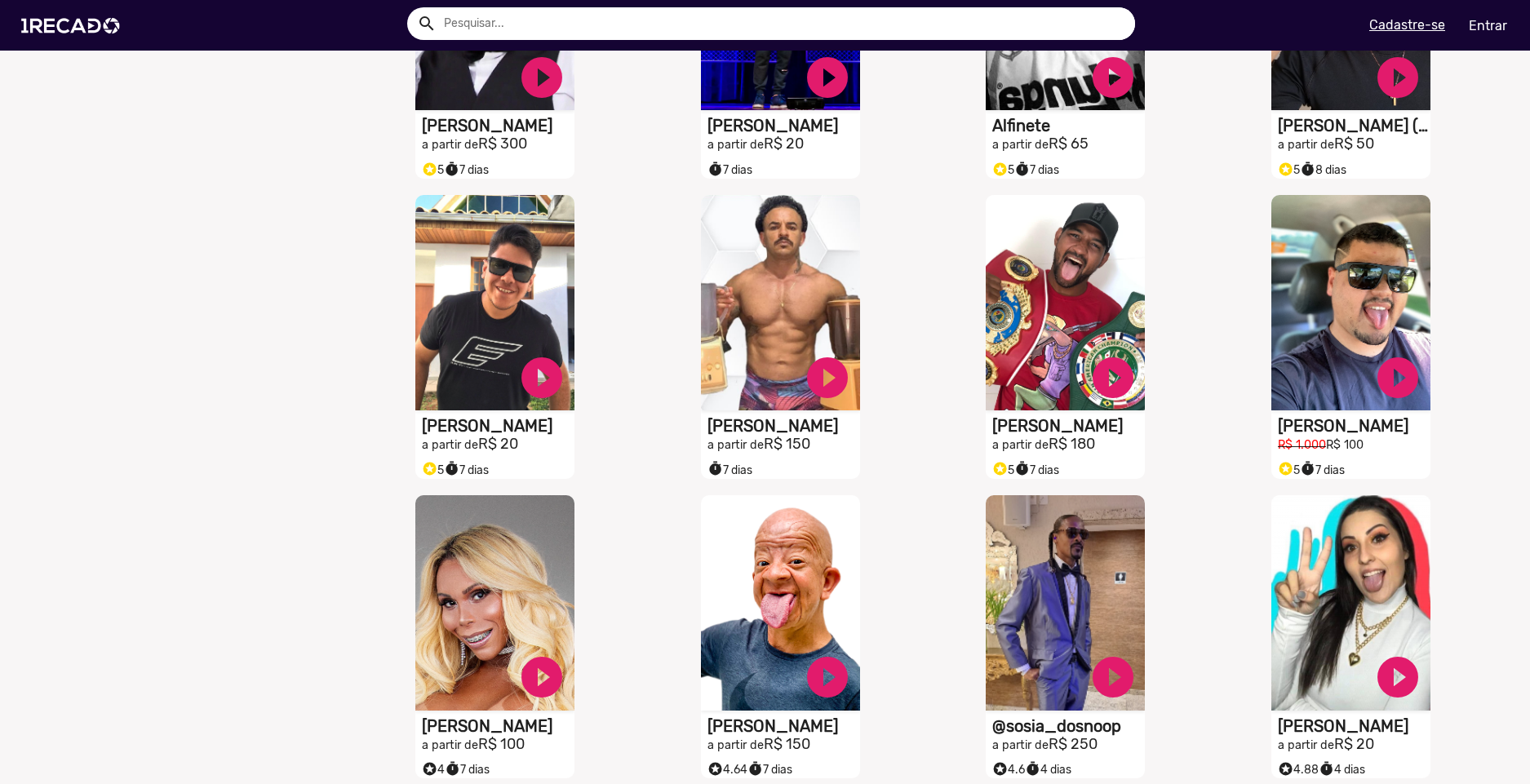
scroll to position [1061, 0]
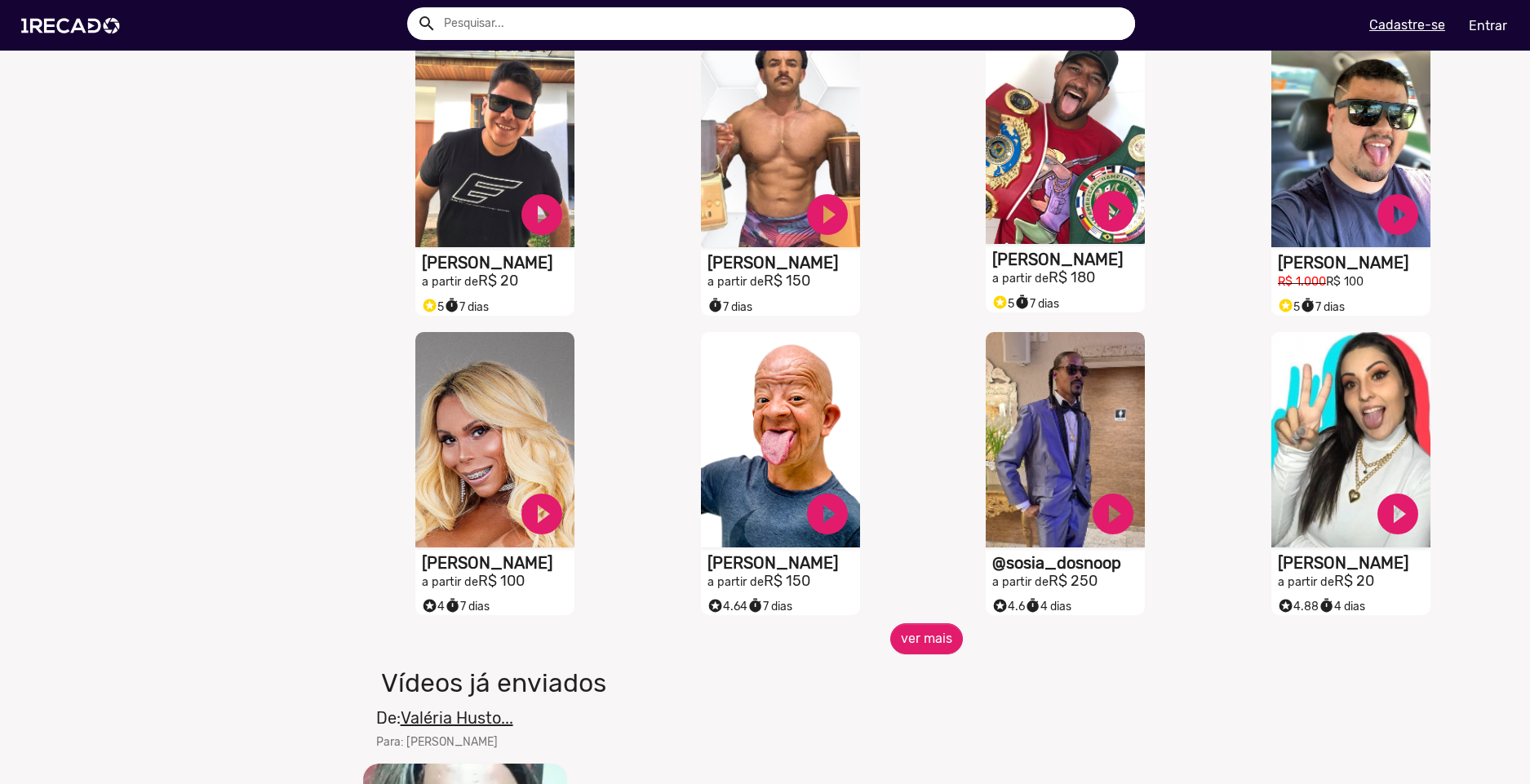
click at [1018, 132] on video "S1RECADO vídeos dedicados para fãs e empresas" at bounding box center [1065, 137] width 159 height 216
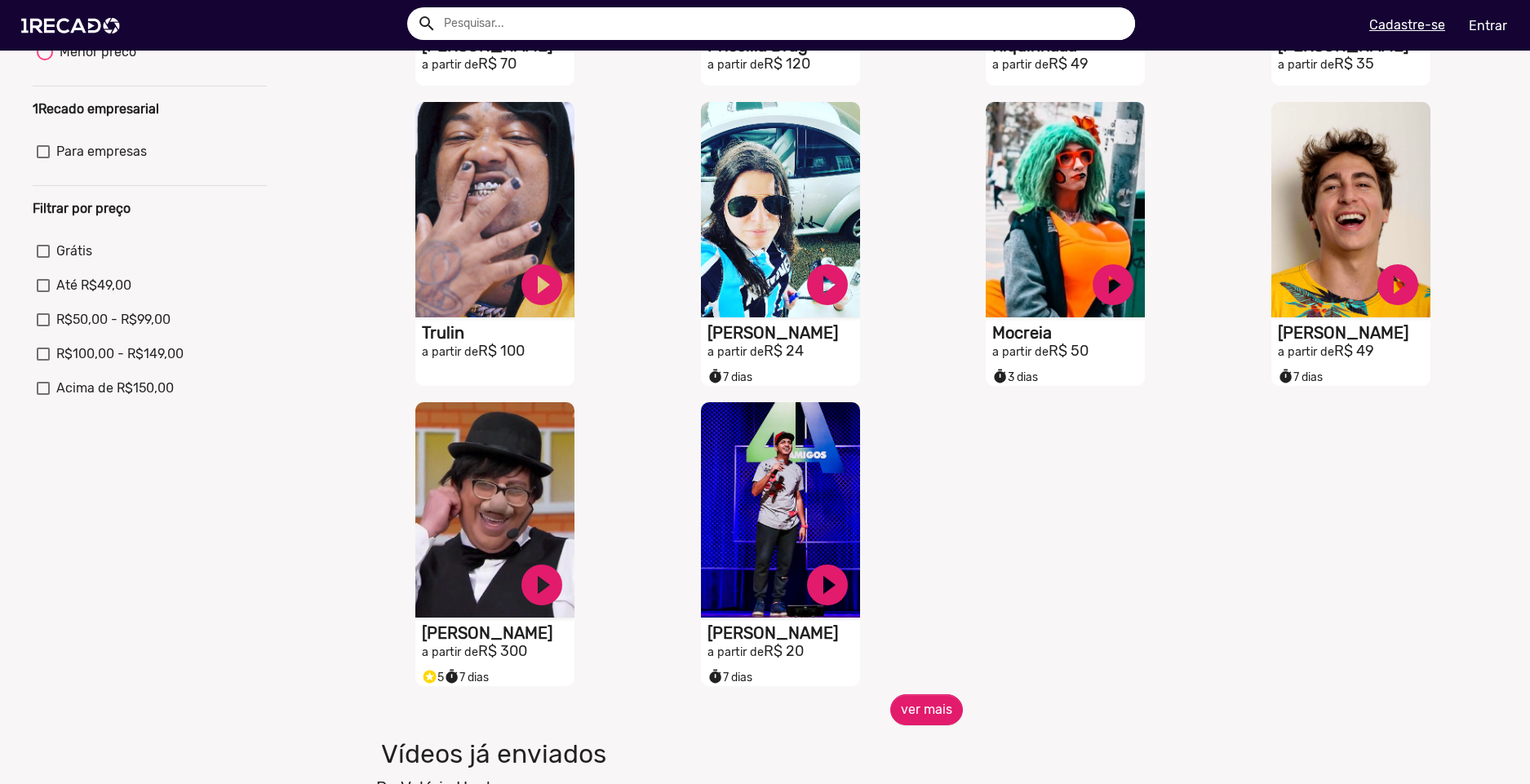
scroll to position [408, 0]
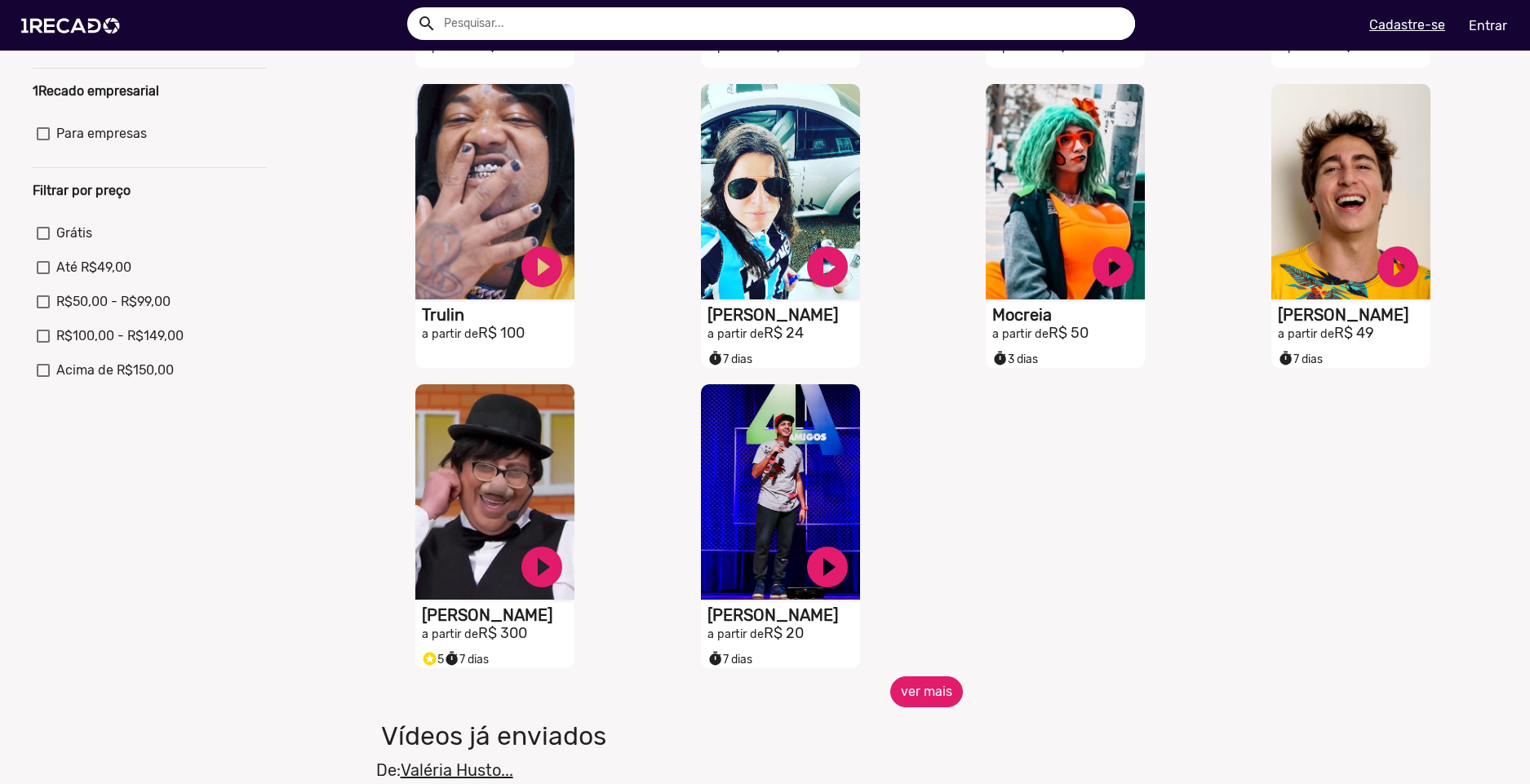
click at [912, 708] on button "ver mais" at bounding box center [927, 691] width 73 height 31
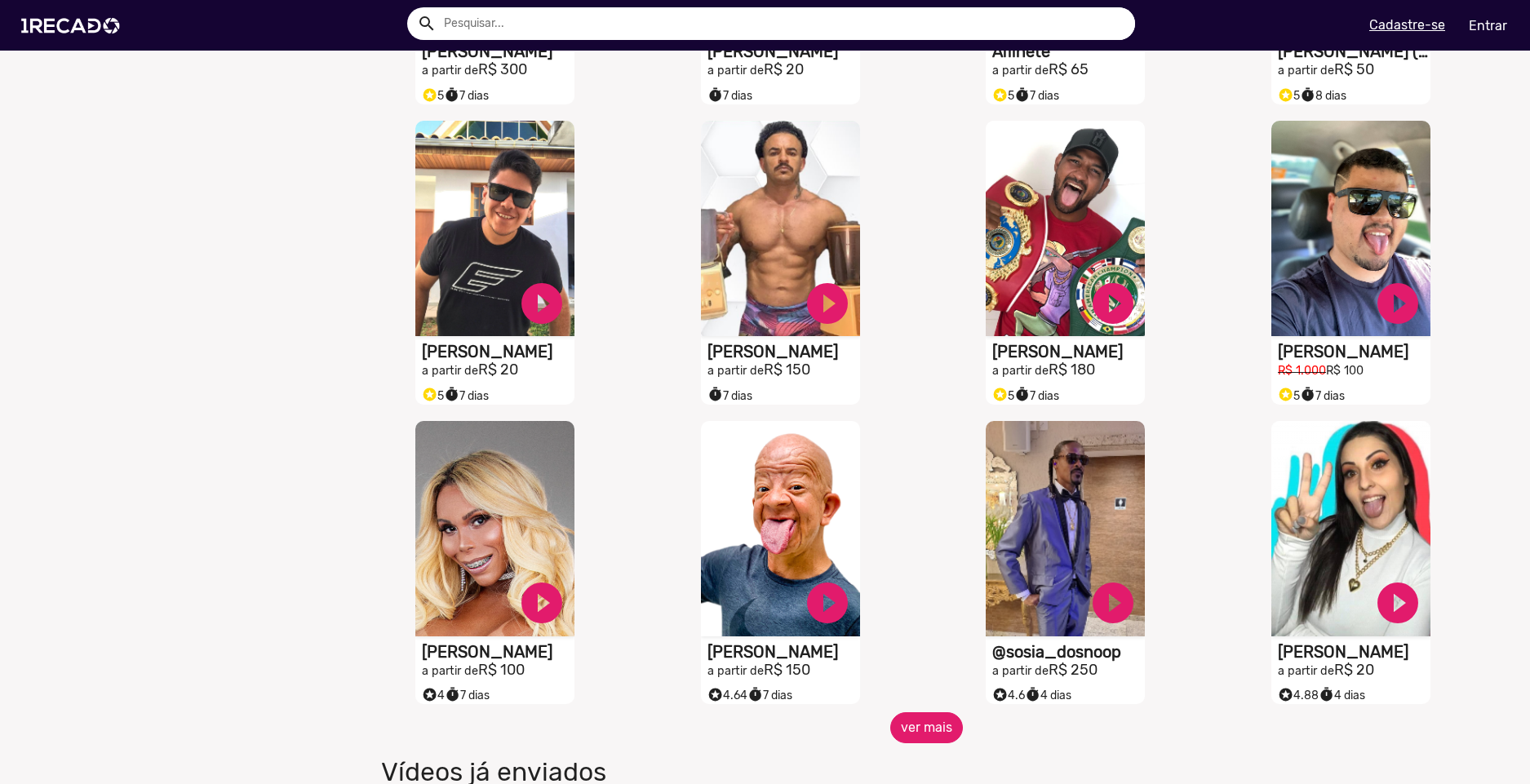
scroll to position [1061, 0]
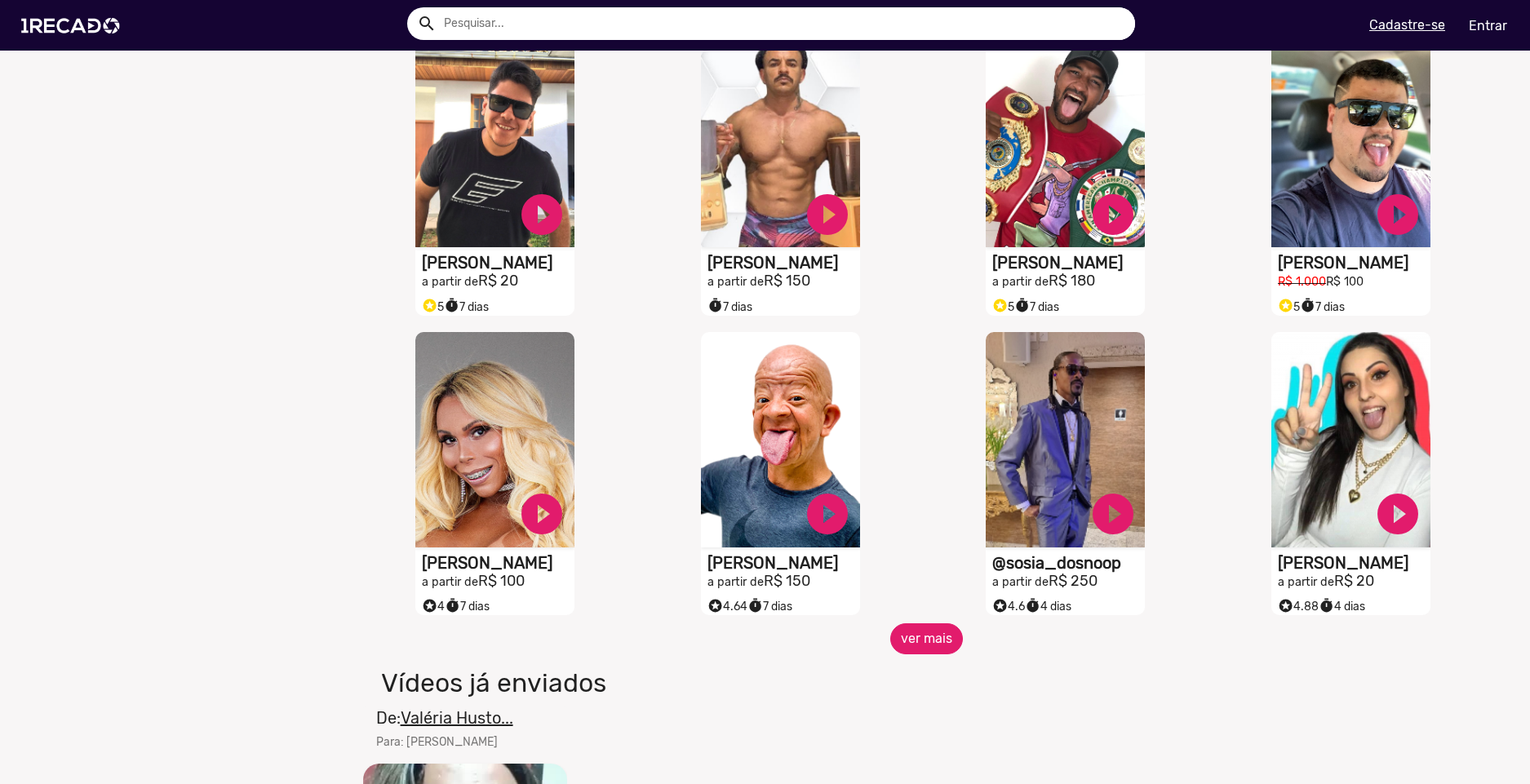
click at [918, 646] on button "ver mais" at bounding box center [927, 639] width 73 height 31
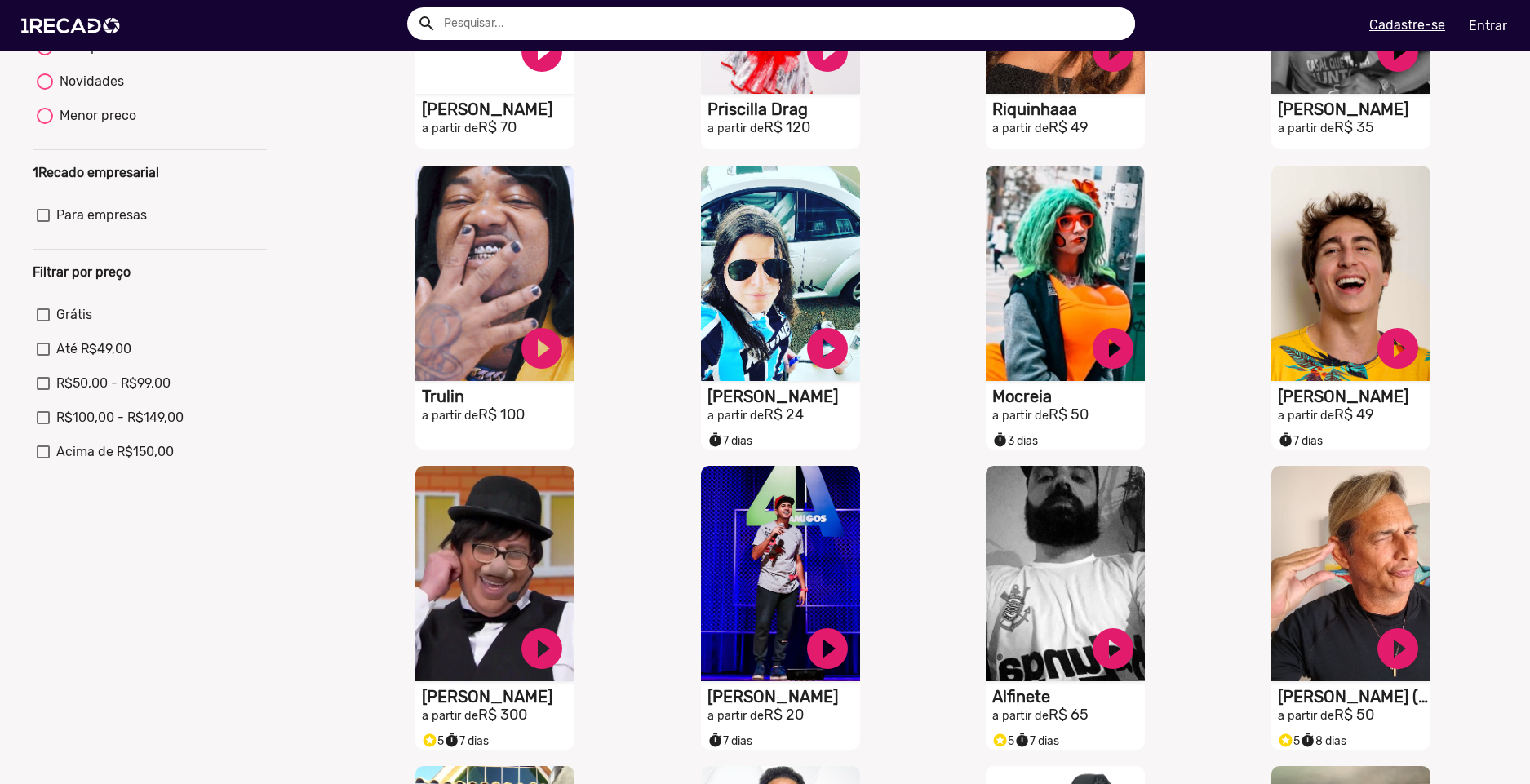
scroll to position [0, 0]
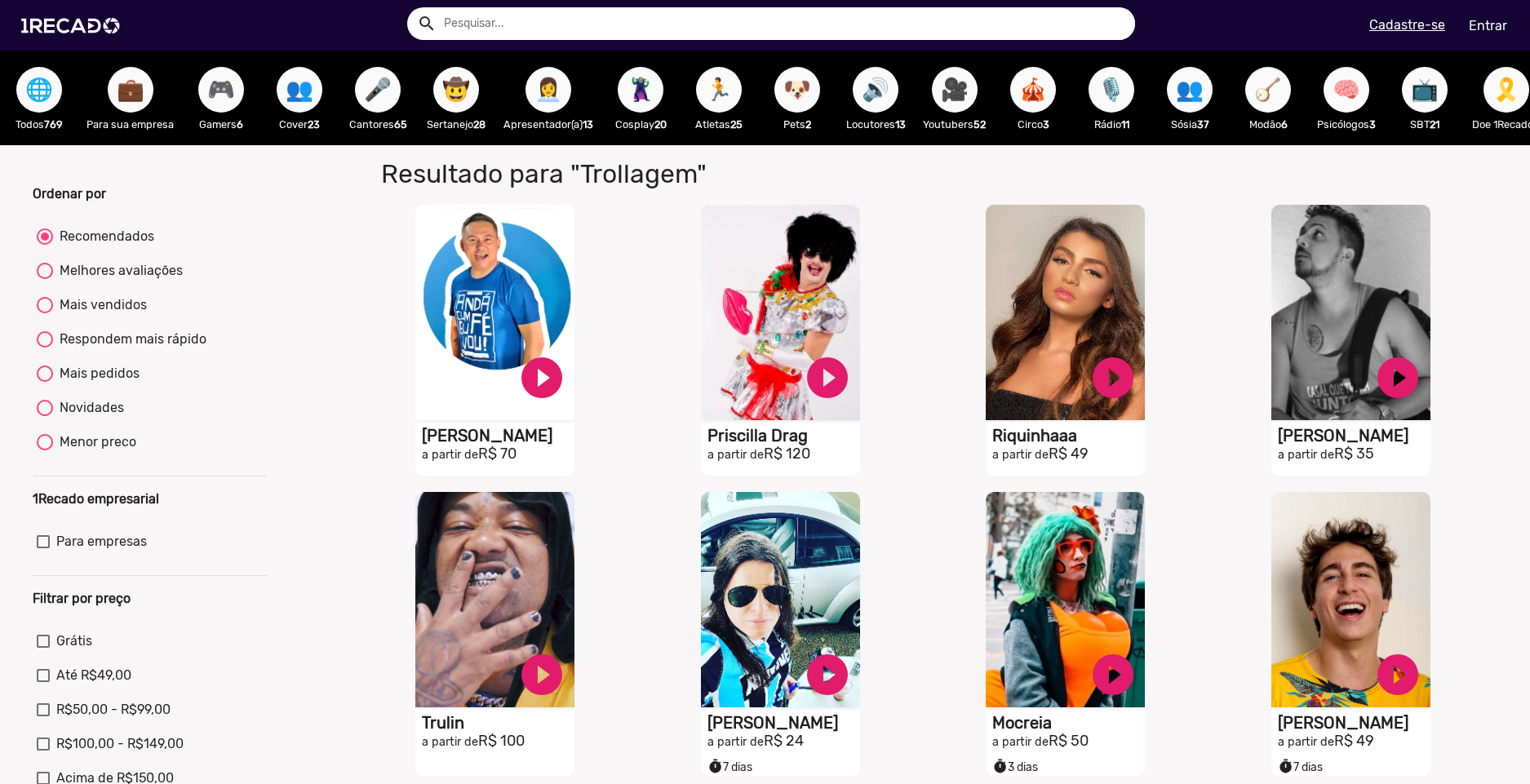
click at [630, 88] on span "🦹🏼‍♀️" at bounding box center [641, 90] width 28 height 46
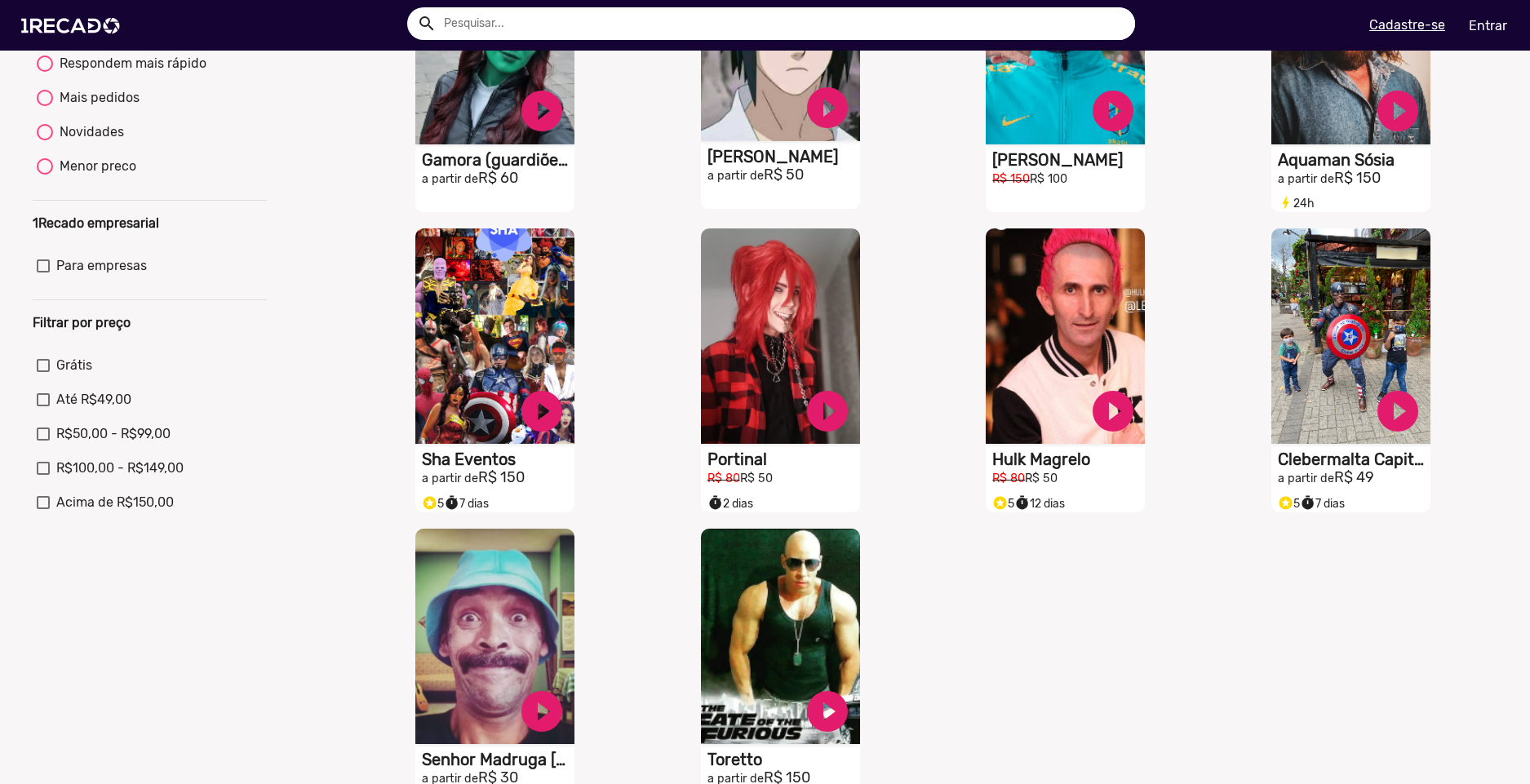
scroll to position [326, 0]
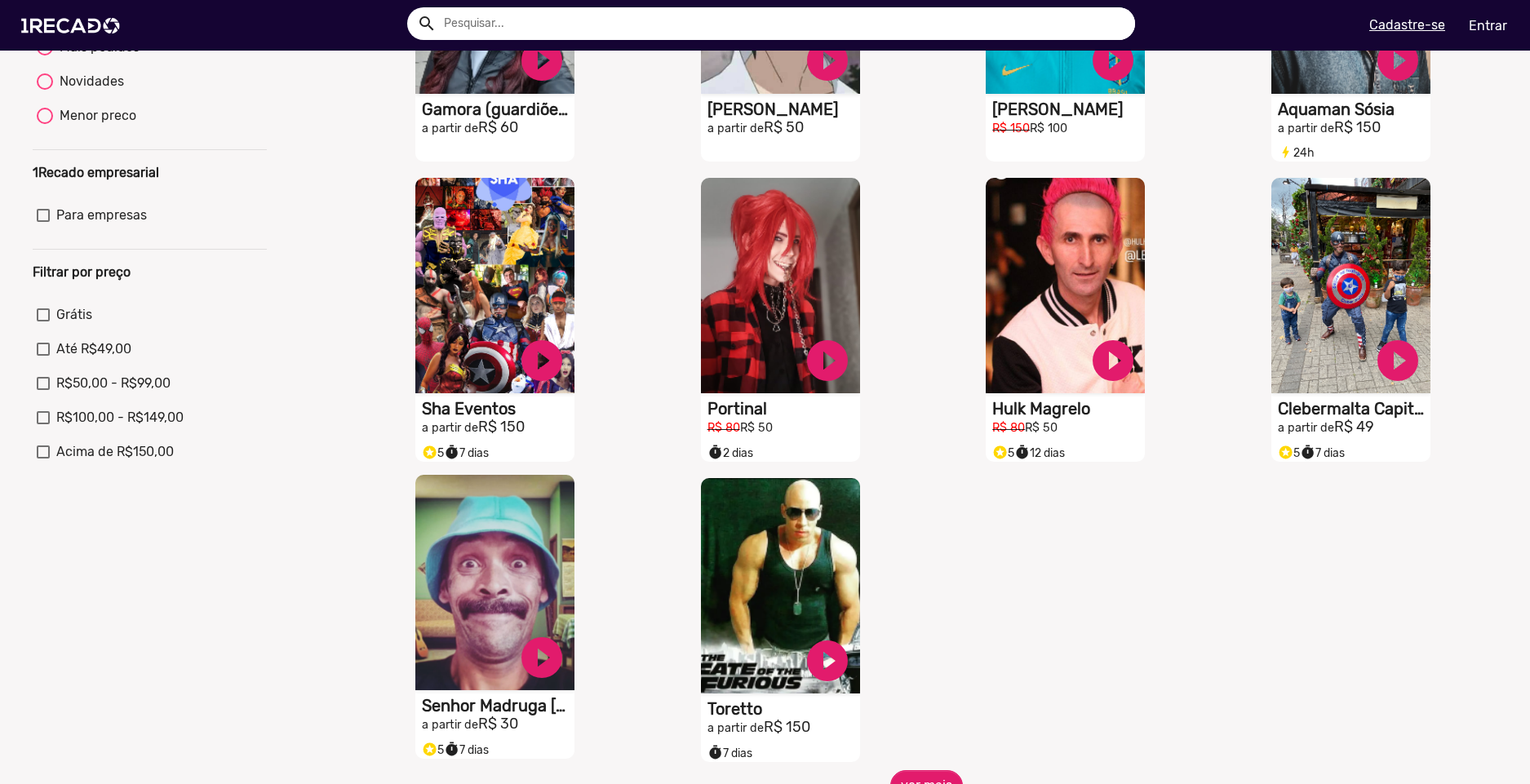
click at [511, 589] on video "S1RECADO vídeos dedicados para fãs e empresas" at bounding box center [494, 583] width 159 height 216
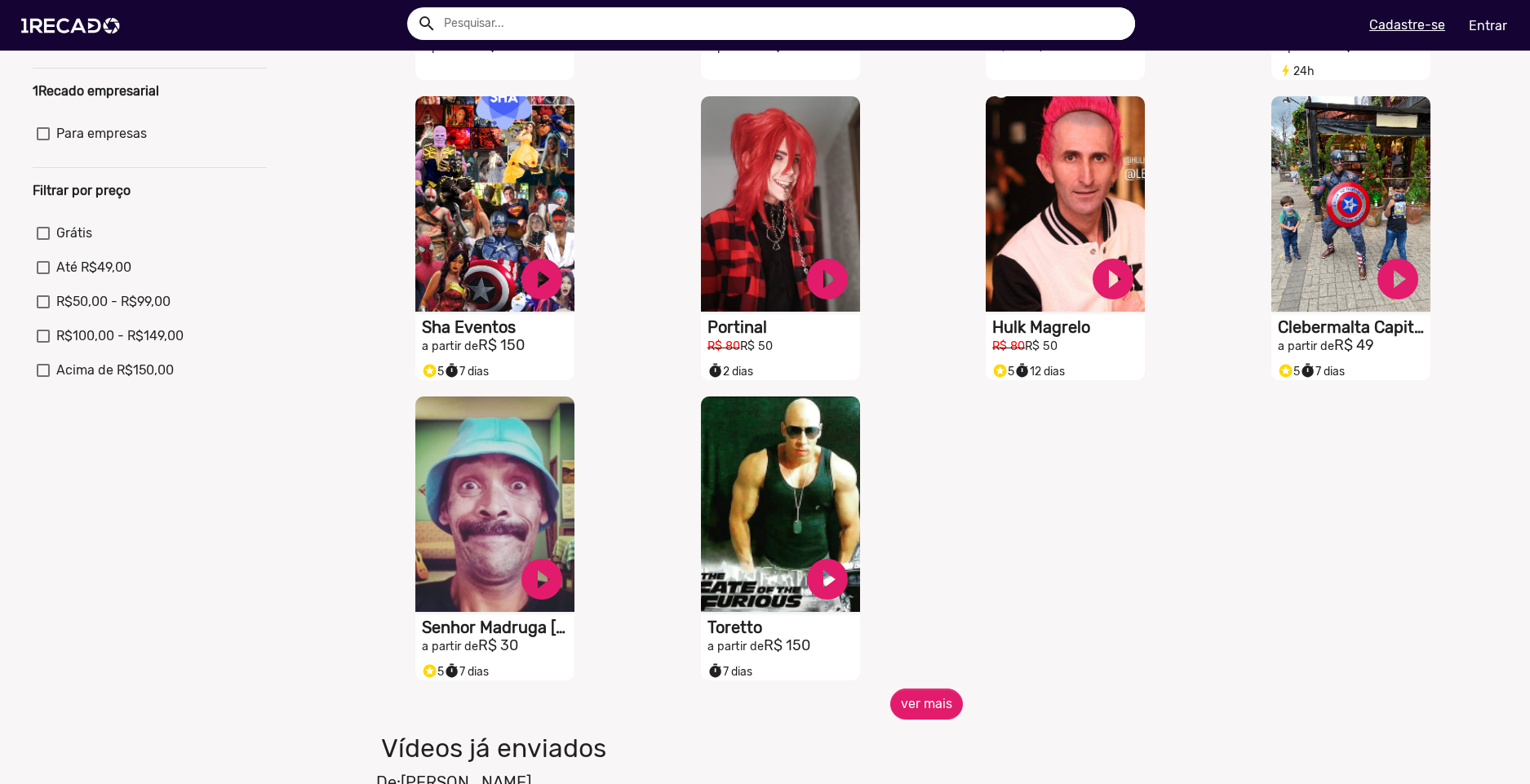
scroll to position [735, 0]
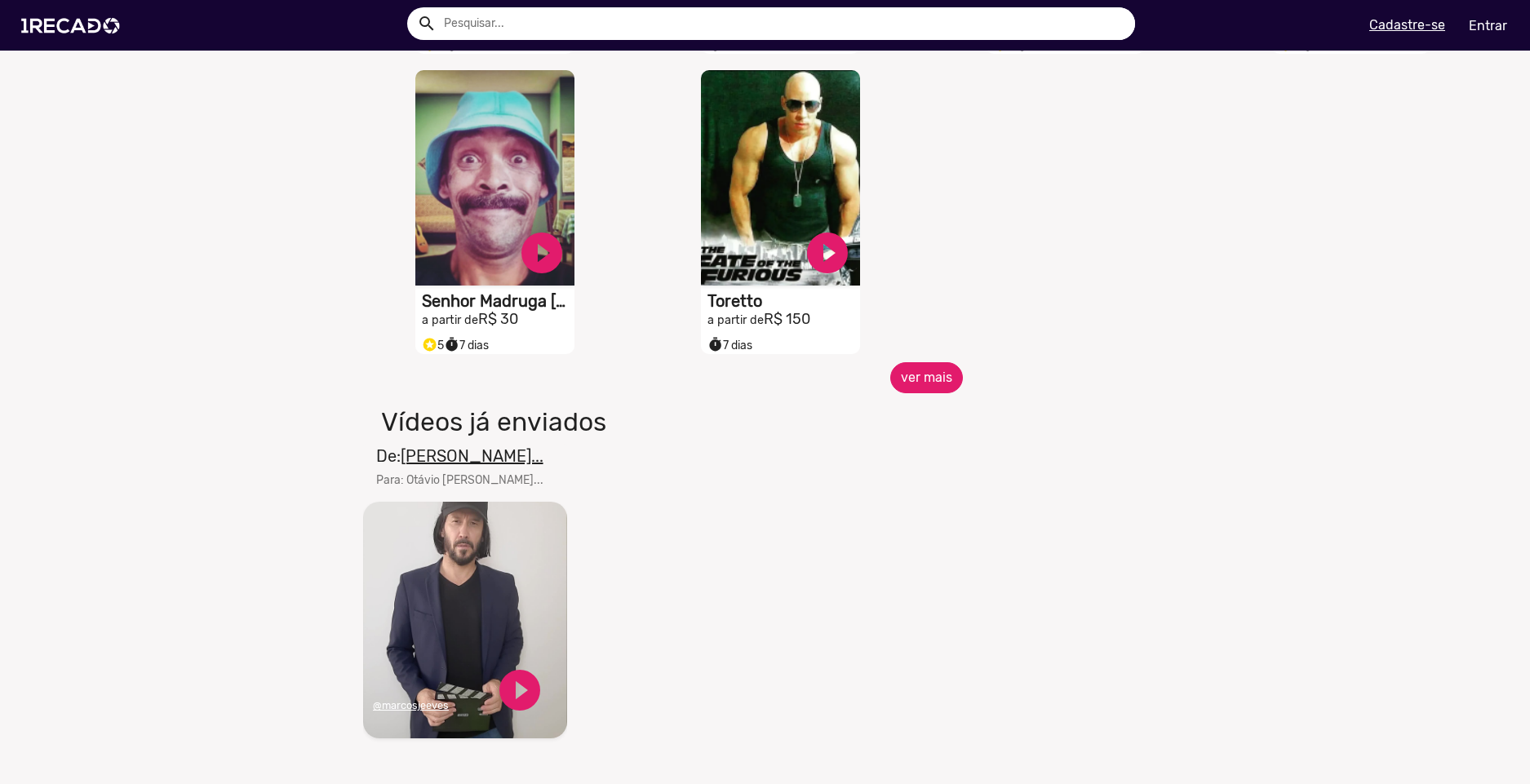
click at [923, 390] on button "ver mais" at bounding box center [927, 378] width 73 height 31
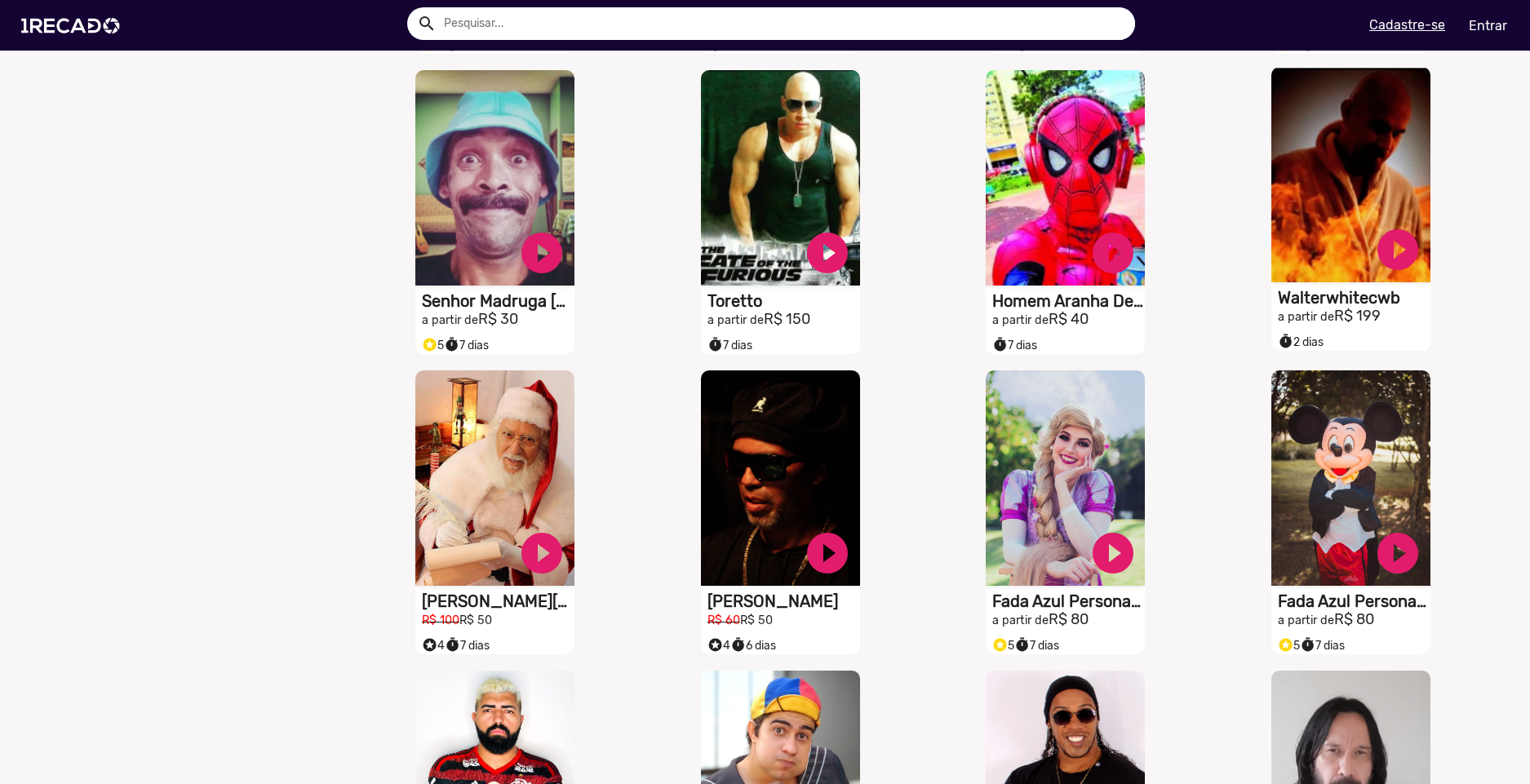
click at [1352, 203] on video "S1RECADO vídeos dedicados para fãs e empresas" at bounding box center [1351, 175] width 159 height 216
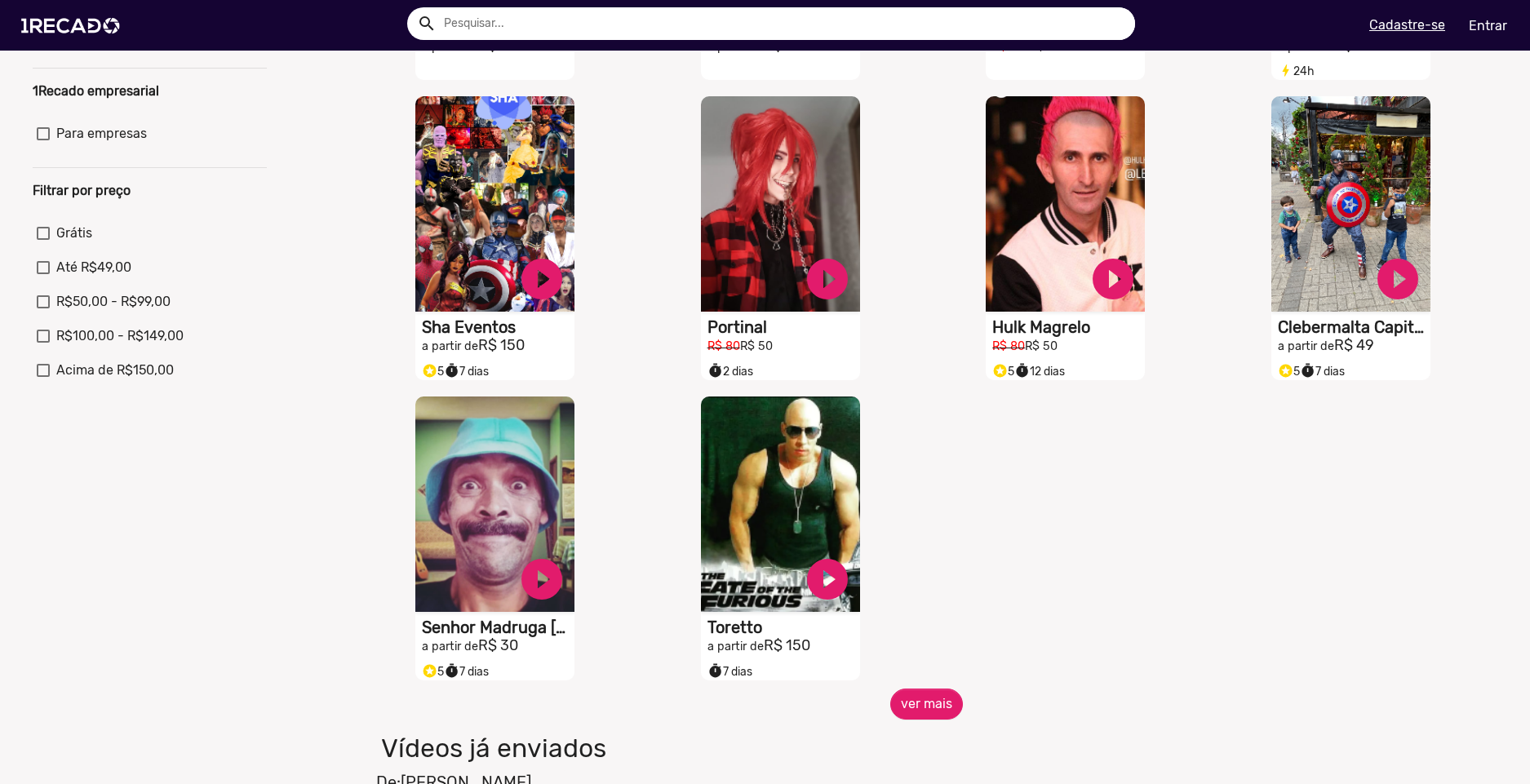
scroll to position [735, 0]
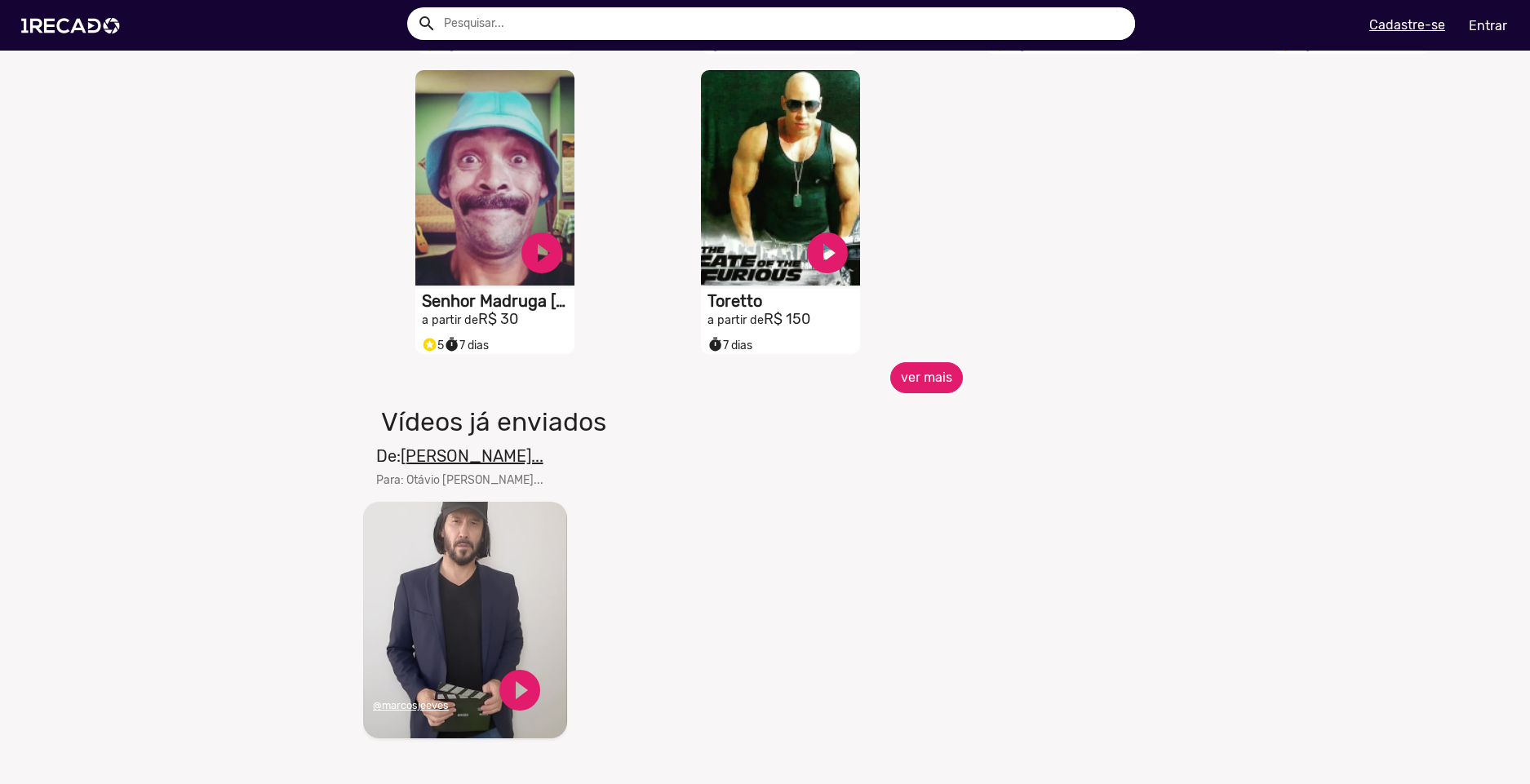
click at [932, 383] on button "ver mais" at bounding box center [927, 378] width 73 height 31
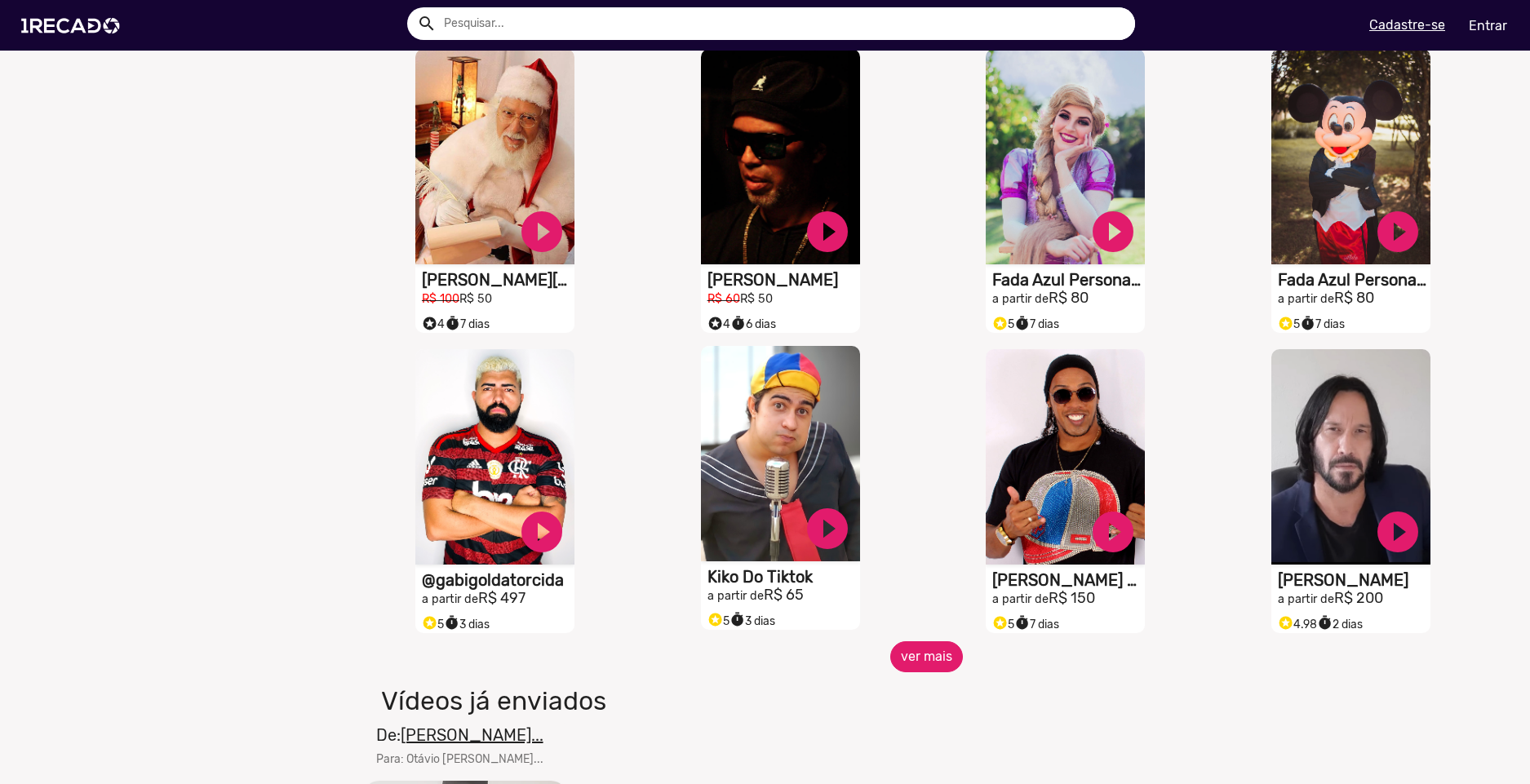
scroll to position [1142, 0]
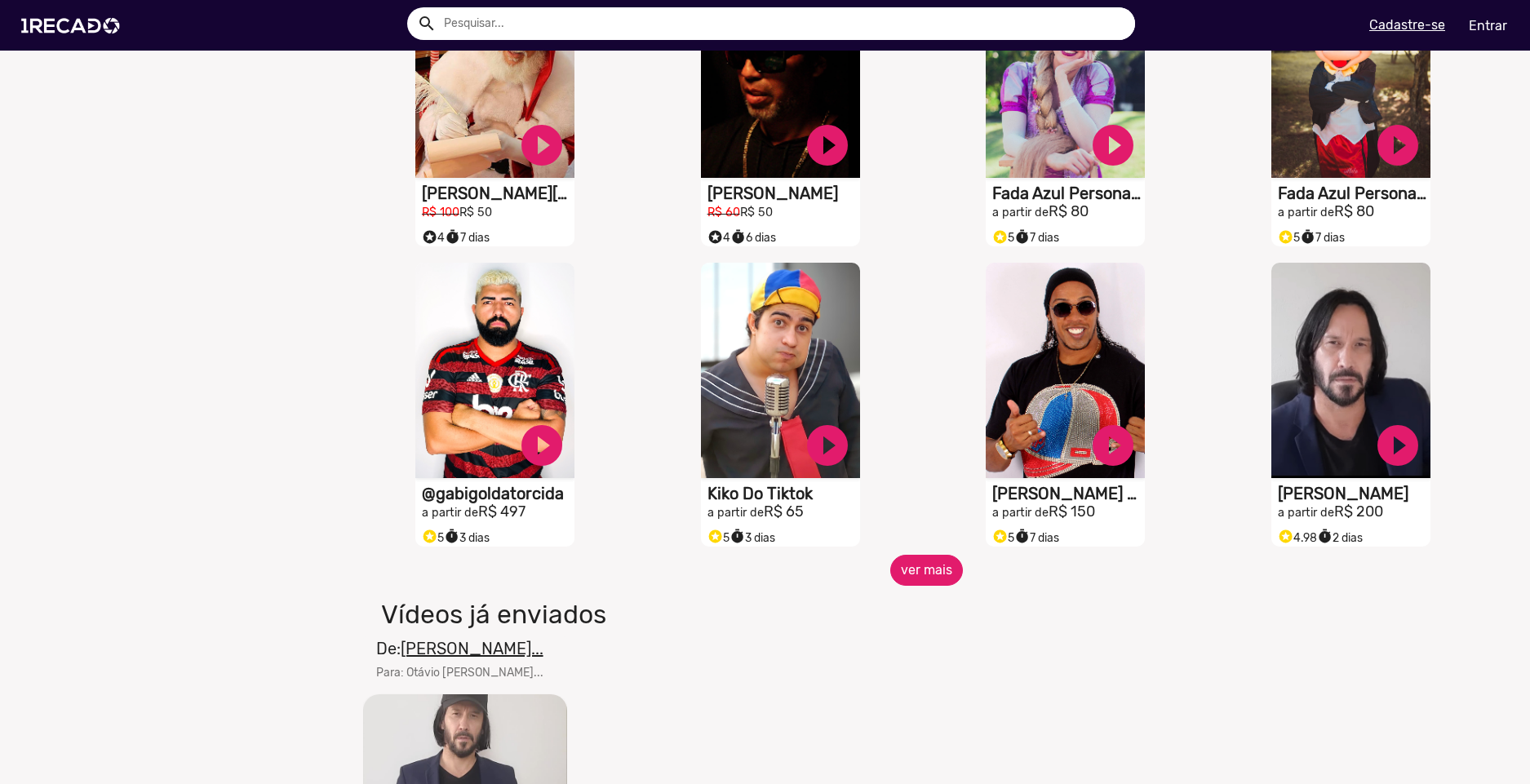
click at [925, 579] on button "ver mais" at bounding box center [927, 570] width 73 height 31
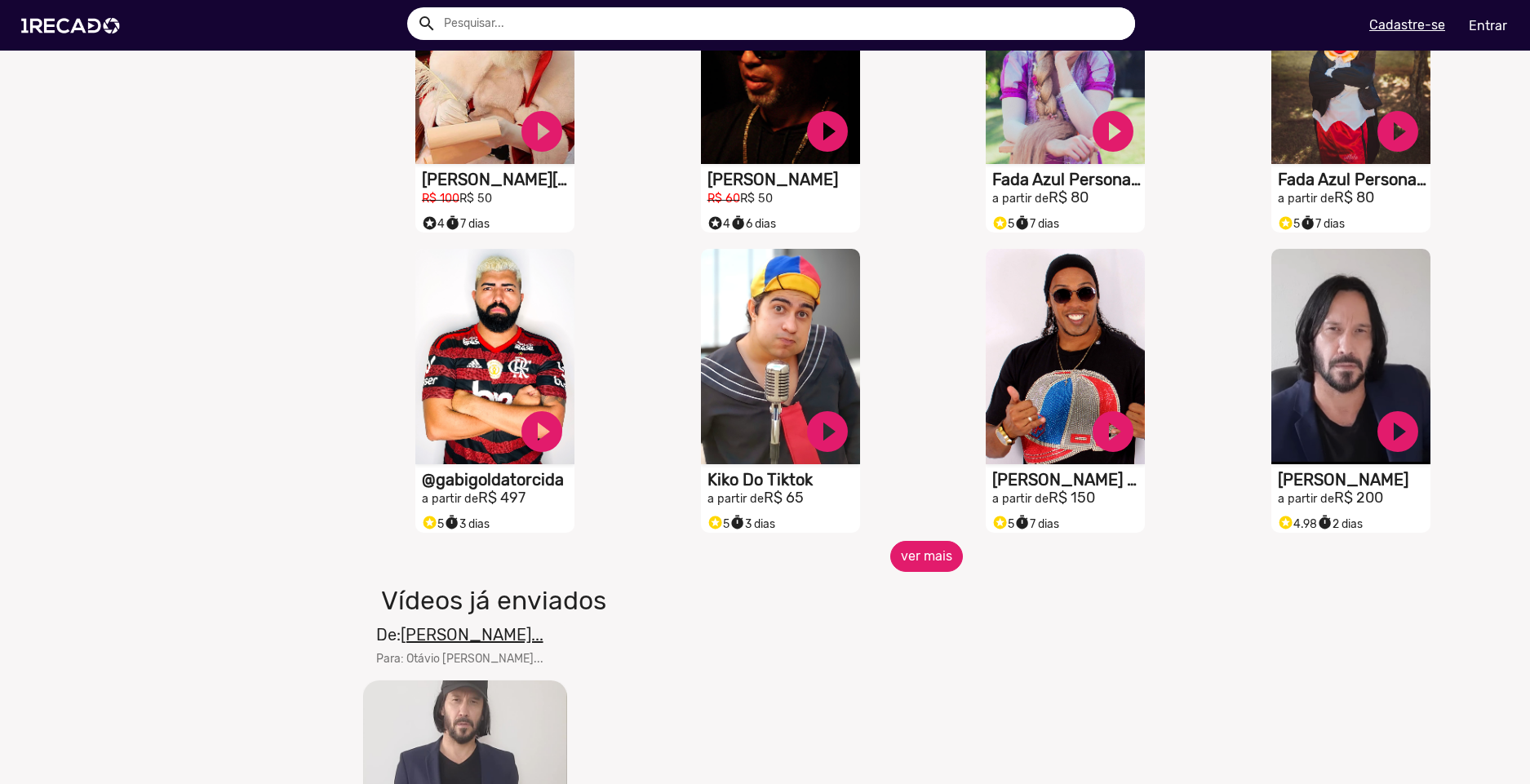
scroll to position [1224, 0]
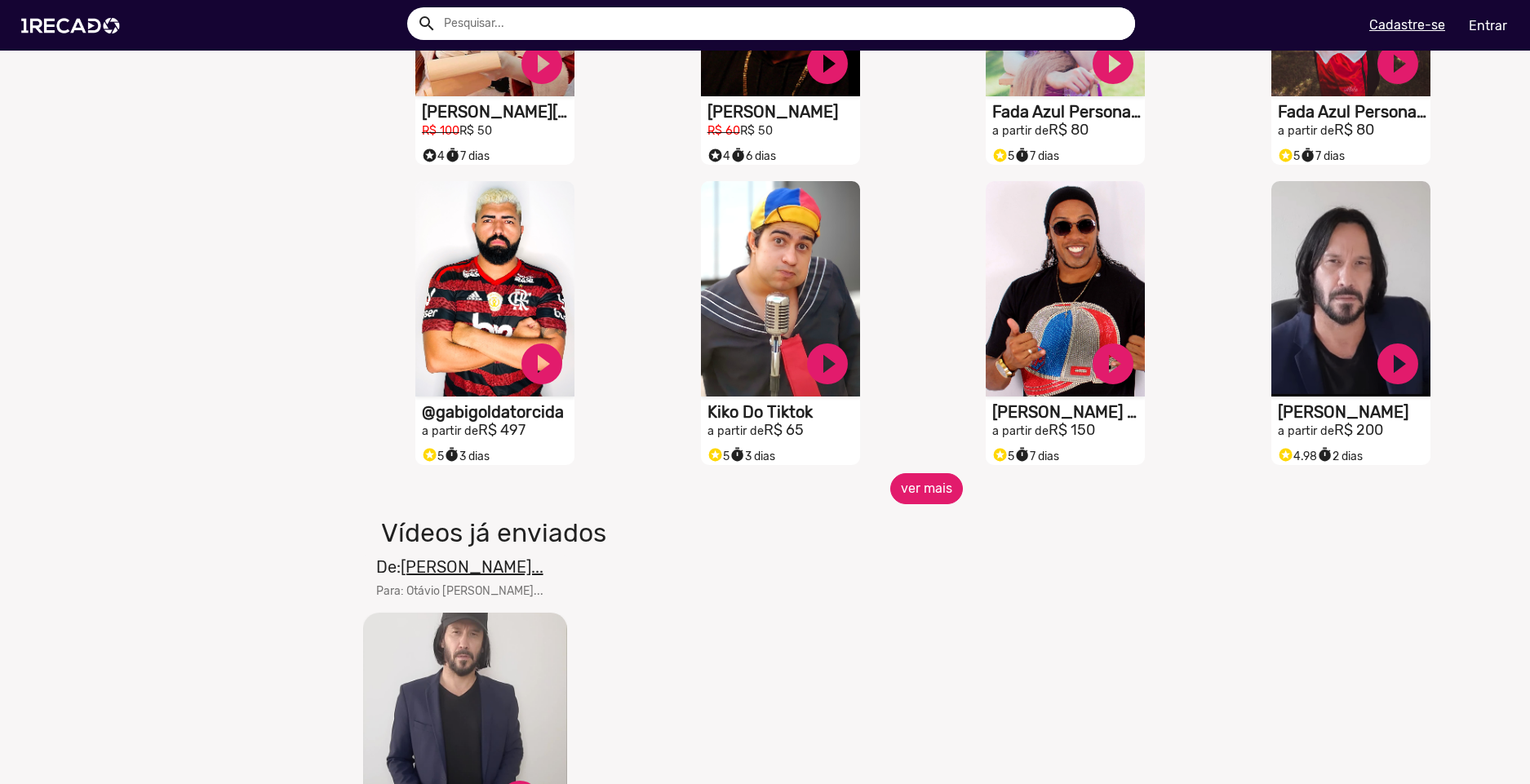
click at [926, 502] on button "ver mais" at bounding box center [927, 488] width 73 height 31
drag, startPoint x: 505, startPoint y: 318, endPoint x: 630, endPoint y: 273, distance: 132.9
click at [630, 273] on div "S1RECADO vídeos dedicados para fãs e empresas play_circle_filled @gabigoldatorc…" at bounding box center [500, 324] width 285 height 301
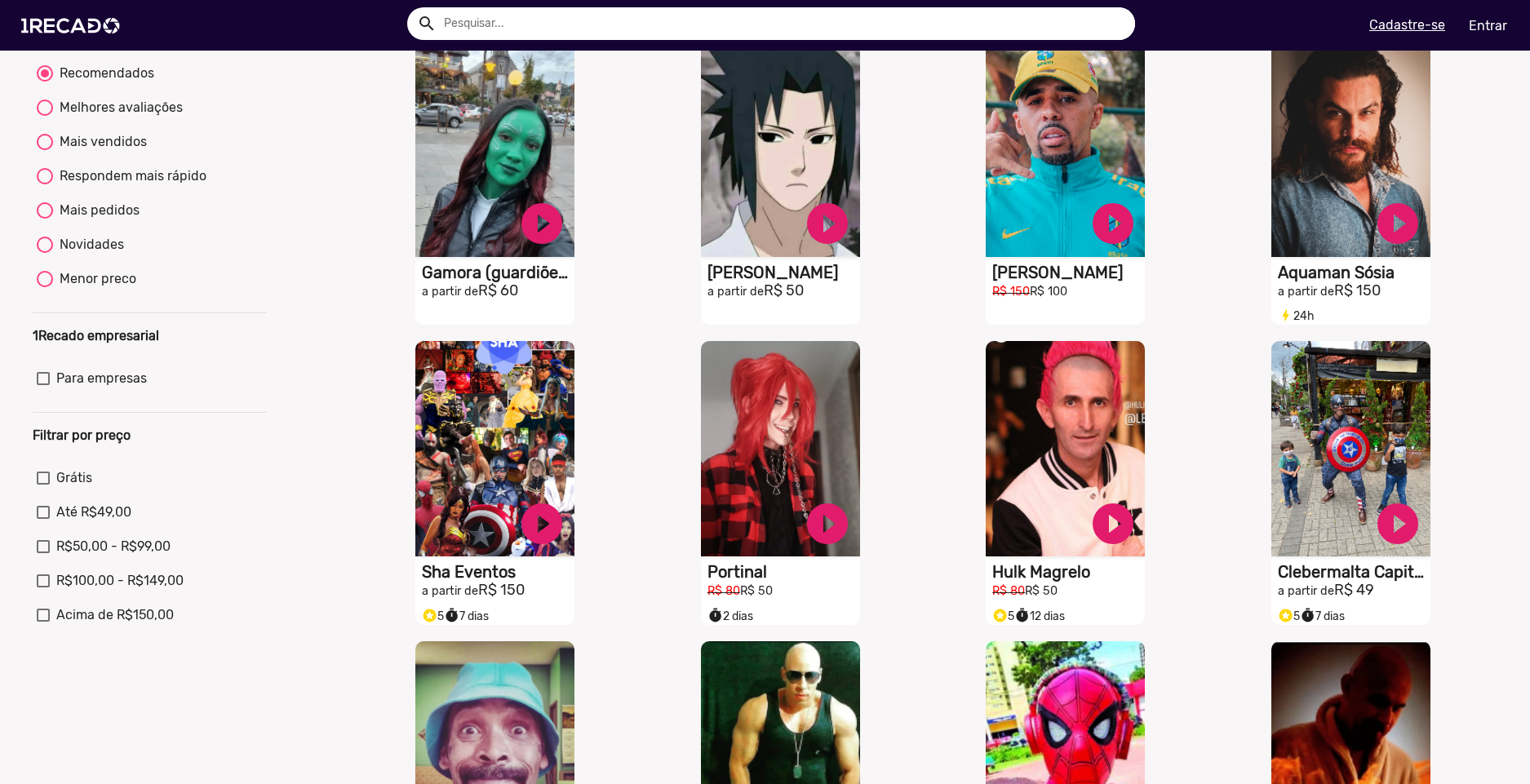
scroll to position [0, 0]
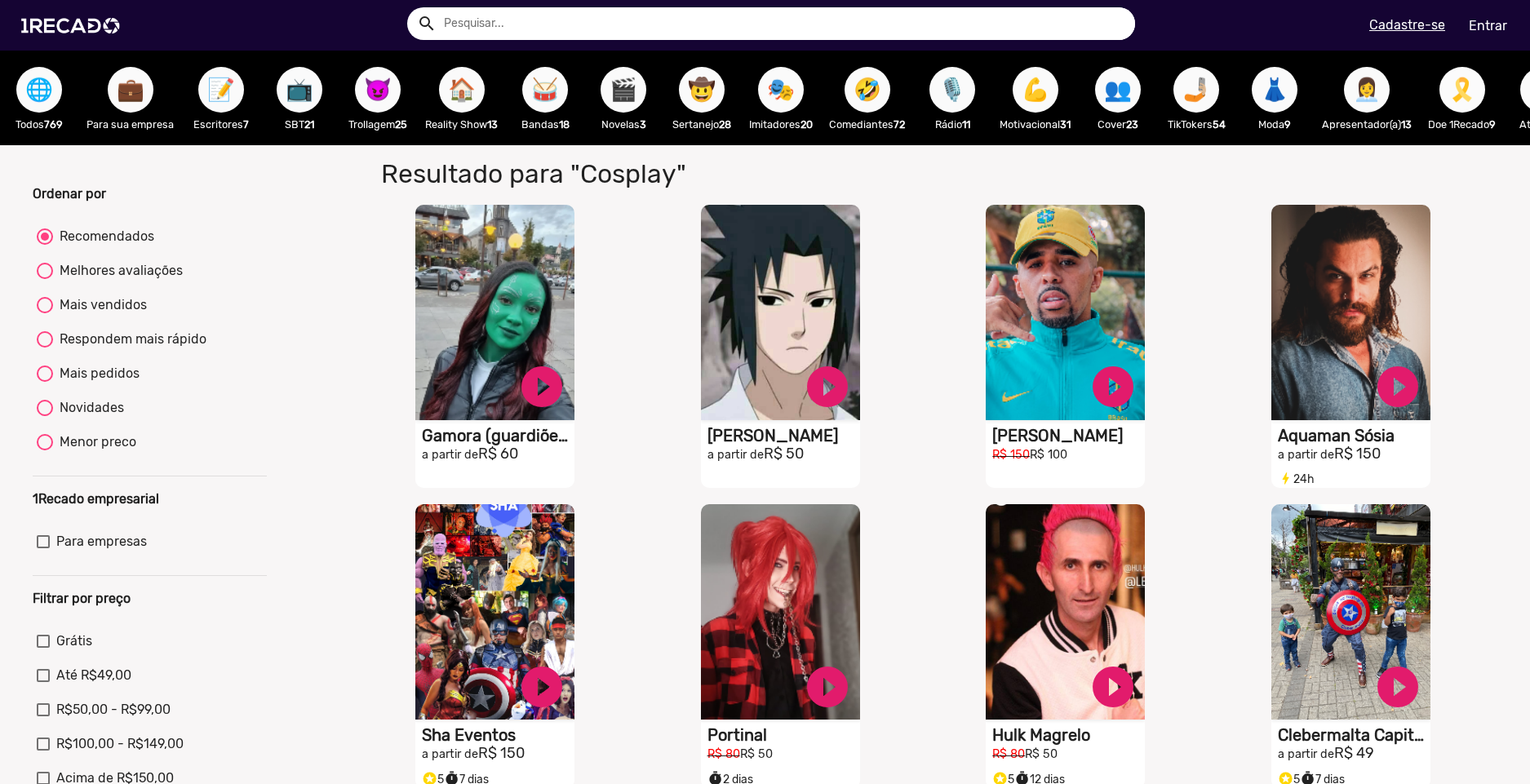
click at [1474, 109] on span "🎗️" at bounding box center [1462, 90] width 28 height 46
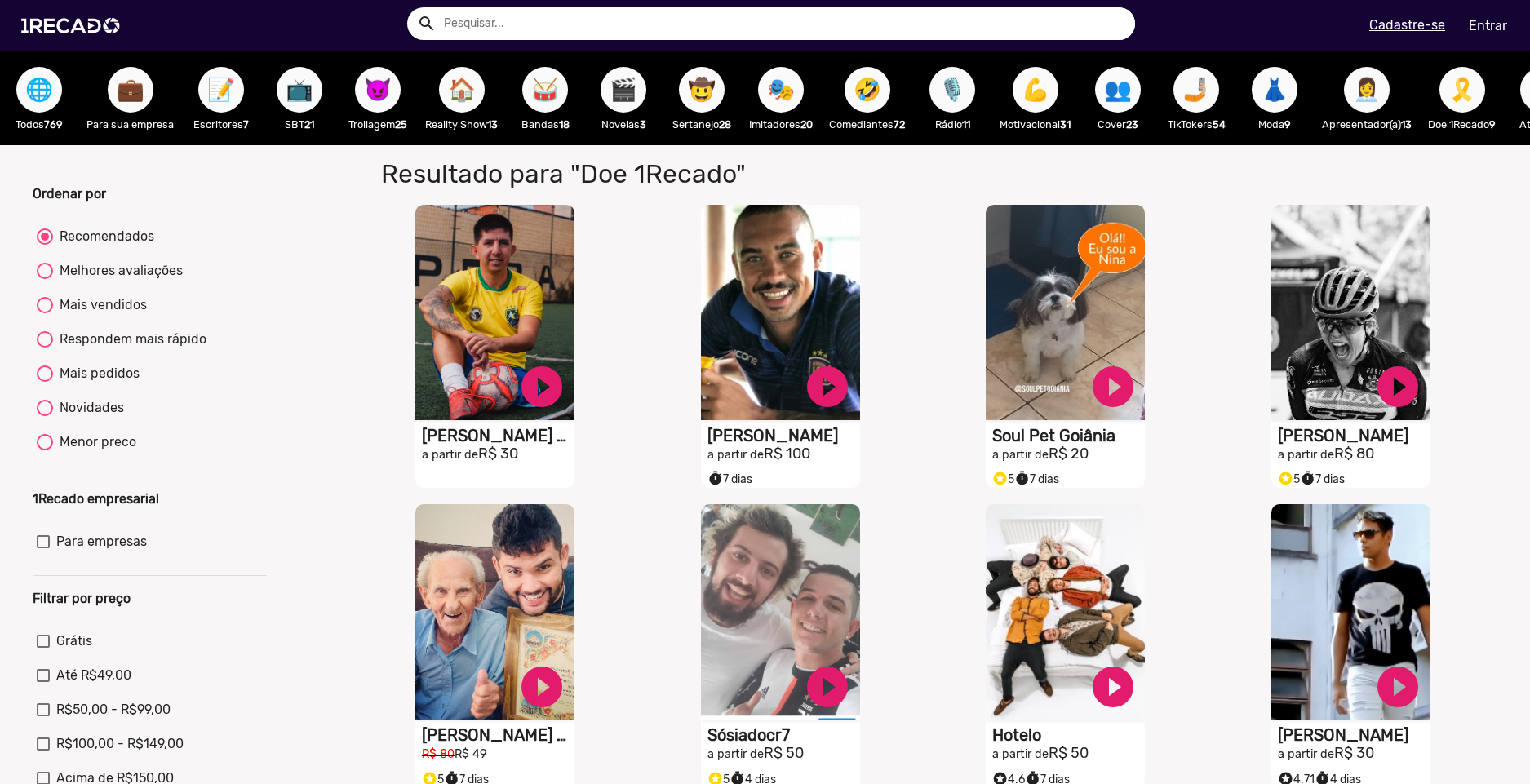
click at [1013, 89] on div "💪 Motivacional 31" at bounding box center [1035, 98] width 88 height 94
click at [1132, 97] on span "👥" at bounding box center [1118, 90] width 28 height 46
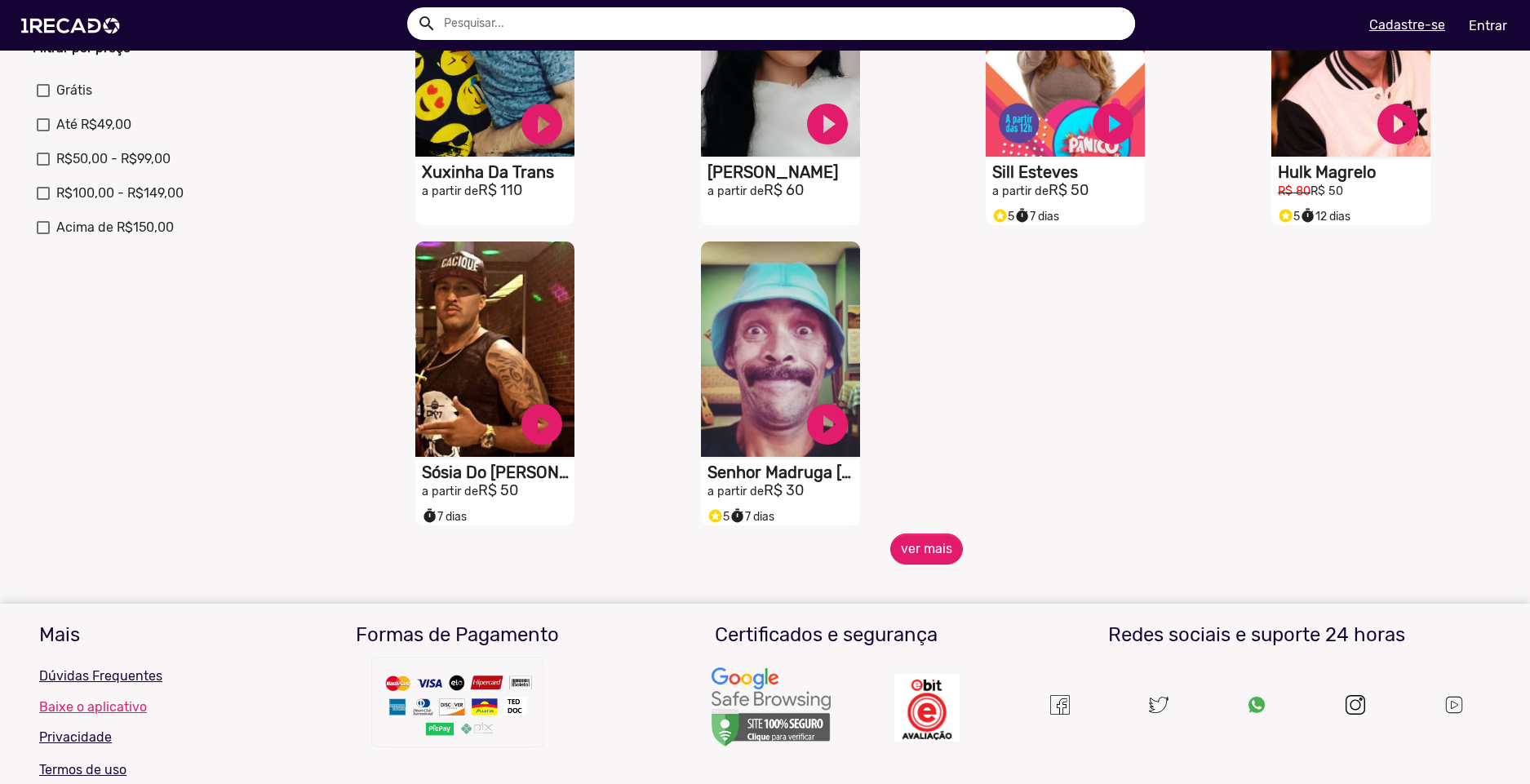
scroll to position [572, 0]
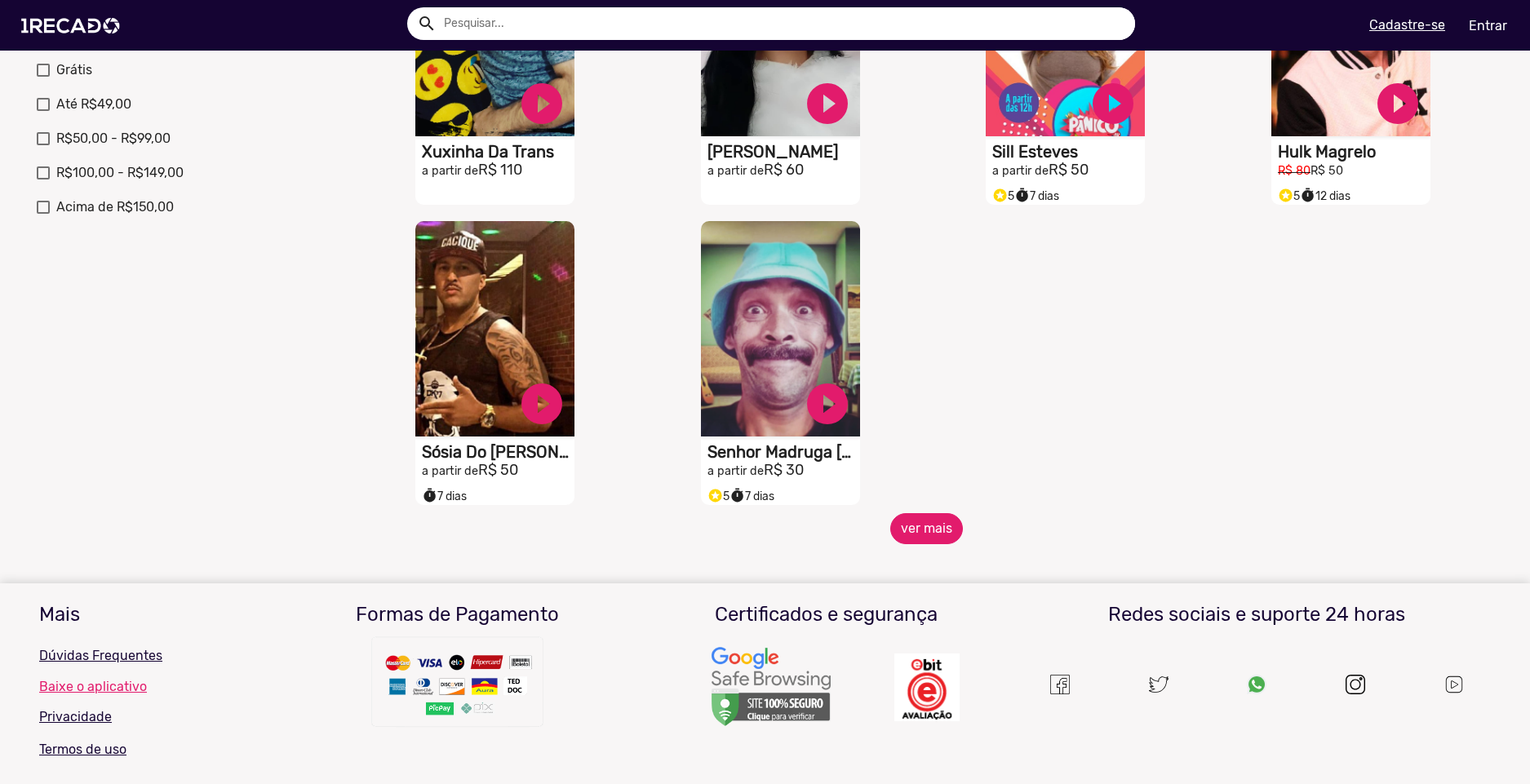
click at [946, 540] on button "ver mais" at bounding box center [927, 528] width 73 height 31
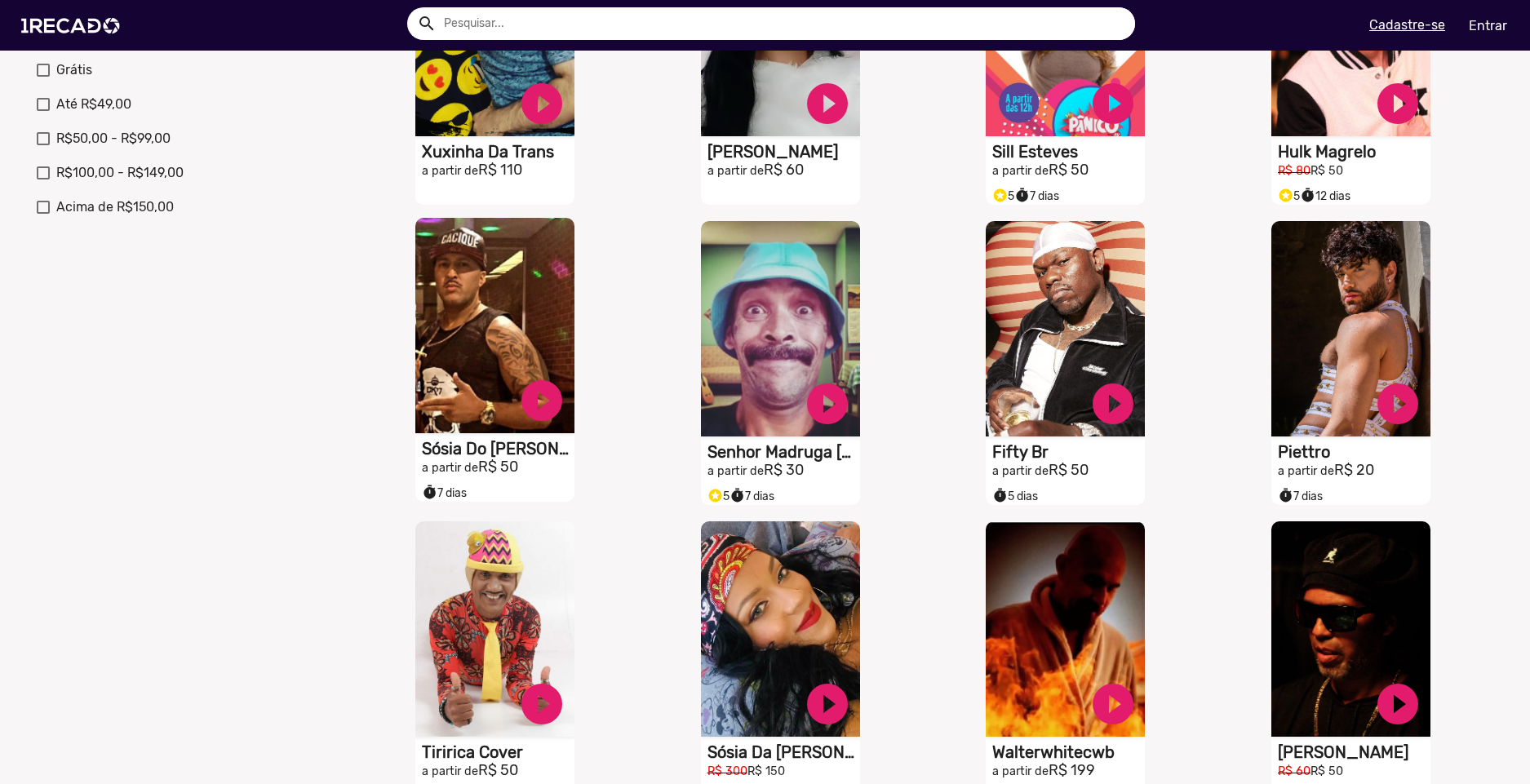
click at [502, 339] on video "S1RECADO vídeos dedicados para fãs e empresas" at bounding box center [494, 326] width 159 height 216
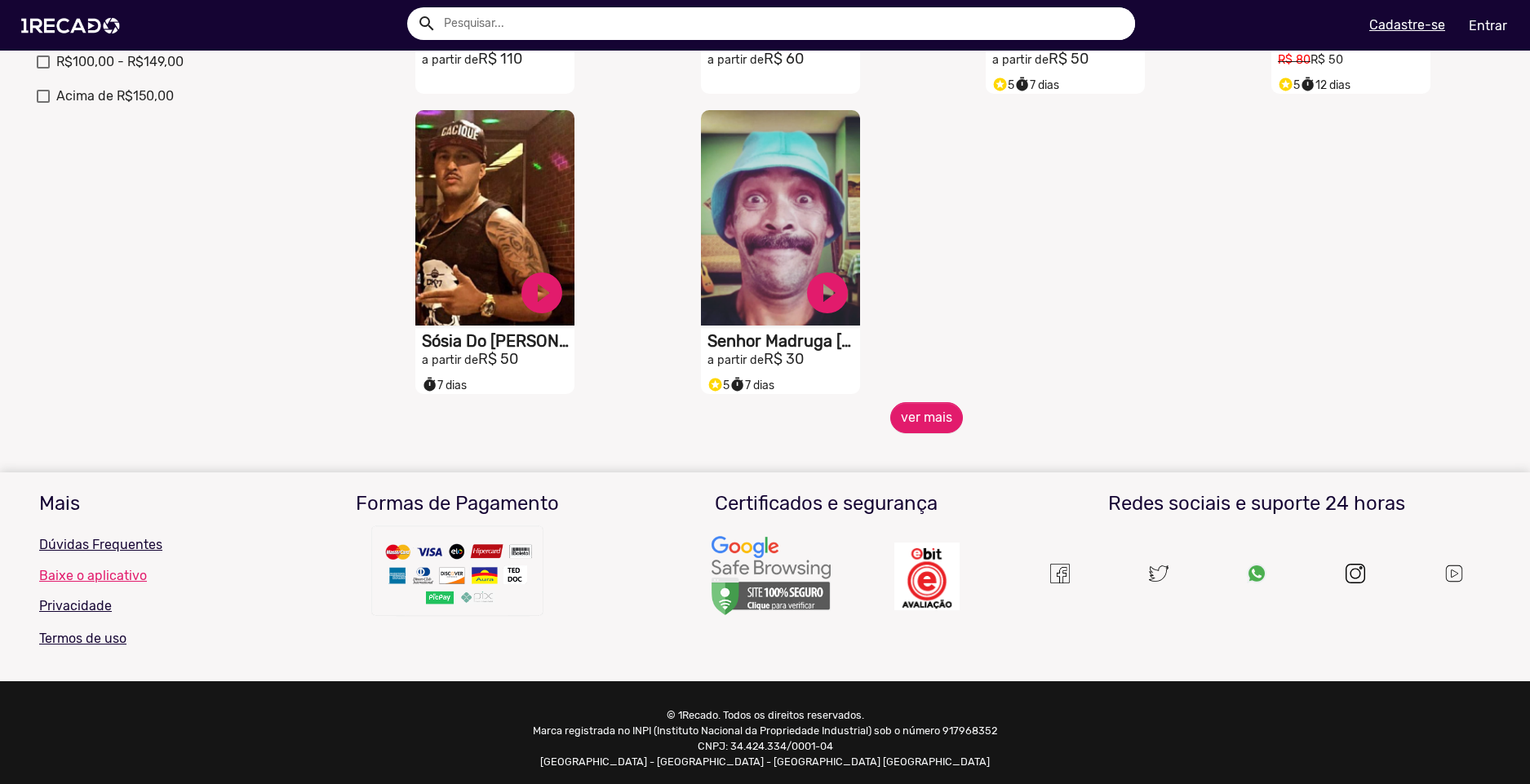
scroll to position [722, 0]
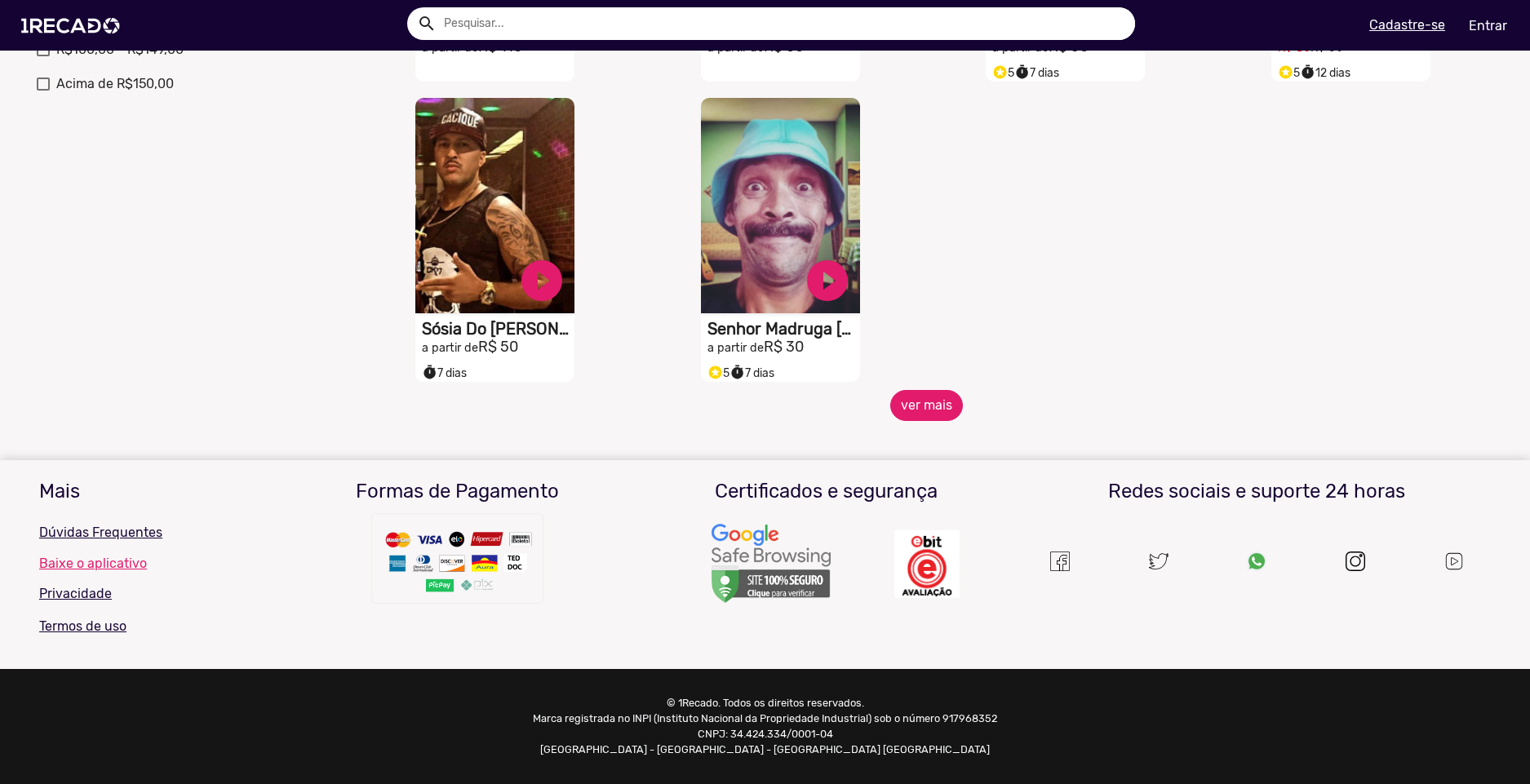
click at [915, 390] on button "ver mais" at bounding box center [927, 405] width 73 height 31
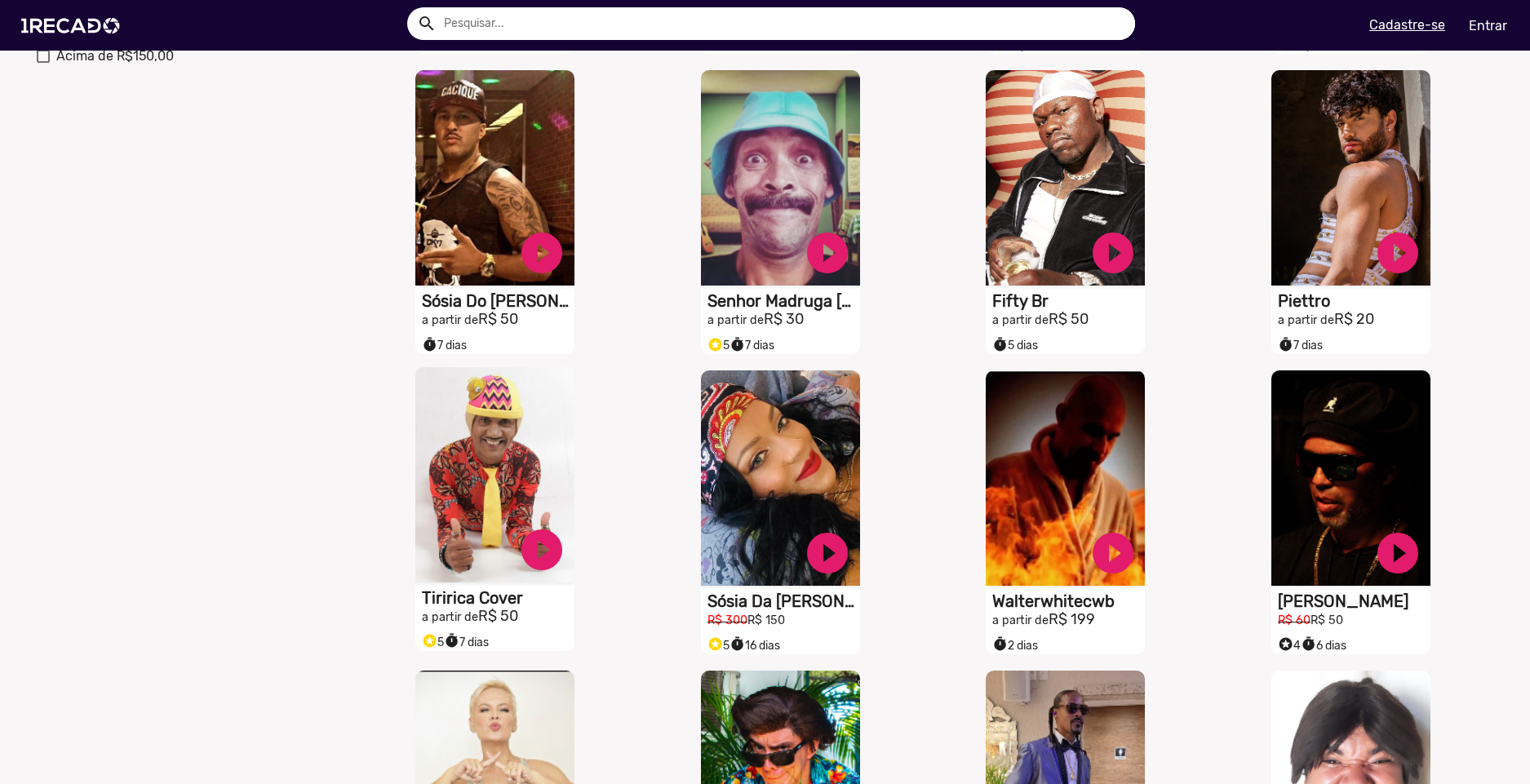
click at [495, 473] on video "S1RECADO vídeos dedicados para fãs e empresas" at bounding box center [494, 475] width 159 height 216
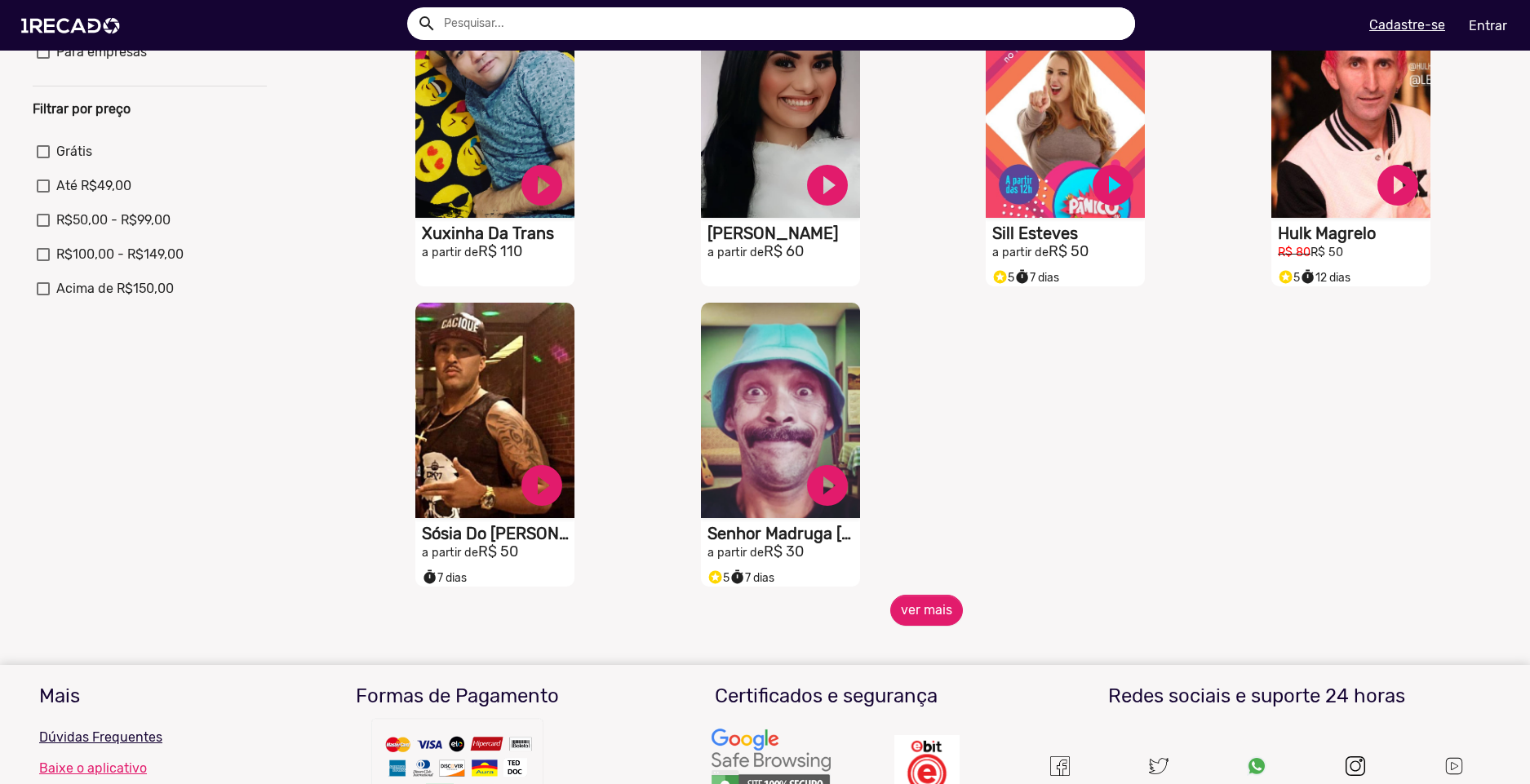
scroll to position [653, 0]
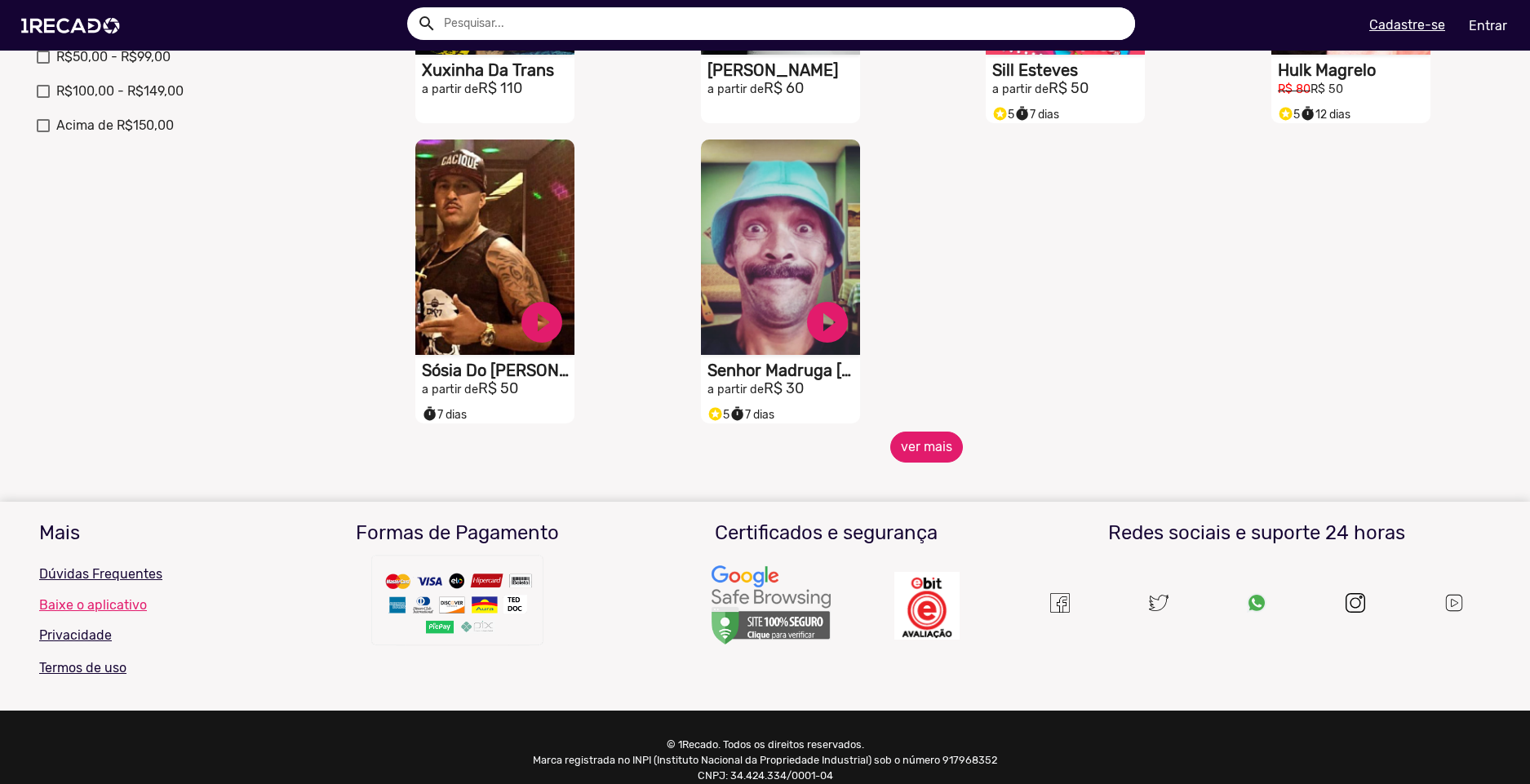
click at [943, 454] on button "ver mais" at bounding box center [927, 447] width 73 height 31
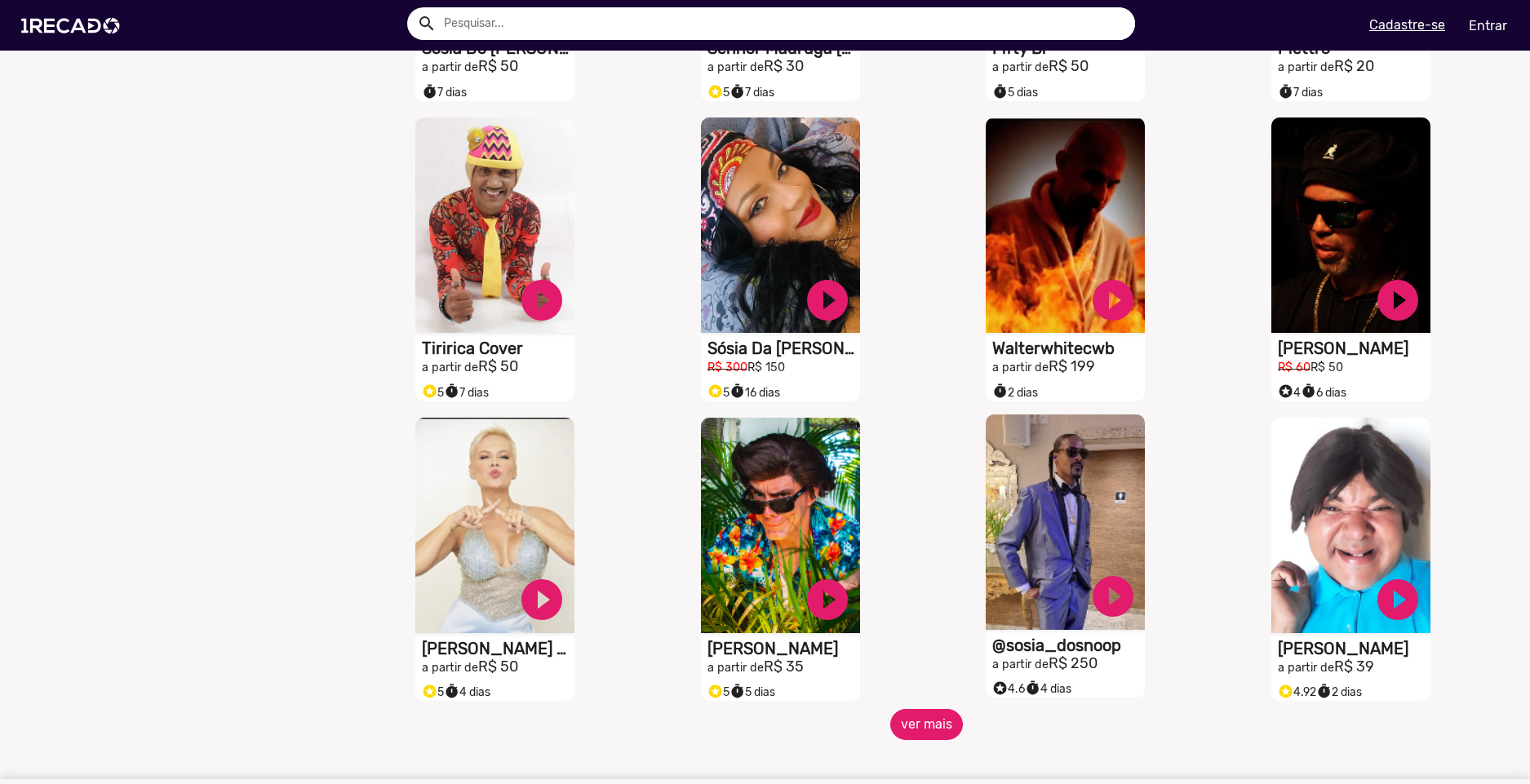
scroll to position [979, 0]
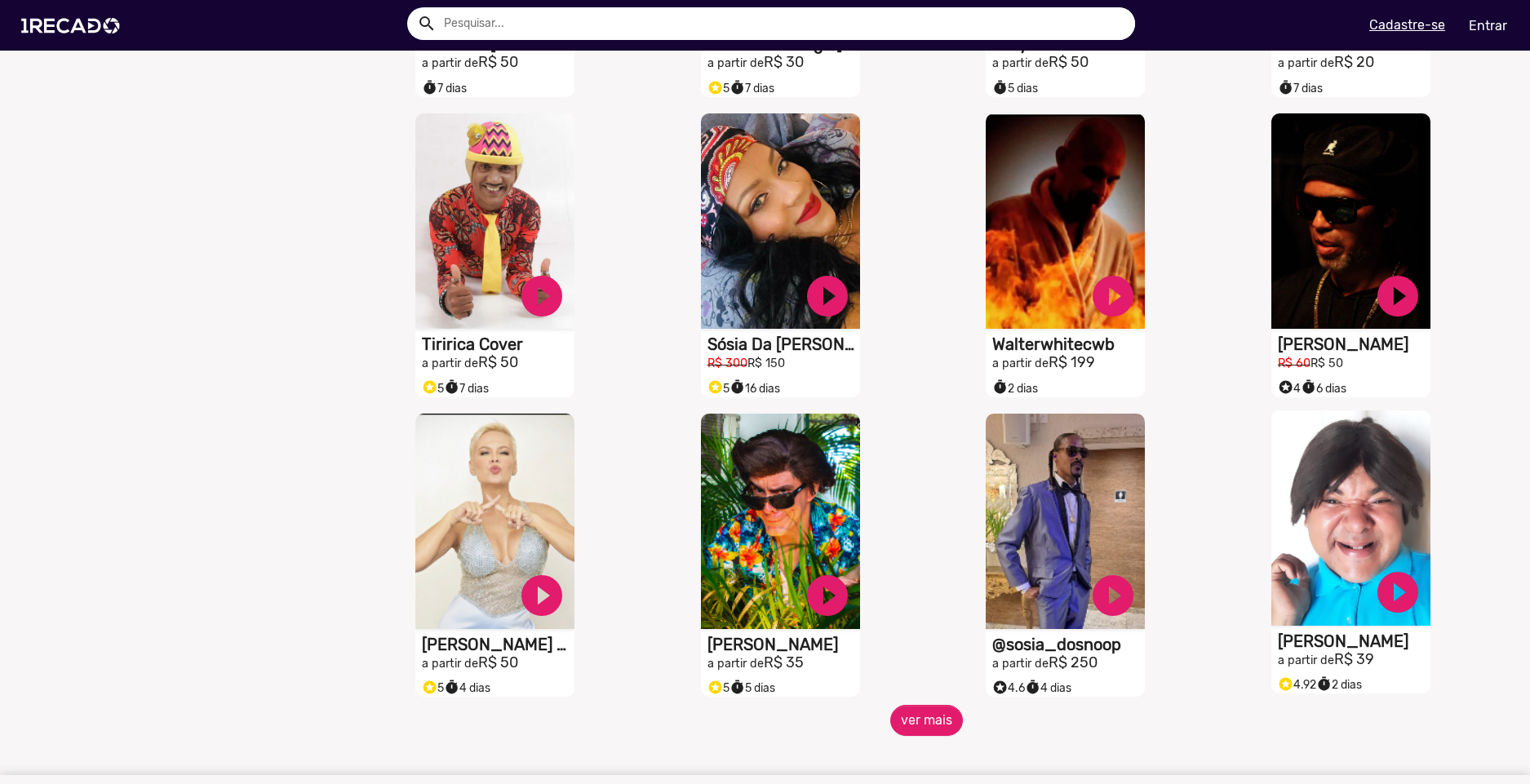
click at [1347, 517] on video "S1RECADO vídeos dedicados para fãs e empresas" at bounding box center [1351, 518] width 159 height 216
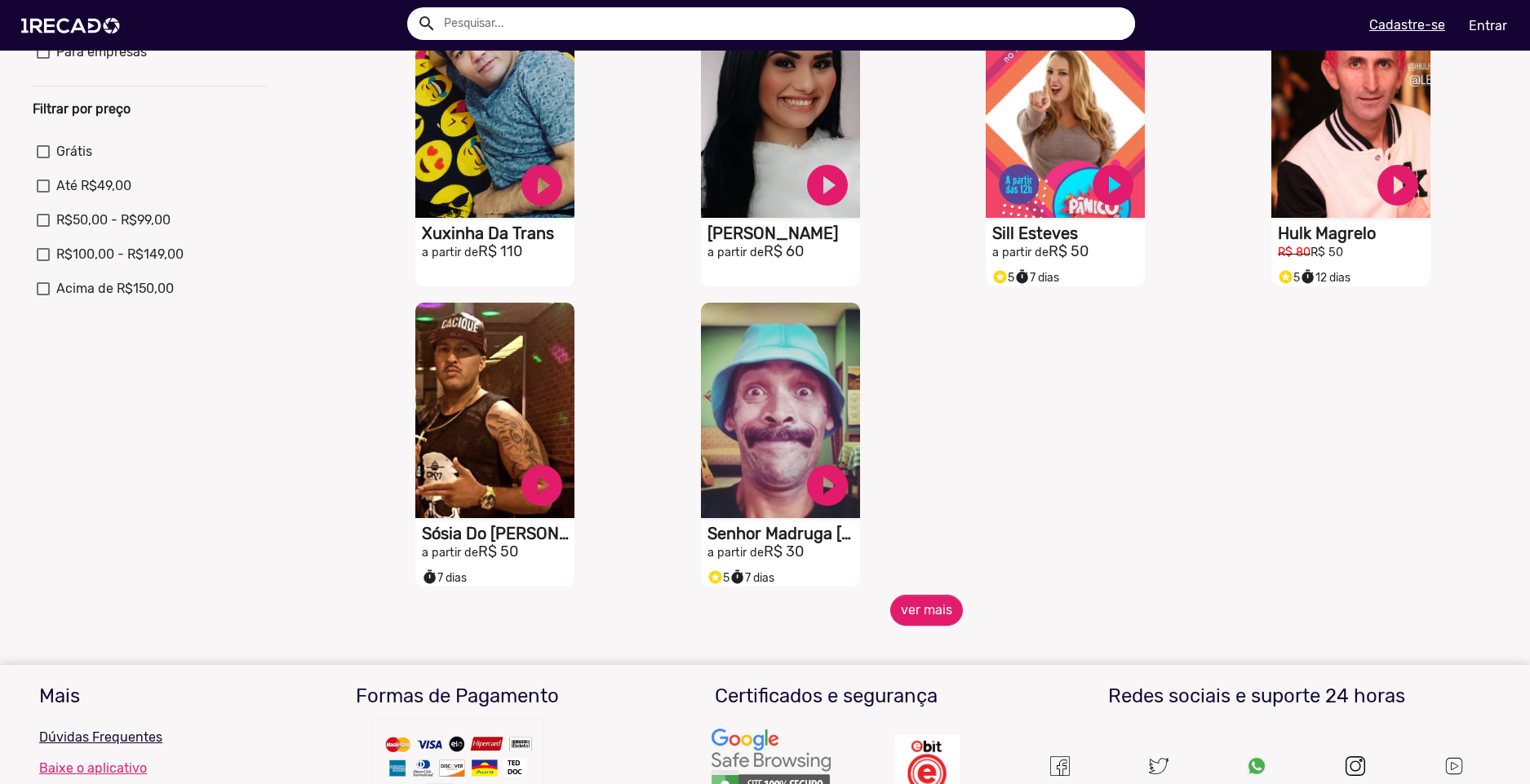
scroll to position [722, 0]
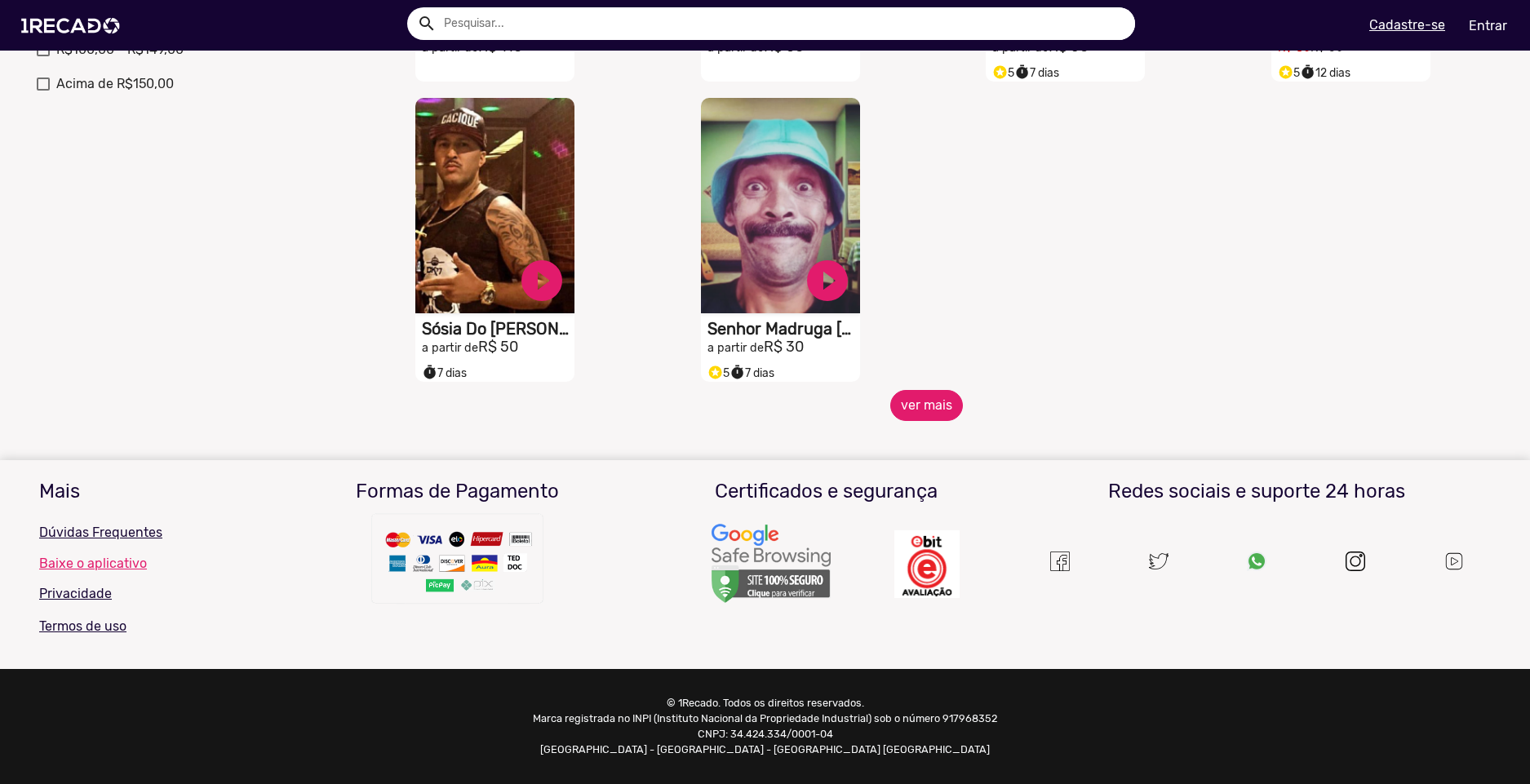
click at [925, 390] on button "ver mais" at bounding box center [927, 405] width 73 height 31
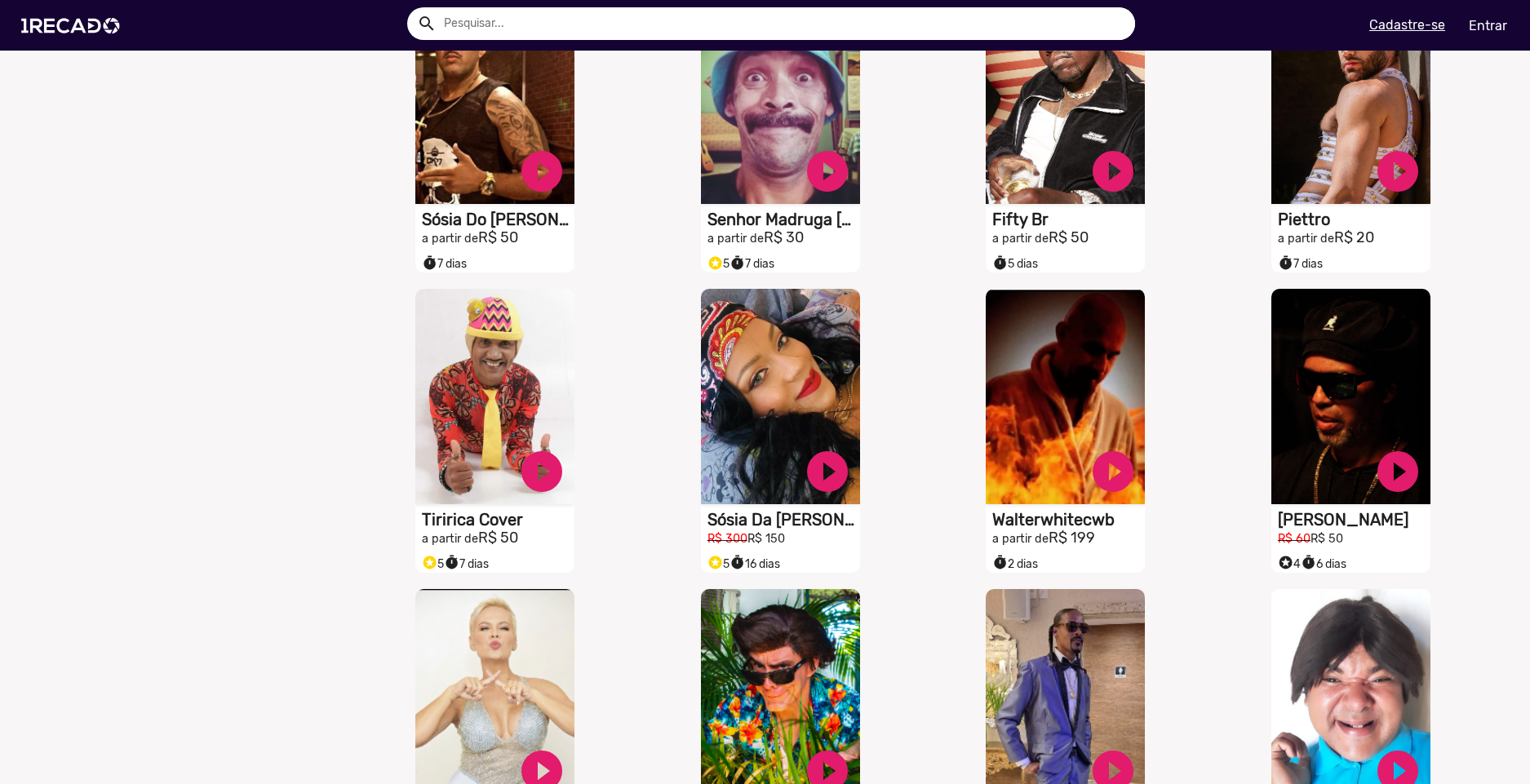
scroll to position [1322, 0]
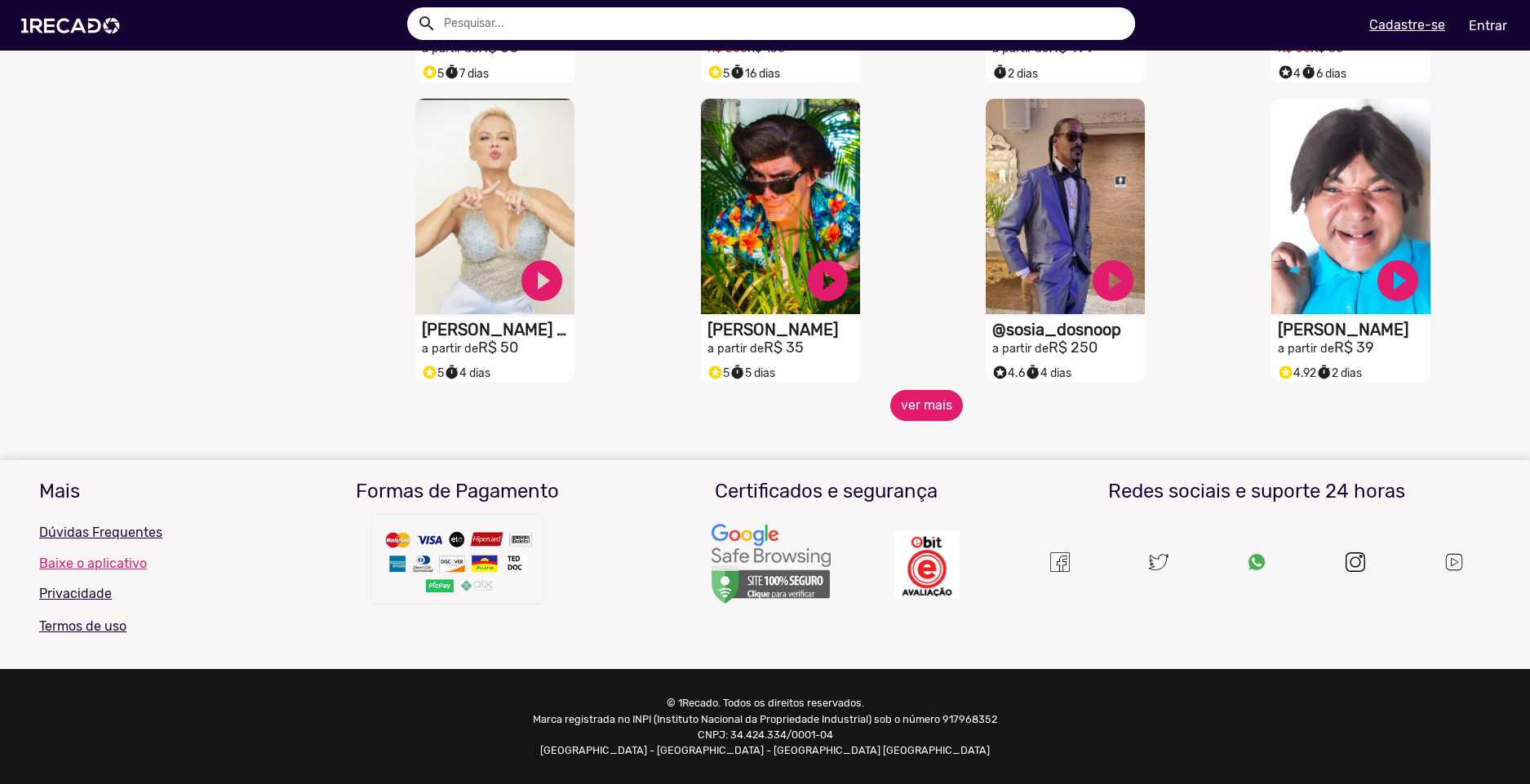
click at [917, 397] on button "ver mais" at bounding box center [927, 405] width 73 height 31
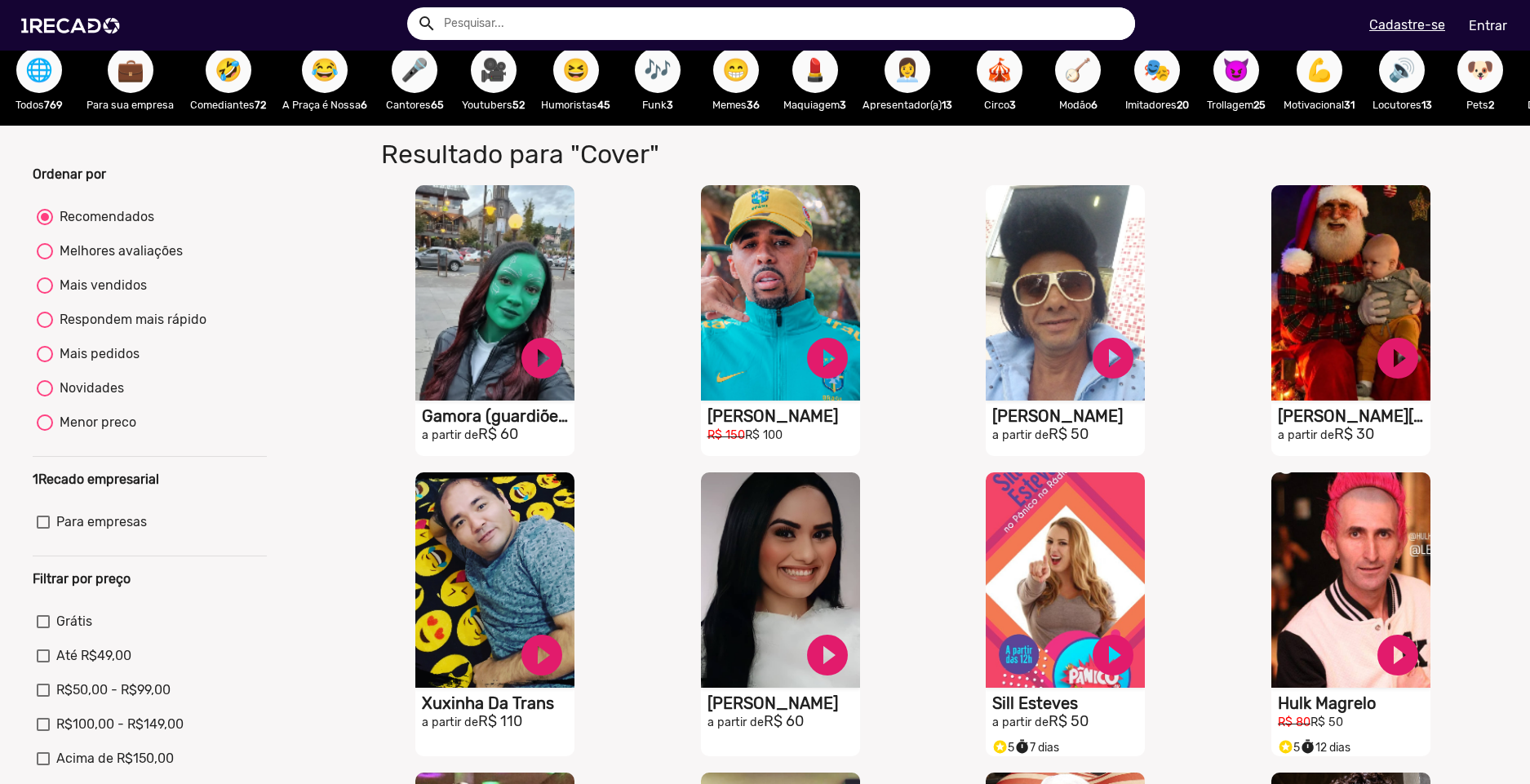
scroll to position [0, 0]
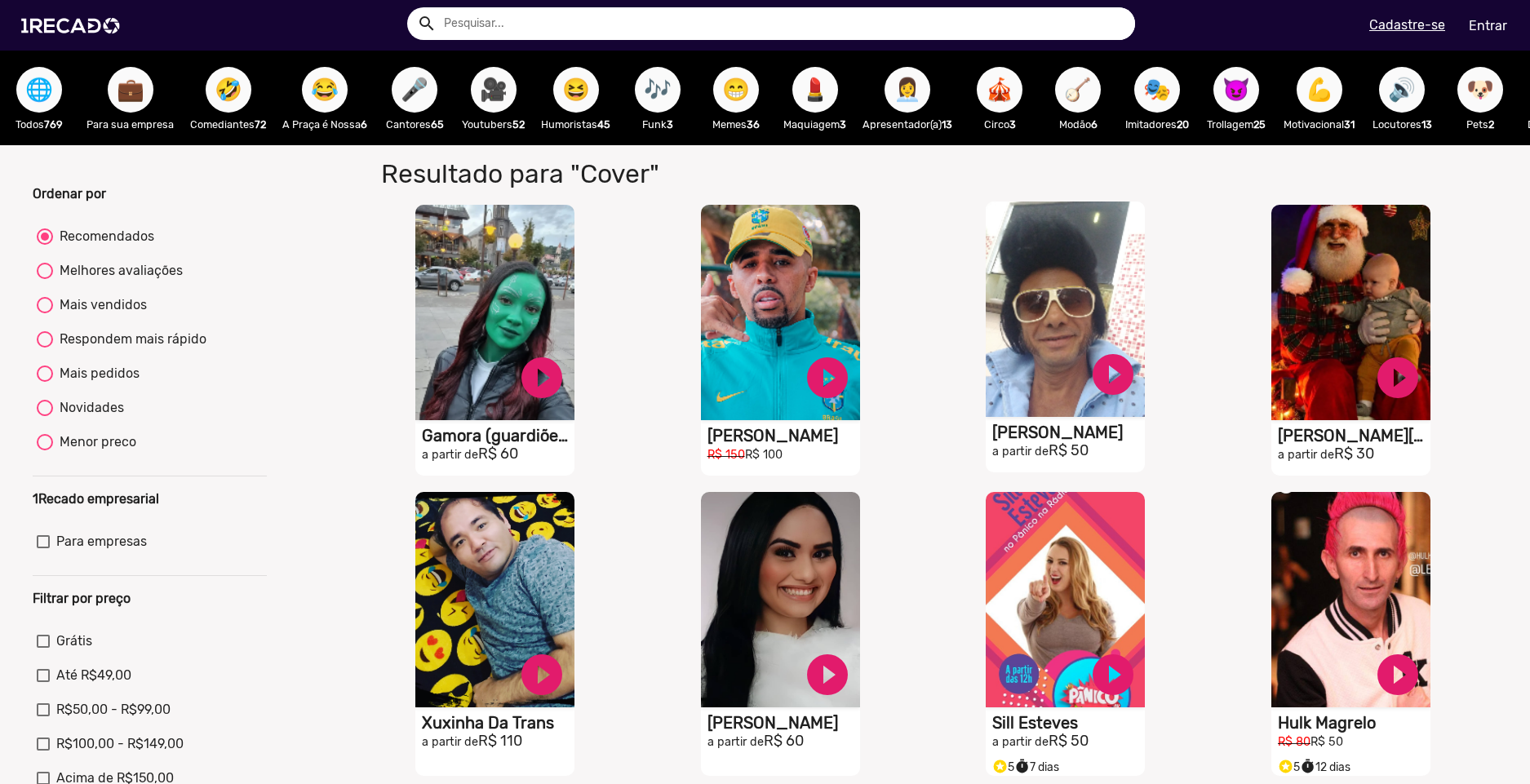
click at [1054, 319] on video "S1RECADO vídeos dedicados para fãs e empresas" at bounding box center [1065, 309] width 159 height 216
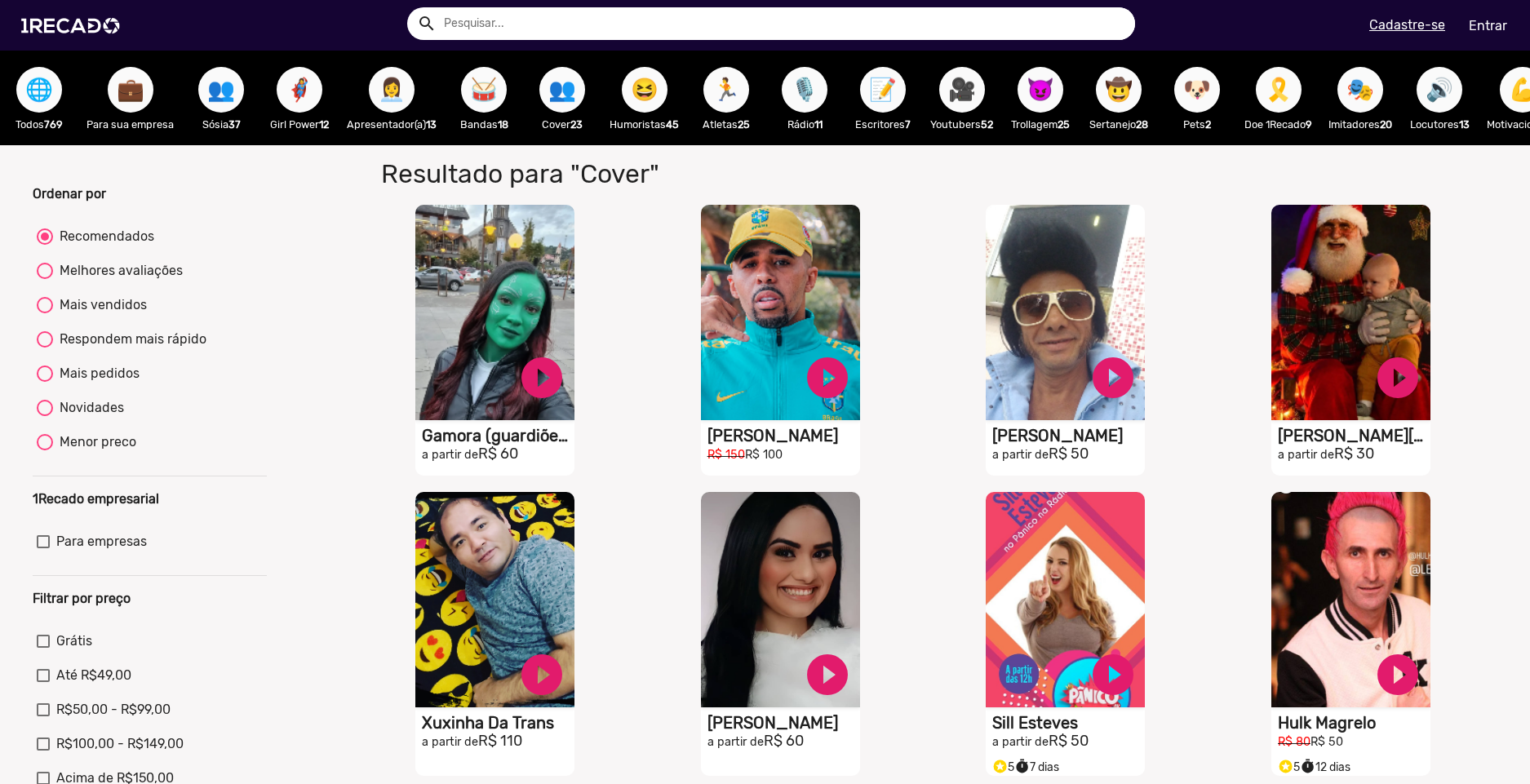
click at [883, 99] on span "📝" at bounding box center [883, 90] width 28 height 46
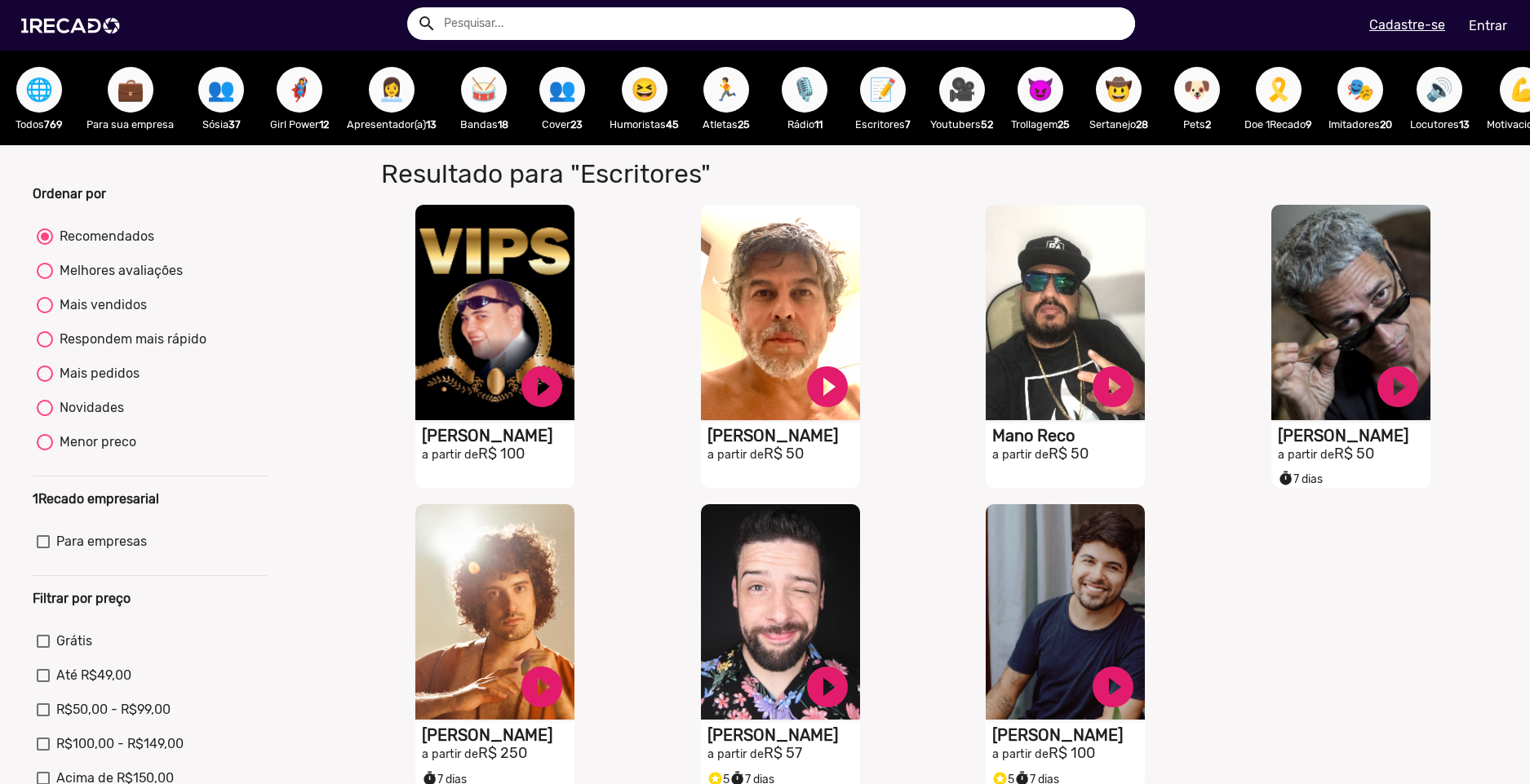
click at [492, 88] on span "🥁" at bounding box center [483, 90] width 28 height 46
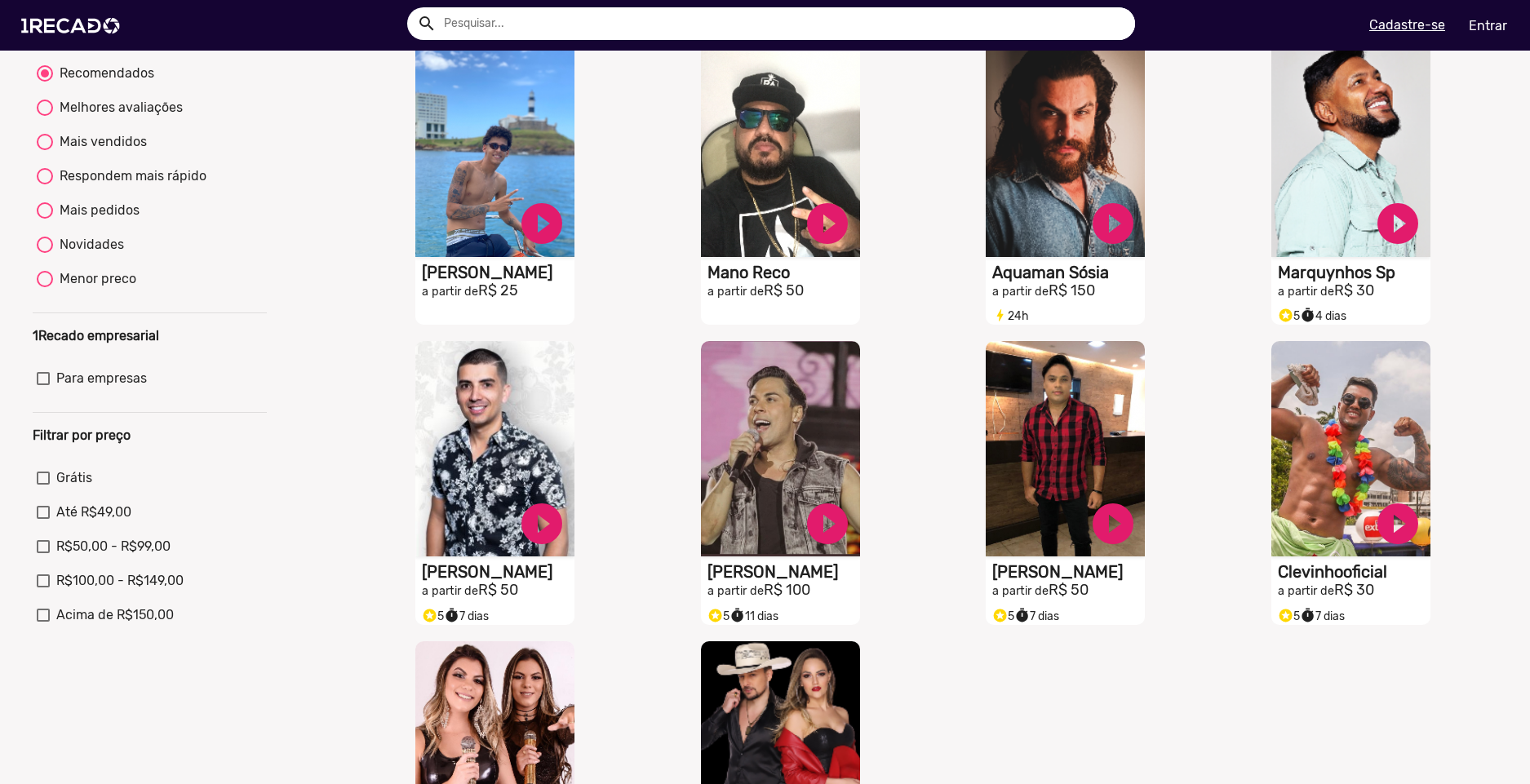
scroll to position [408, 0]
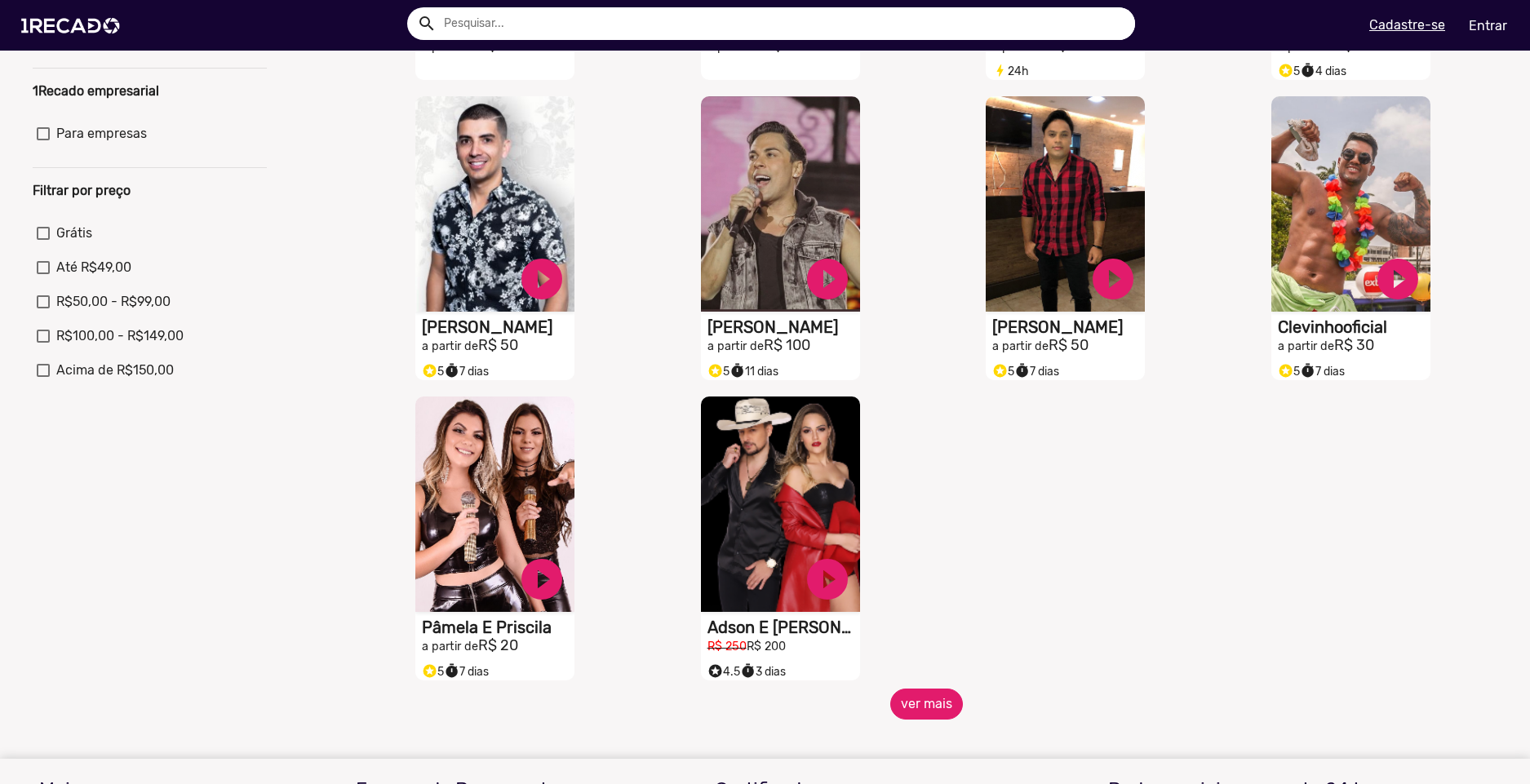
click at [939, 708] on button "ver mais" at bounding box center [927, 704] width 73 height 31
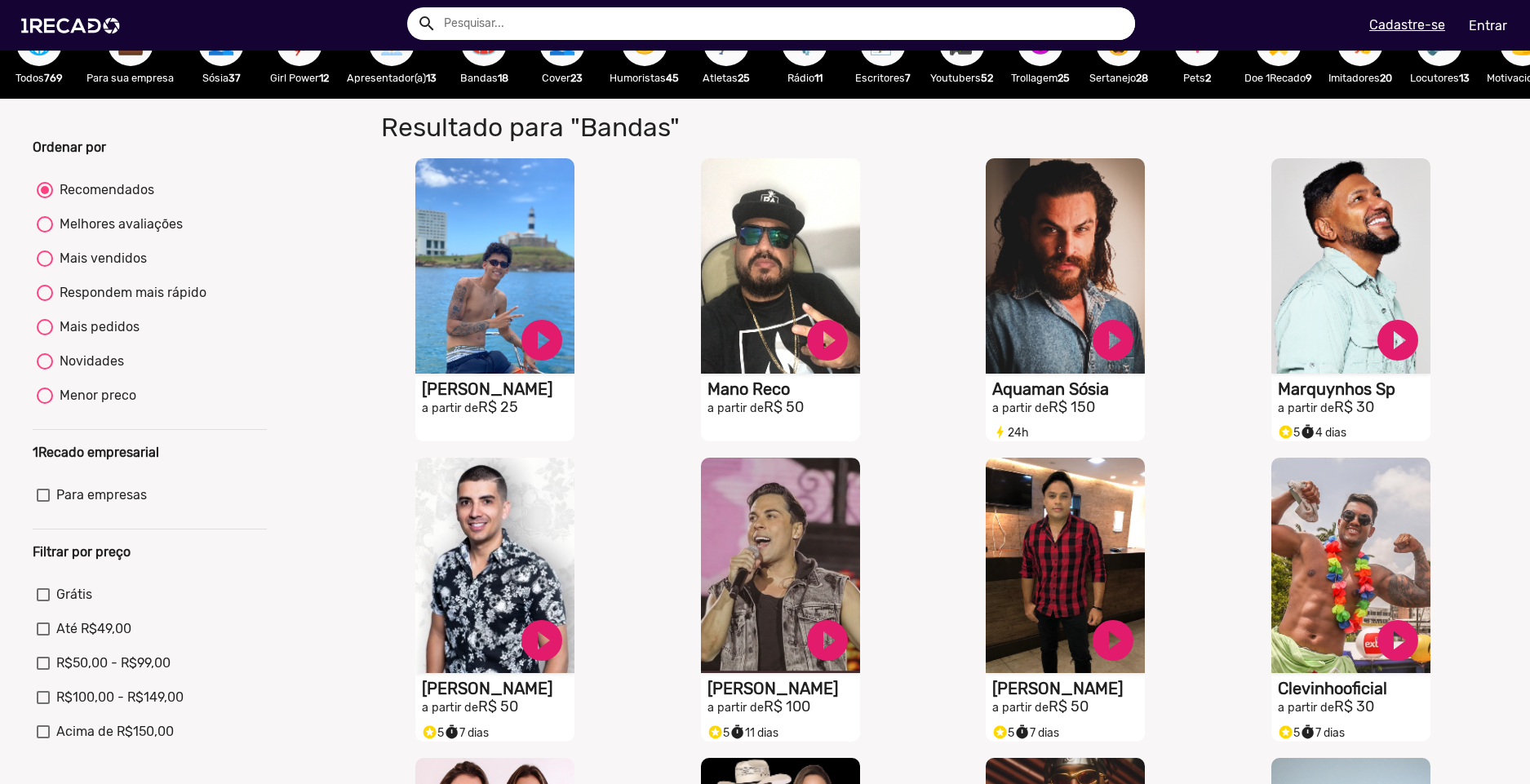
scroll to position [0, 0]
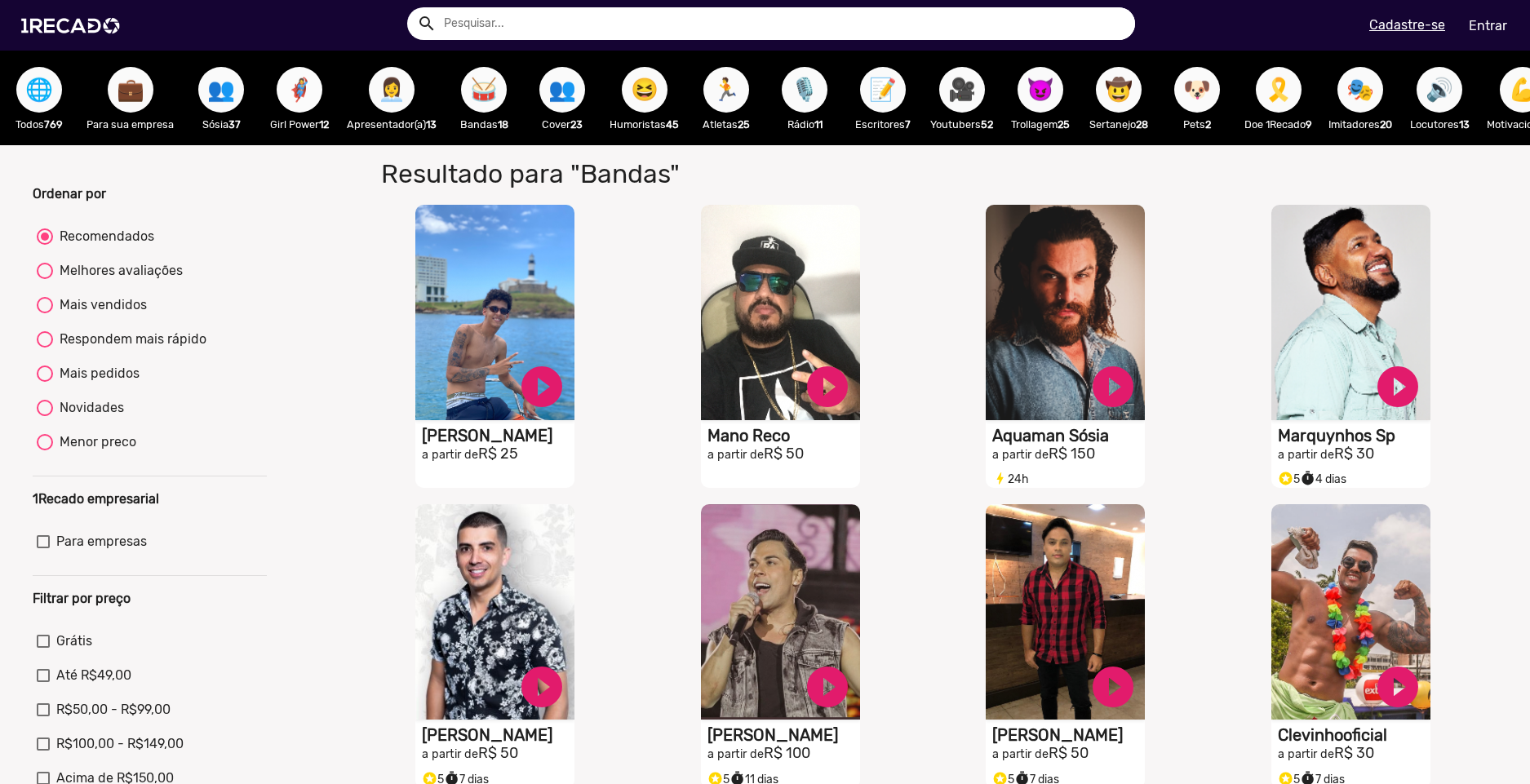
click at [302, 81] on span "🦸‍♀️" at bounding box center [299, 90] width 28 height 46
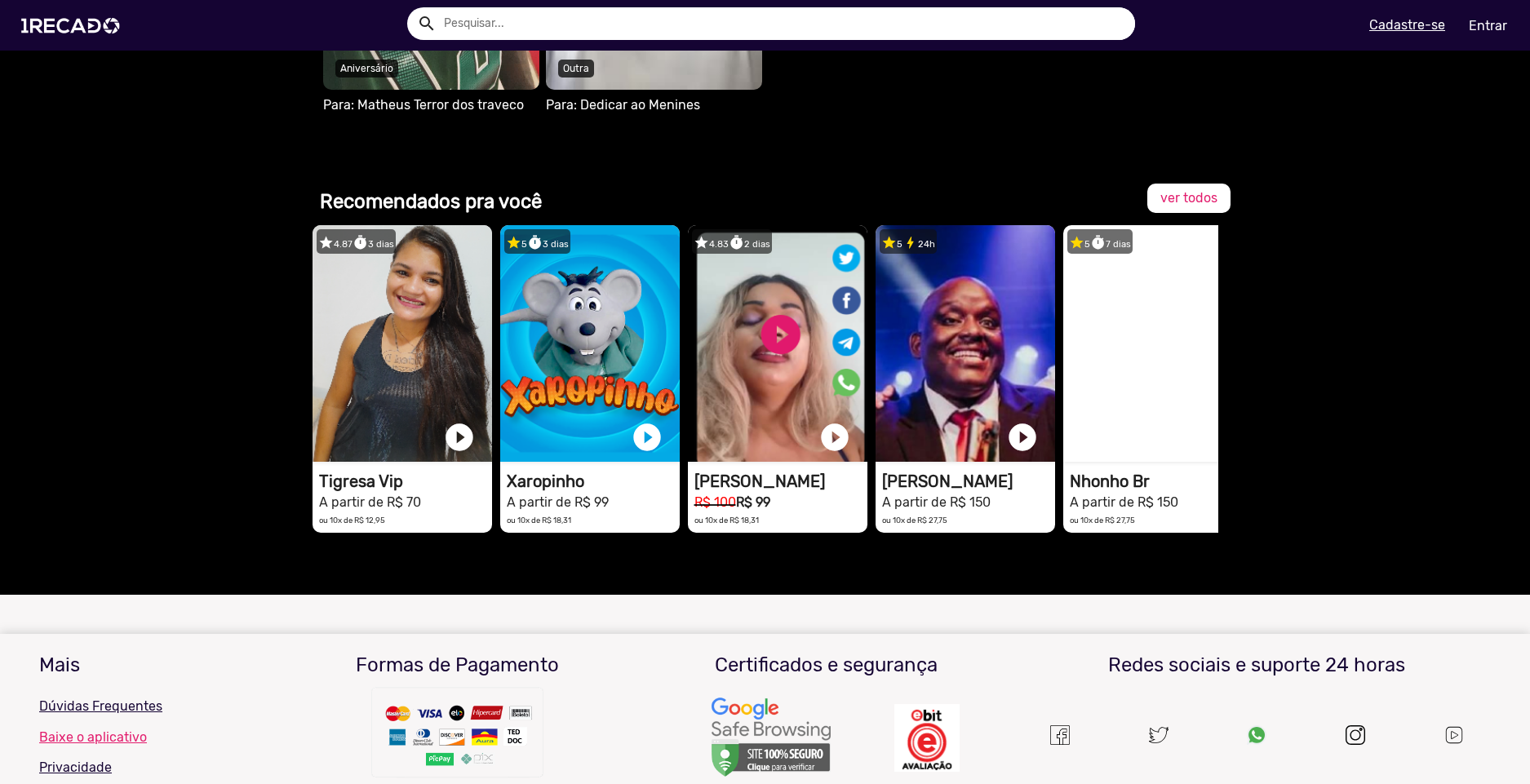
scroll to position [1142, 0]
